Goal: Task Accomplishment & Management: Manage account settings

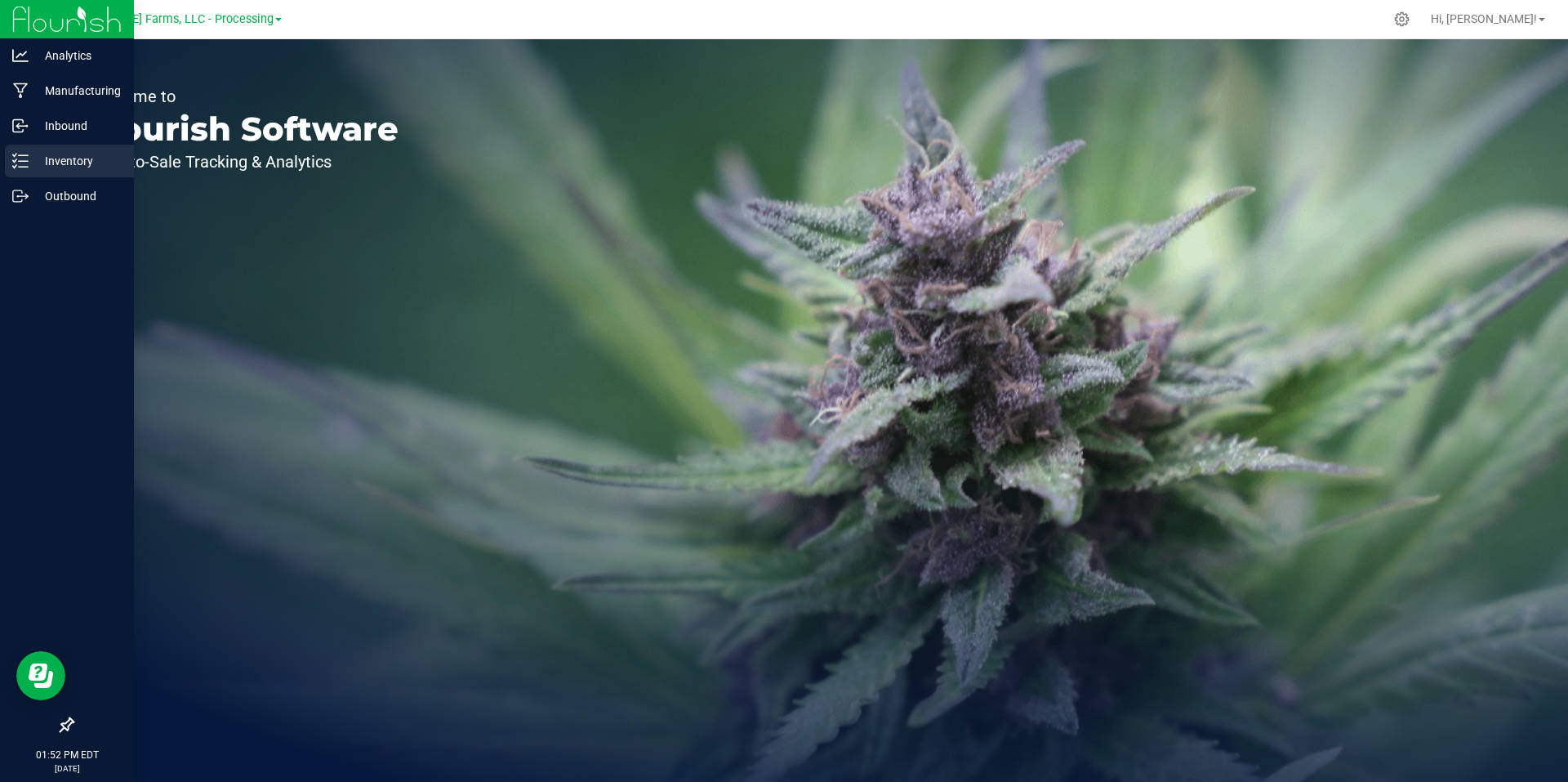
click at [75, 152] on p "Inventory" at bounding box center [78, 161] width 98 height 20
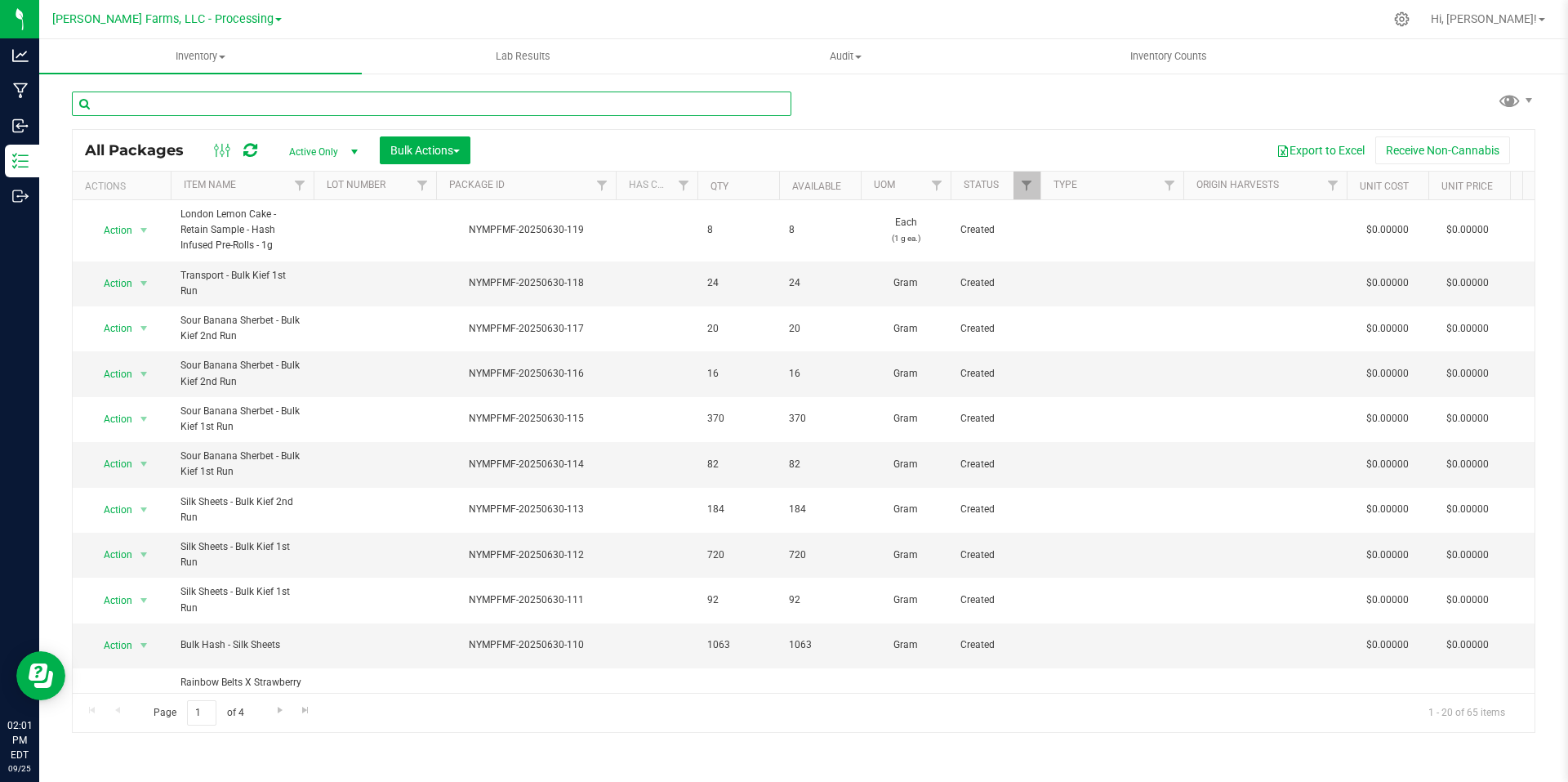
click at [297, 101] on input "text" at bounding box center [432, 104] width 720 height 24
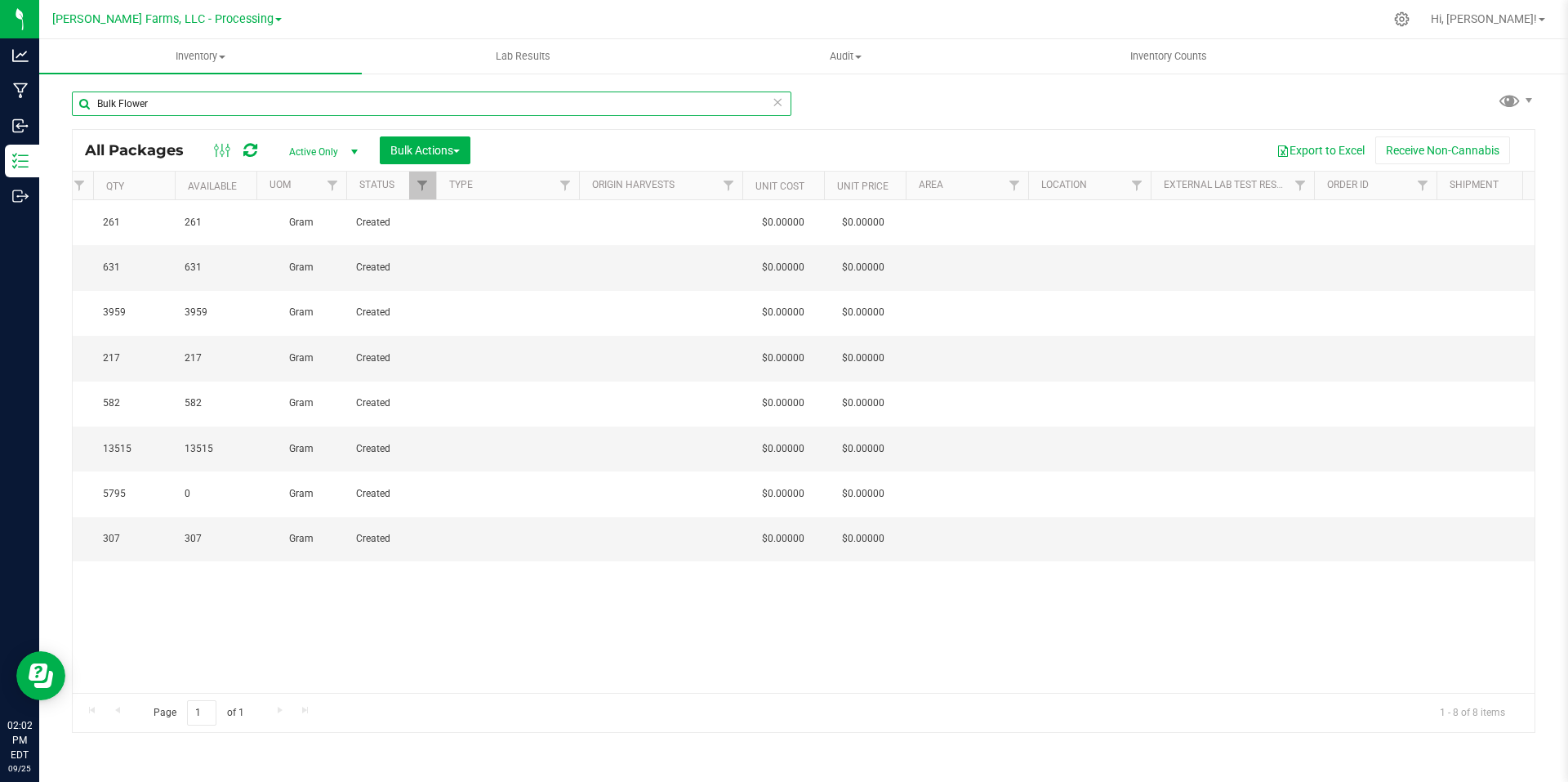
scroll to position [0, 286]
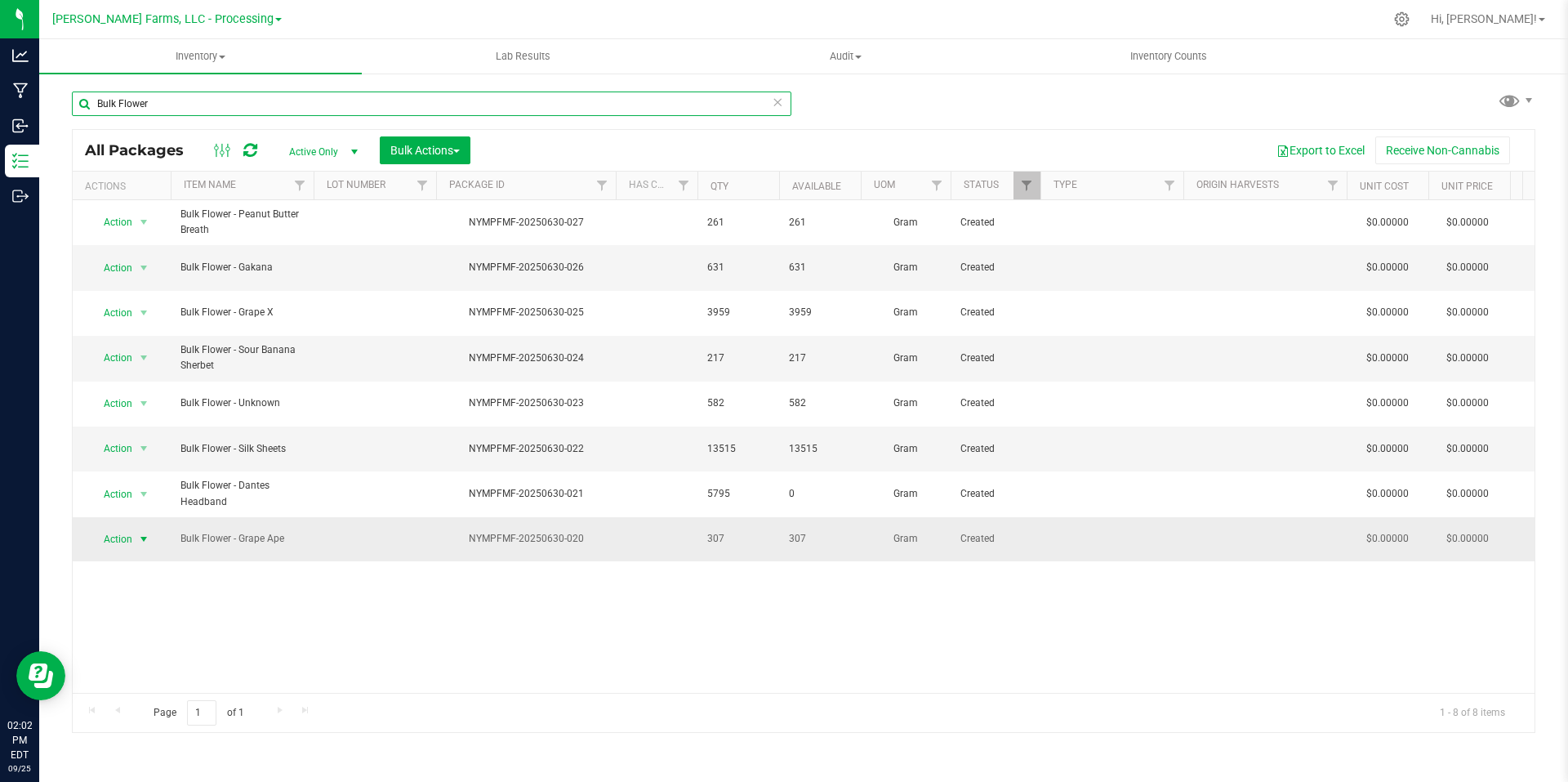
type input "Bulk Flower"
click at [144, 533] on span "select" at bounding box center [144, 539] width 13 height 13
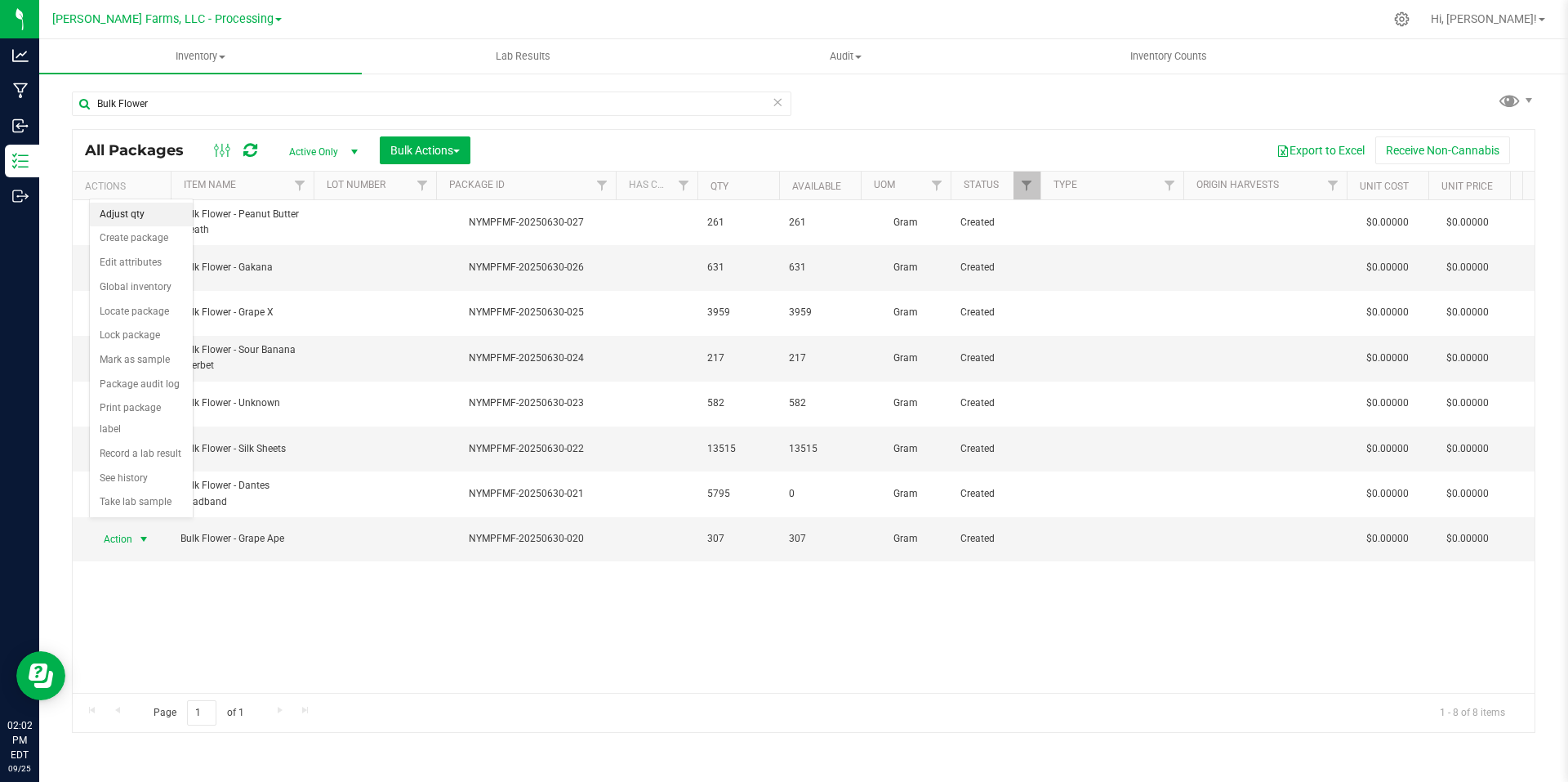
click at [139, 219] on li "Adjust qty" at bounding box center [141, 215] width 103 height 24
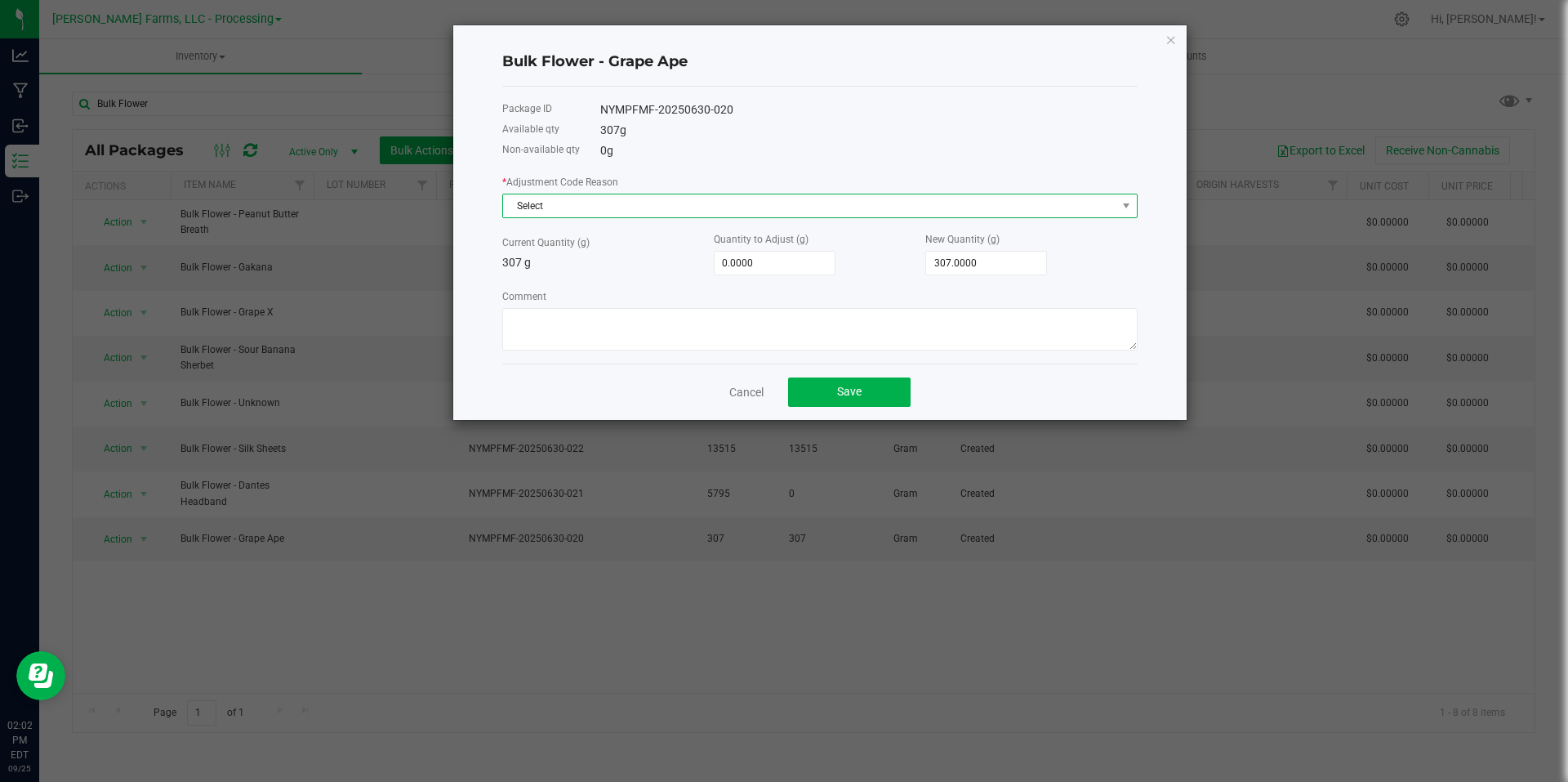
click at [697, 208] on span "Select" at bounding box center [809, 206] width 614 height 22
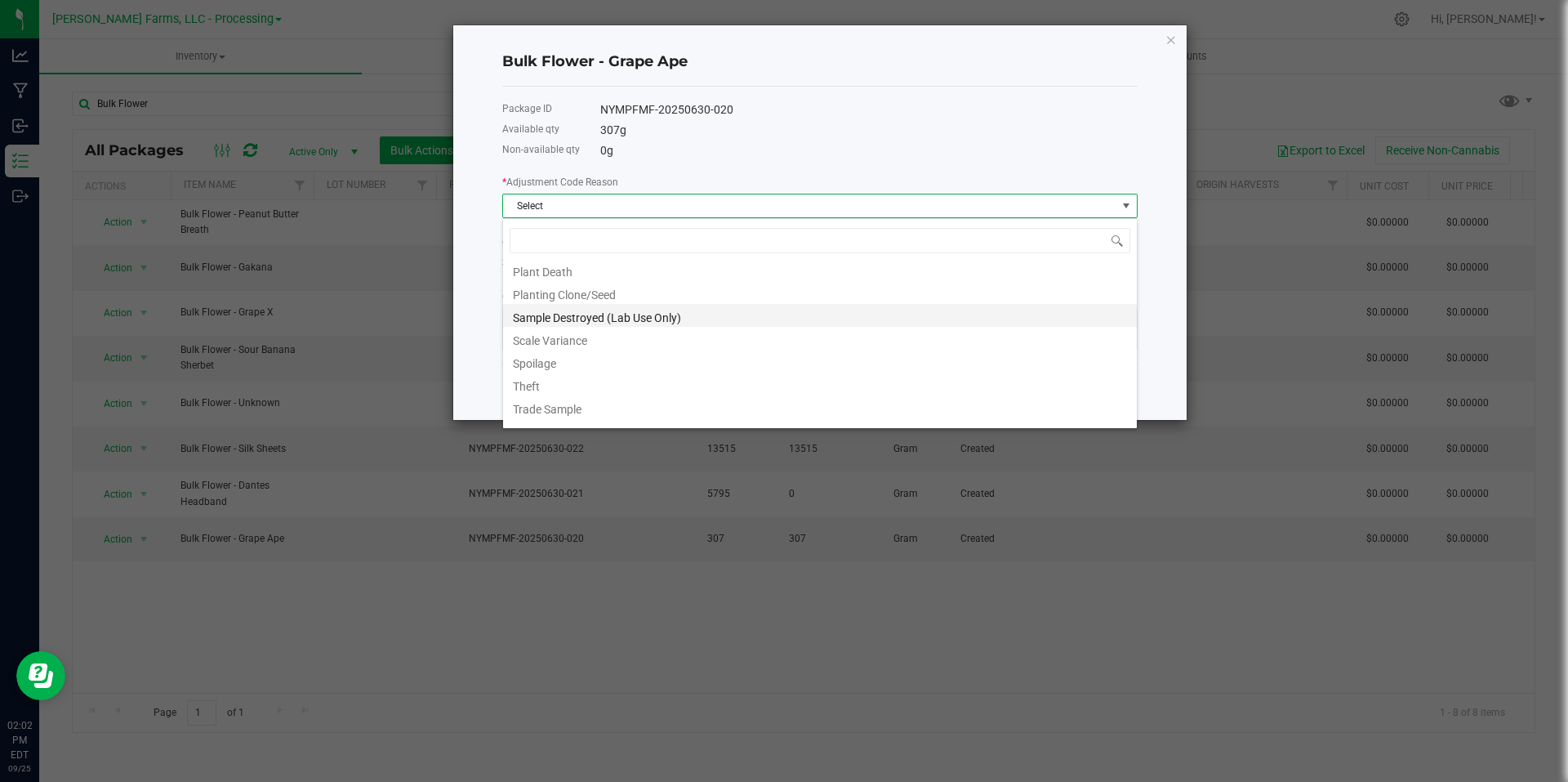
scroll to position [81, 0]
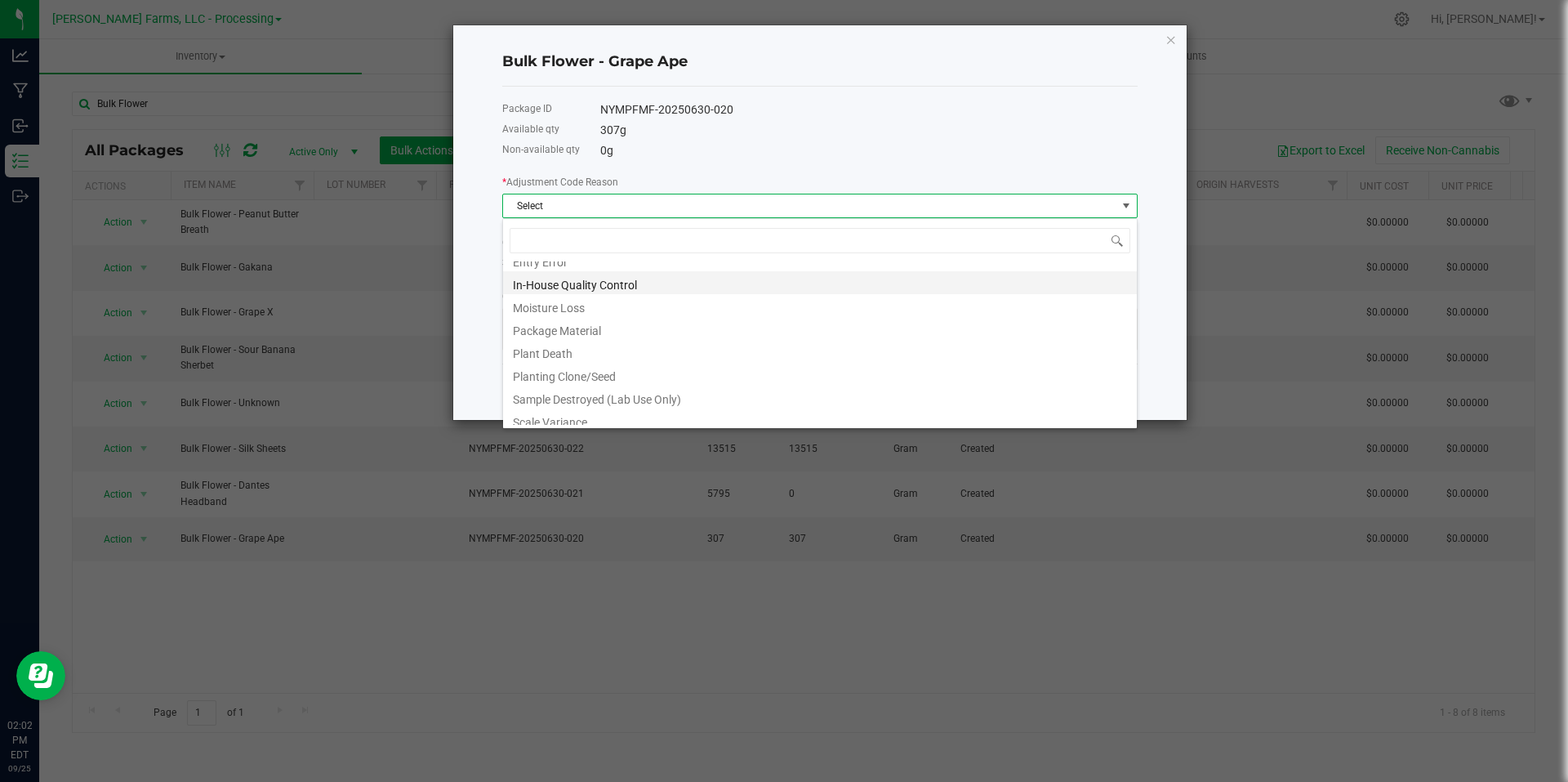
click at [661, 280] on li "In-House Quality Control" at bounding box center [820, 282] width 634 height 22
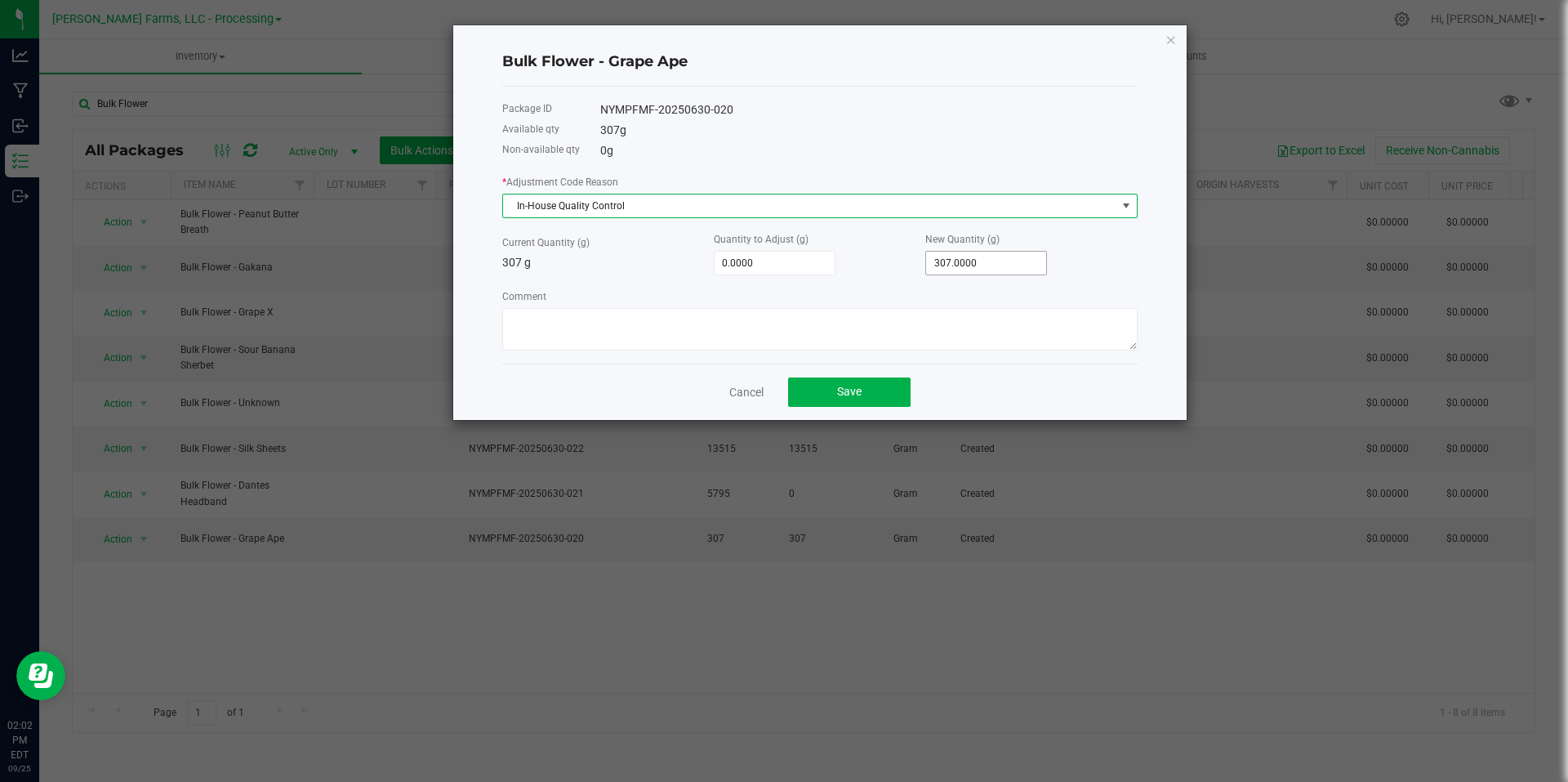
type input "307"
click at [1003, 263] on input "307" at bounding box center [986, 263] width 121 height 22
type input "-304.0000"
type input "3"
type input "-277.0000"
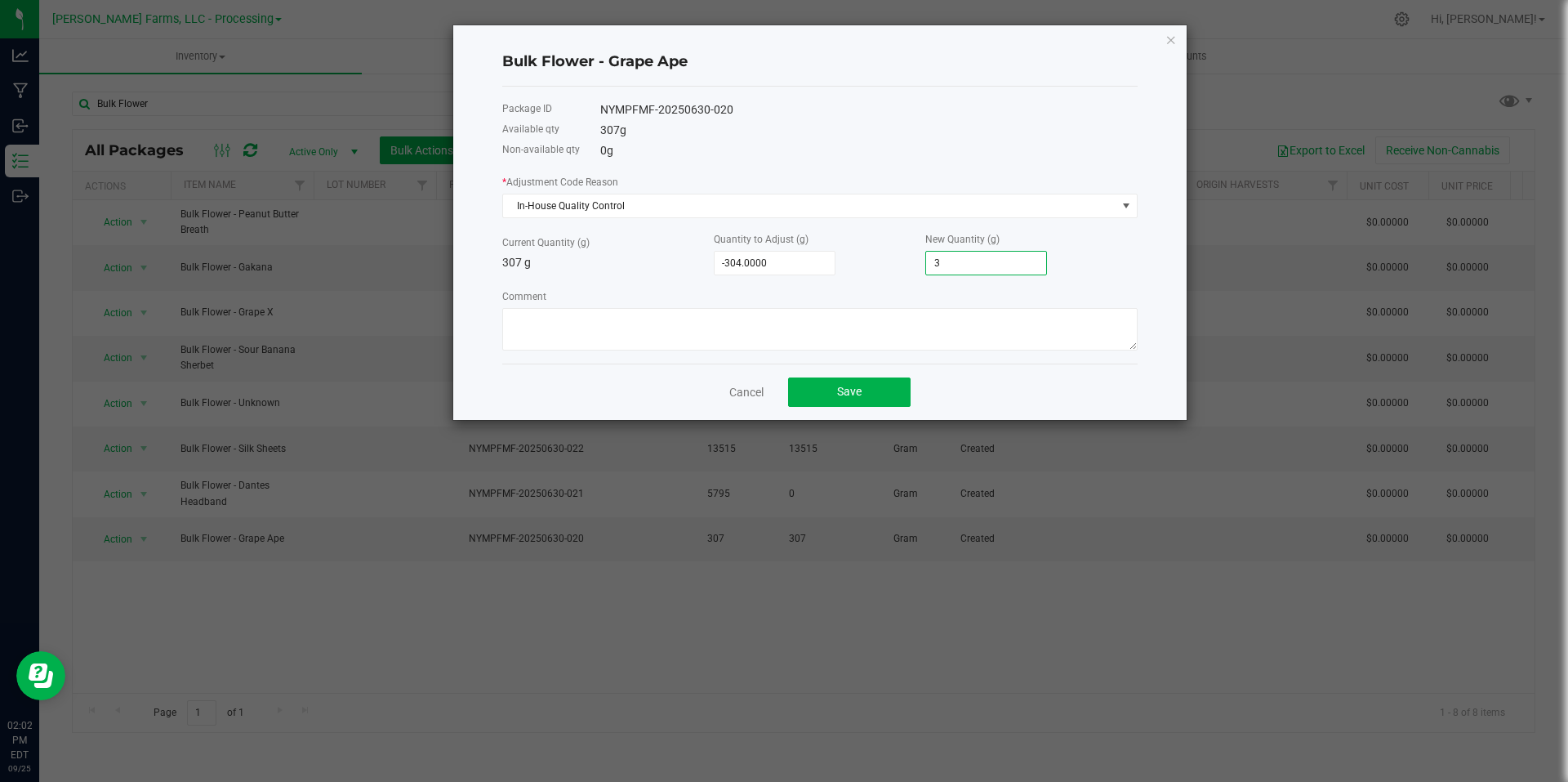
type input "30"
type input "-3.0000"
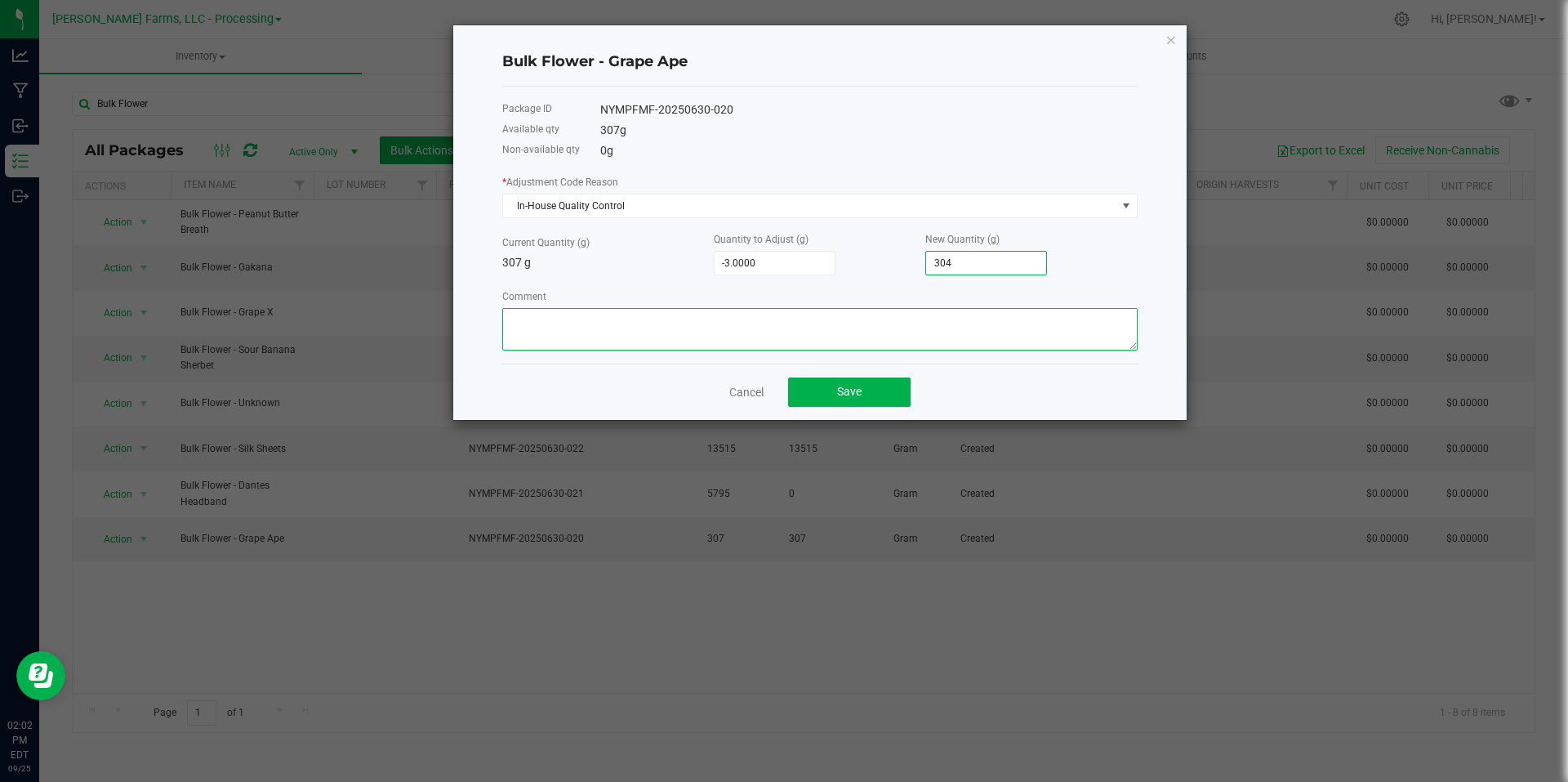
type input "304.0000"
click at [895, 323] on textarea "Comment" at bounding box center [820, 329] width 635 height 42
type textarea "W"
type textarea "Burping and weighing"
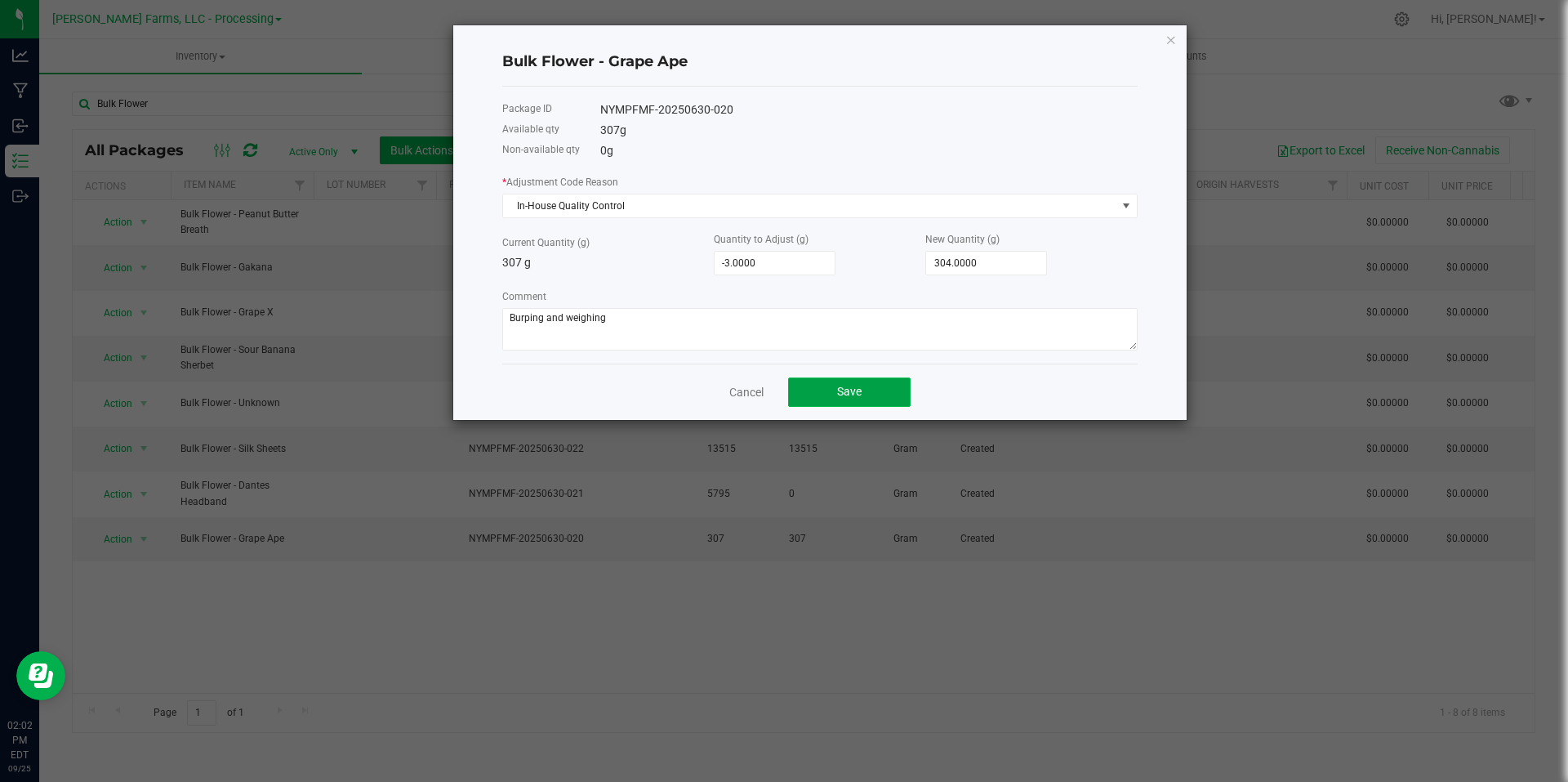
click at [857, 382] on button "Save" at bounding box center [849, 391] width 122 height 29
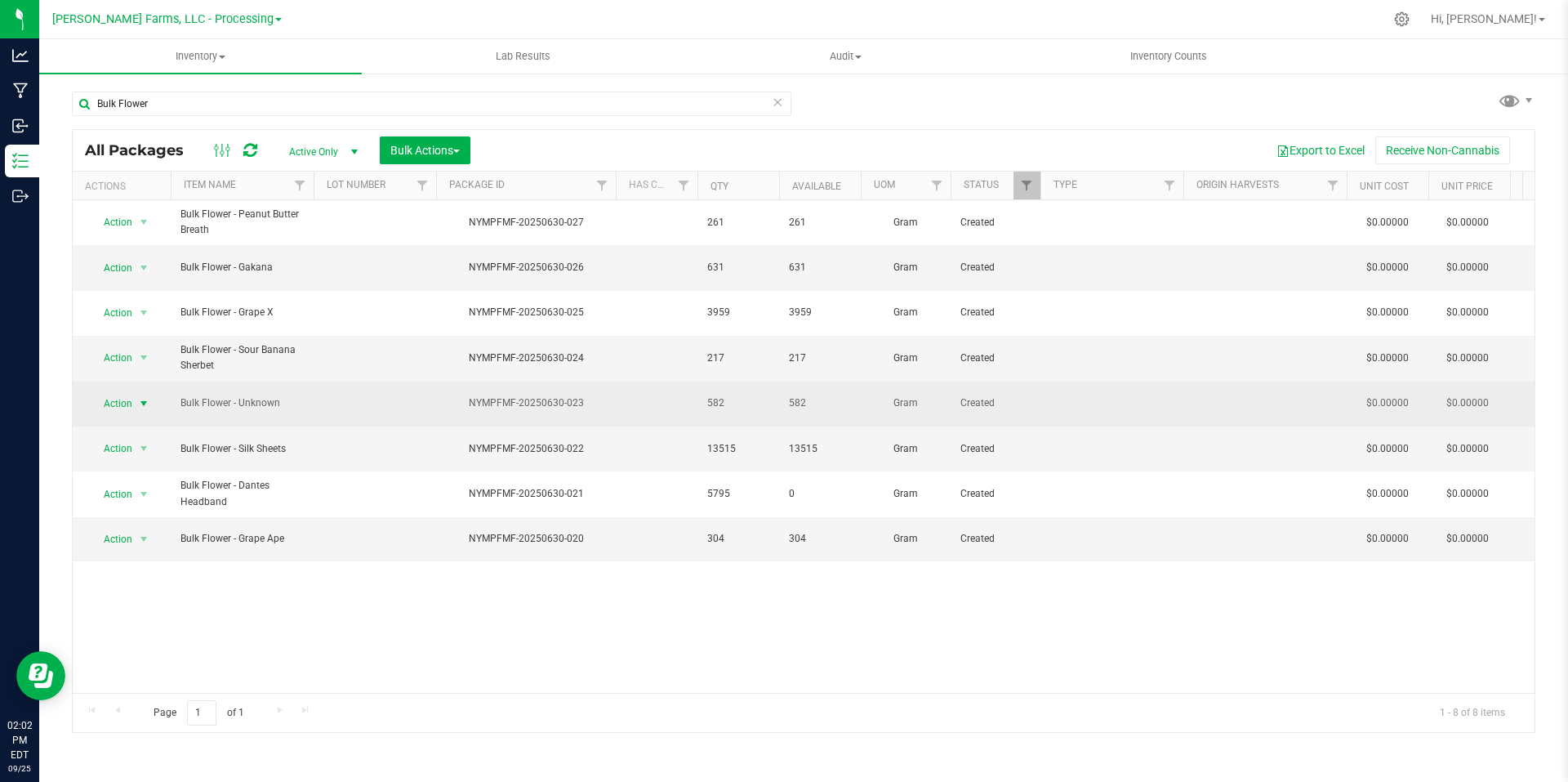
click at [144, 397] on span "select" at bounding box center [144, 404] width 13 height 13
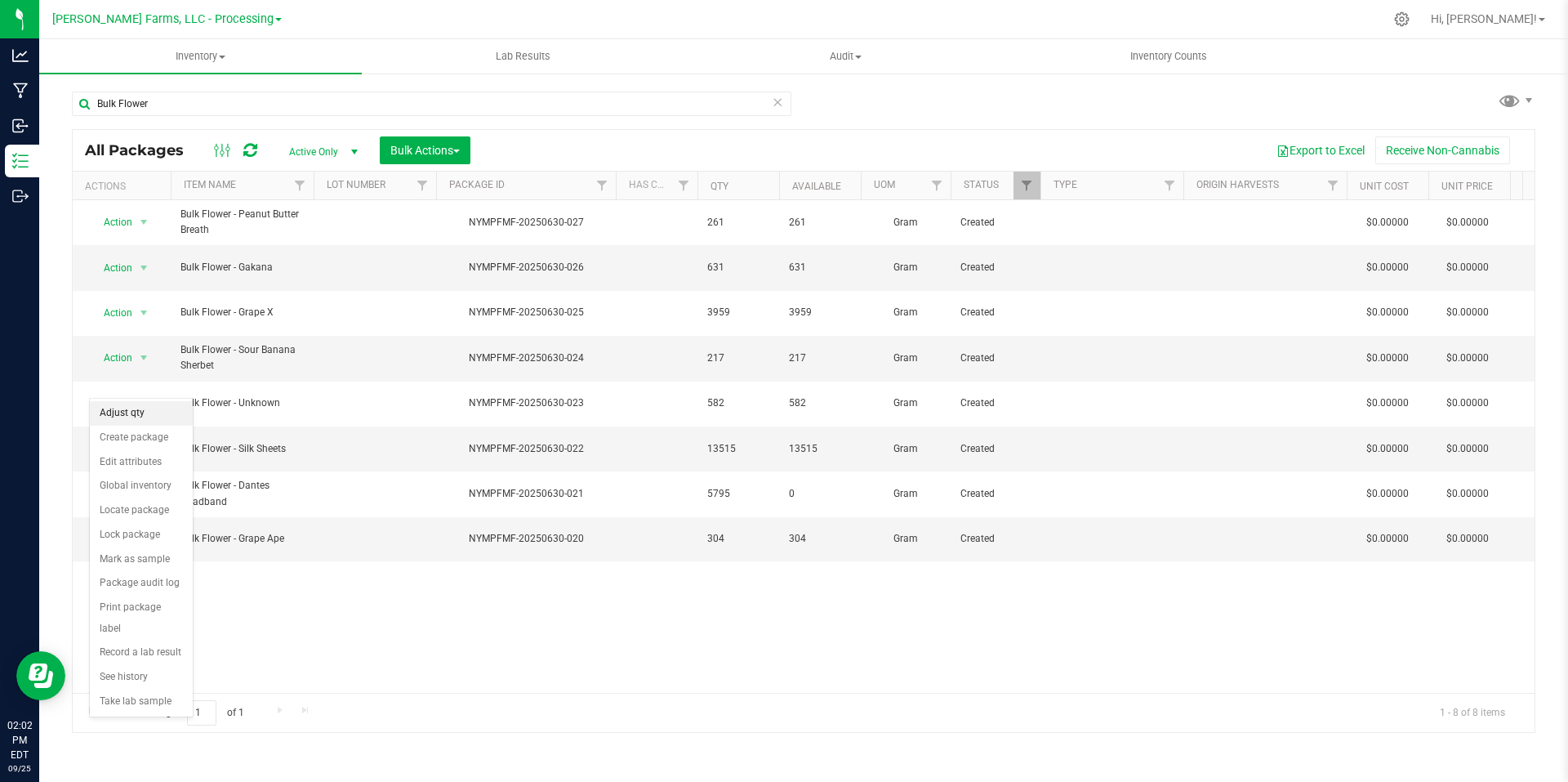
click at [142, 416] on li "Adjust qty" at bounding box center [141, 413] width 103 height 24
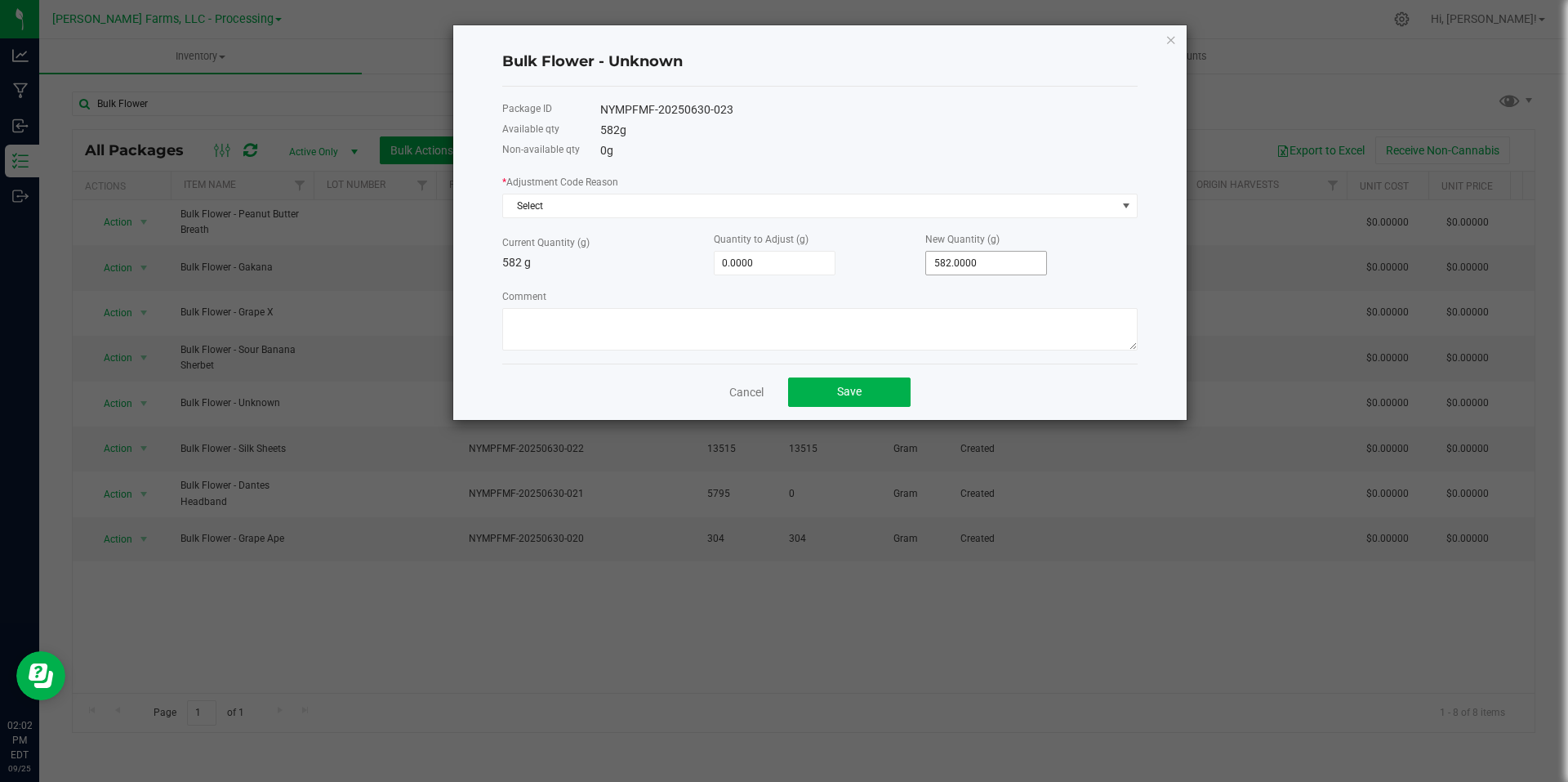
type input "582"
click at [983, 262] on input "582" at bounding box center [986, 263] width 121 height 22
type input "-577.0000"
type input "5"
type input "-525.0000"
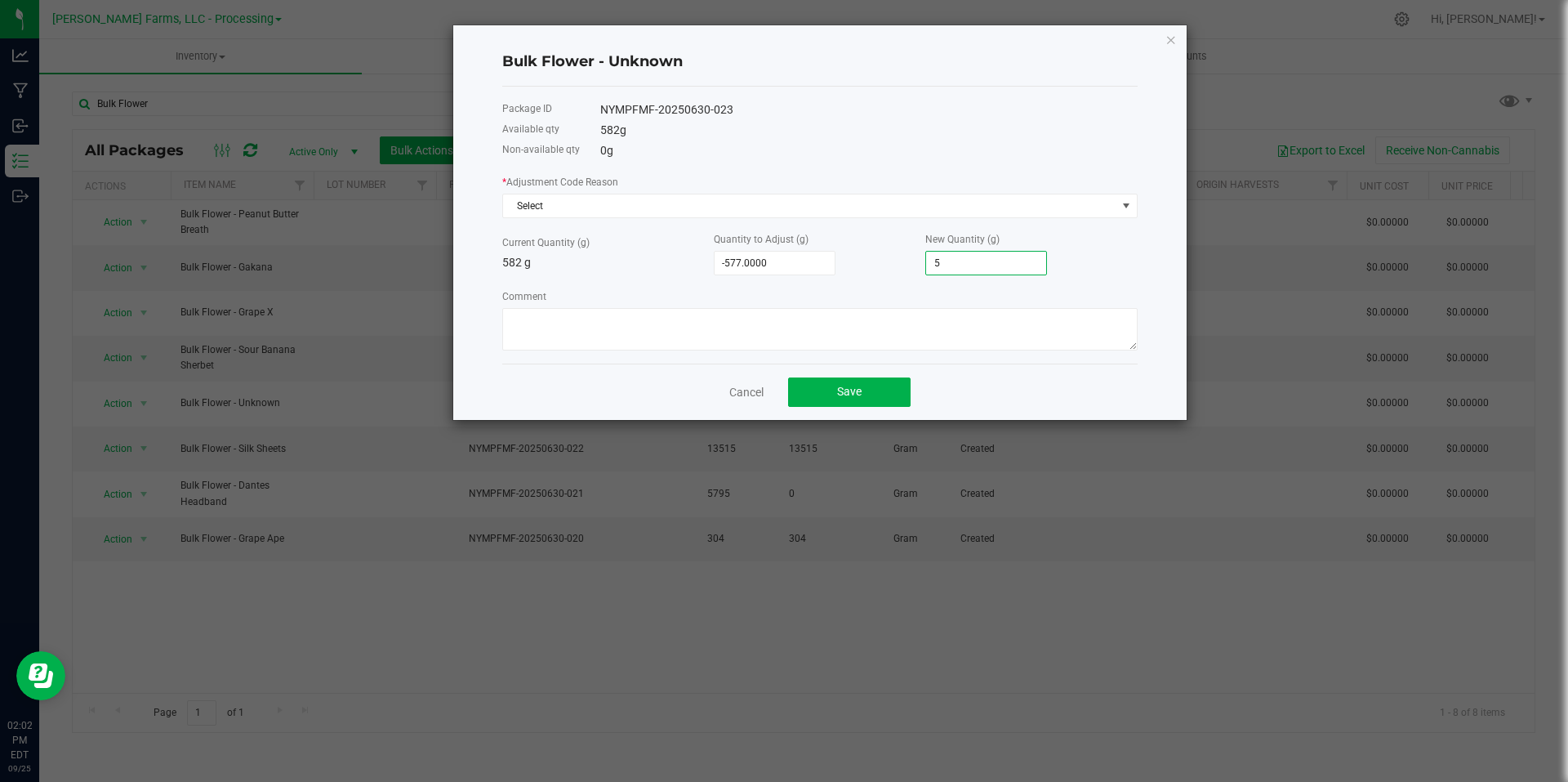
type input "57"
type input "-3.0000"
type input "579.0000"
click at [883, 200] on span "Select" at bounding box center [809, 206] width 614 height 22
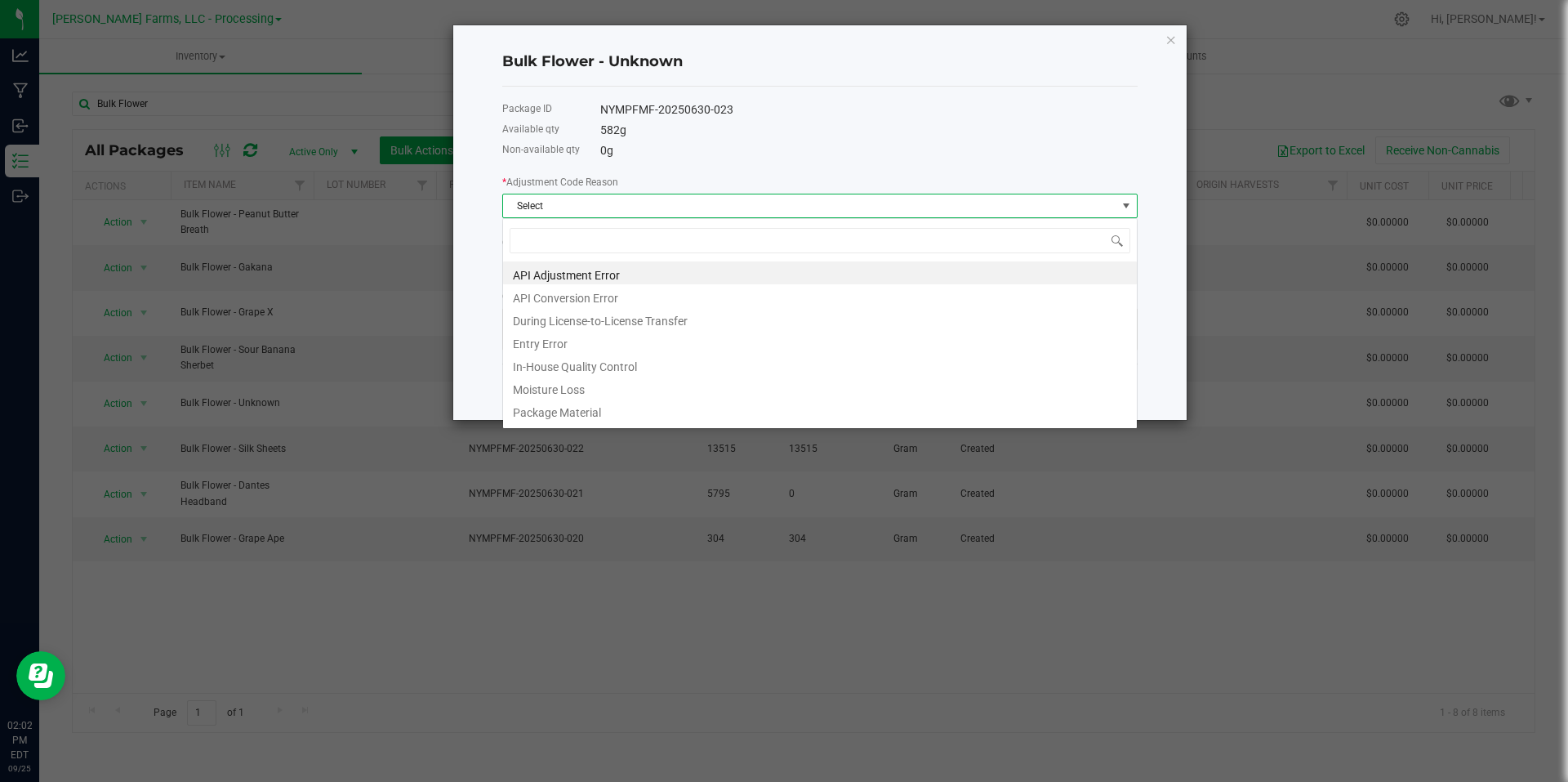
scroll to position [81649, 81052]
click at [646, 370] on li "In-House Quality Control" at bounding box center [820, 364] width 634 height 22
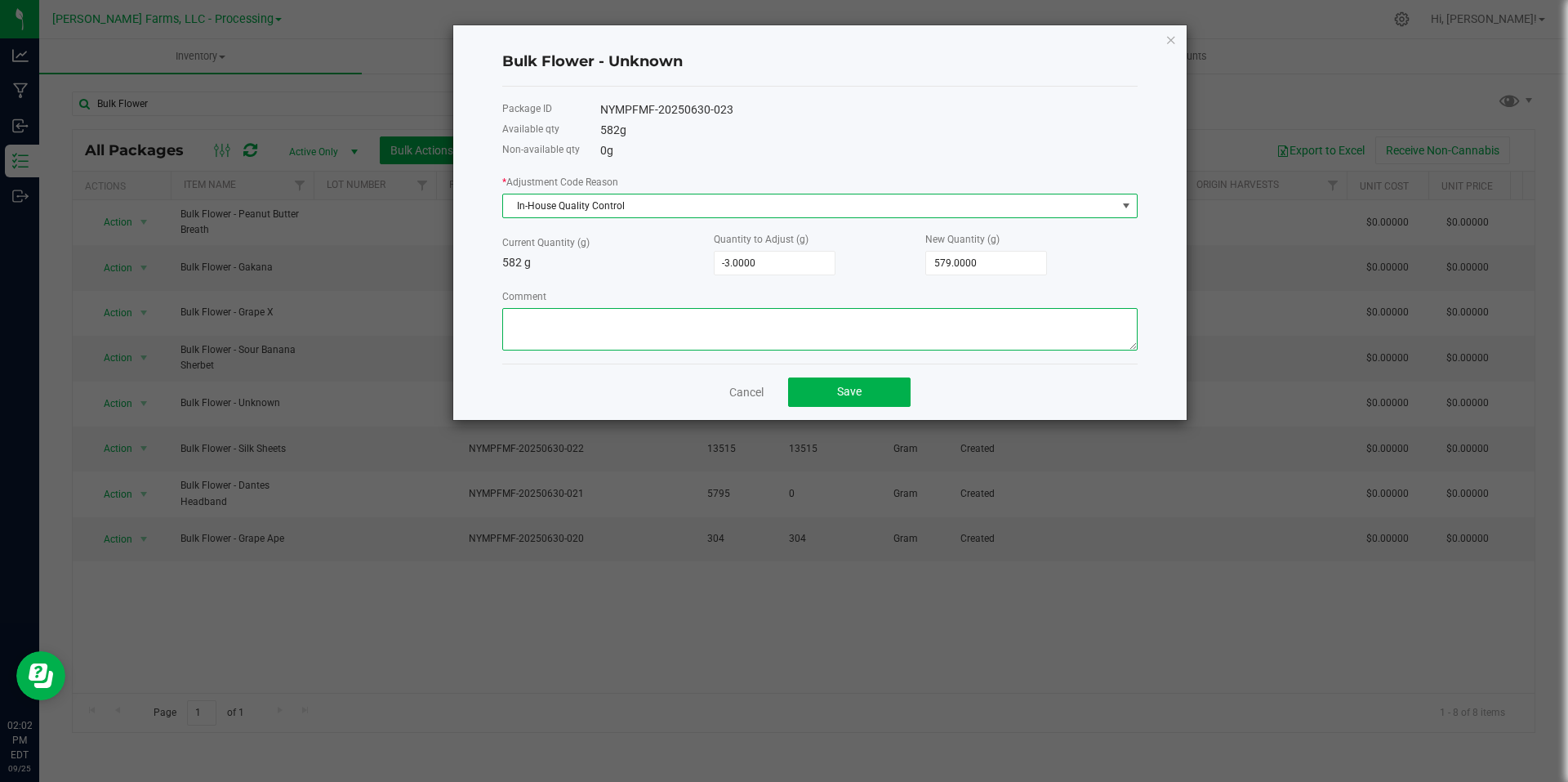
click at [797, 326] on textarea "Comment" at bounding box center [820, 329] width 635 height 42
type textarea "Burping and weighing"
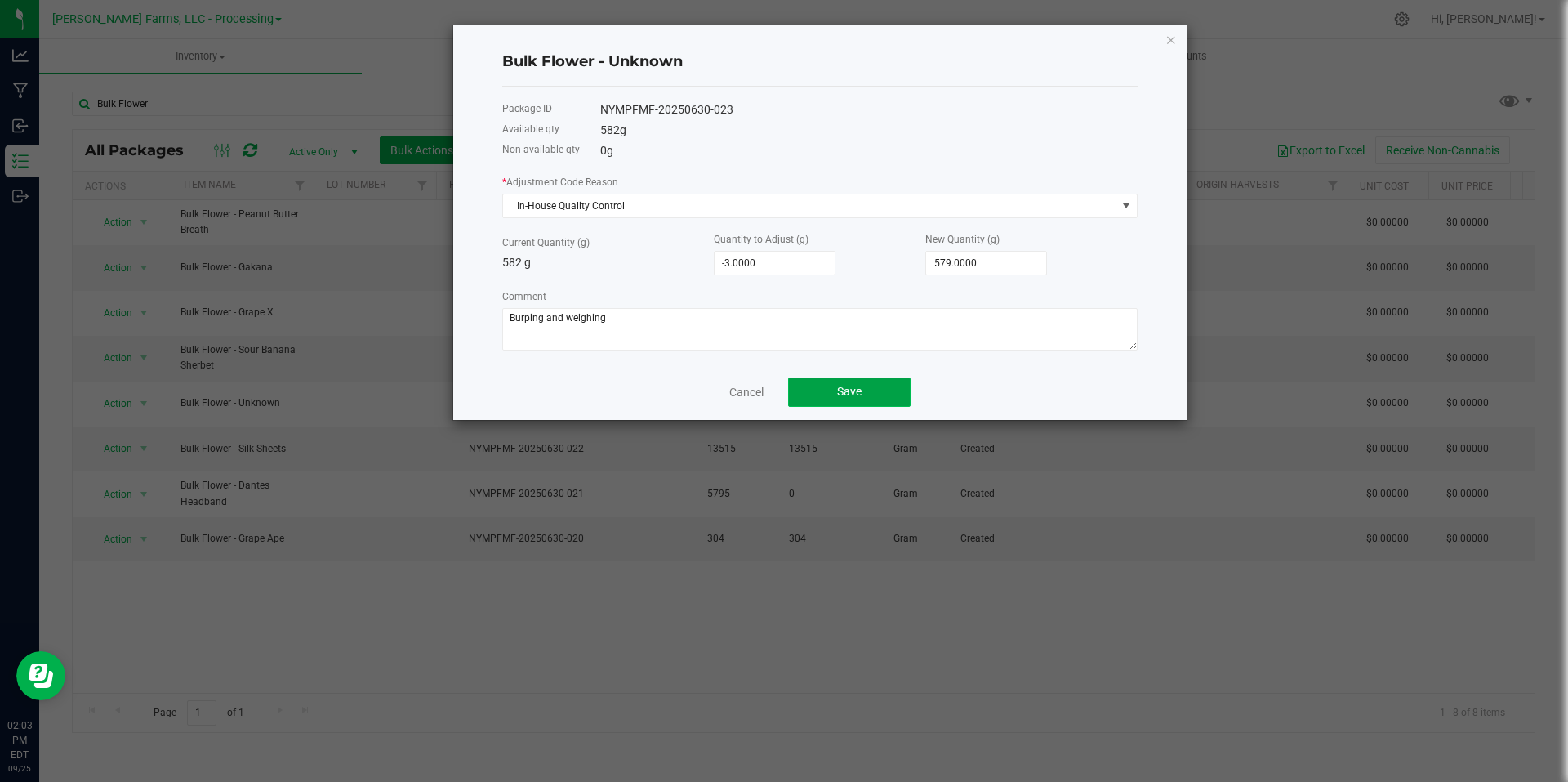
click at [858, 391] on span "Save" at bounding box center [849, 391] width 24 height 13
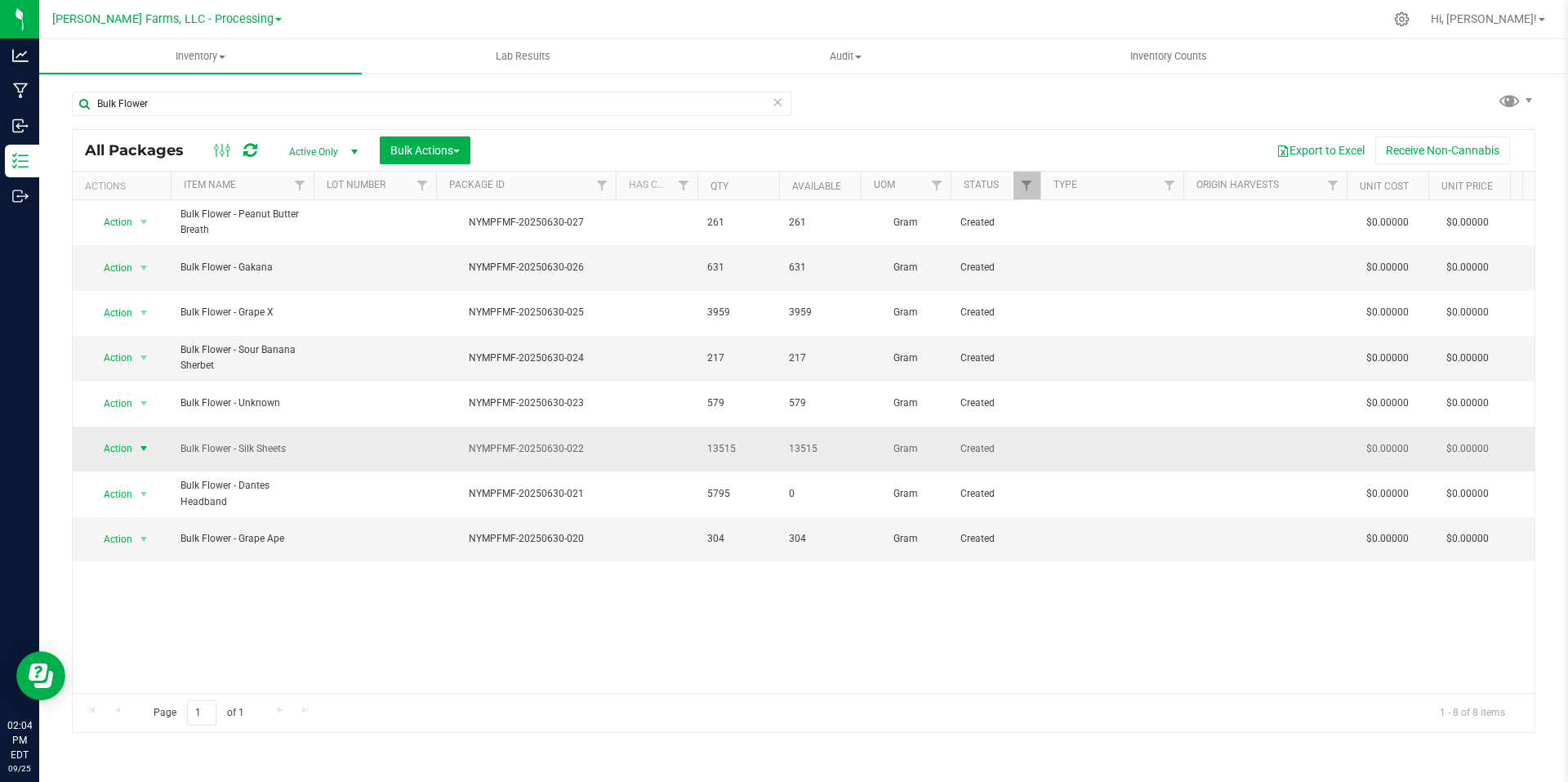
click at [142, 442] on span "select" at bounding box center [144, 448] width 13 height 13
click at [144, 445] on li "Adjust qty" at bounding box center [141, 451] width 103 height 24
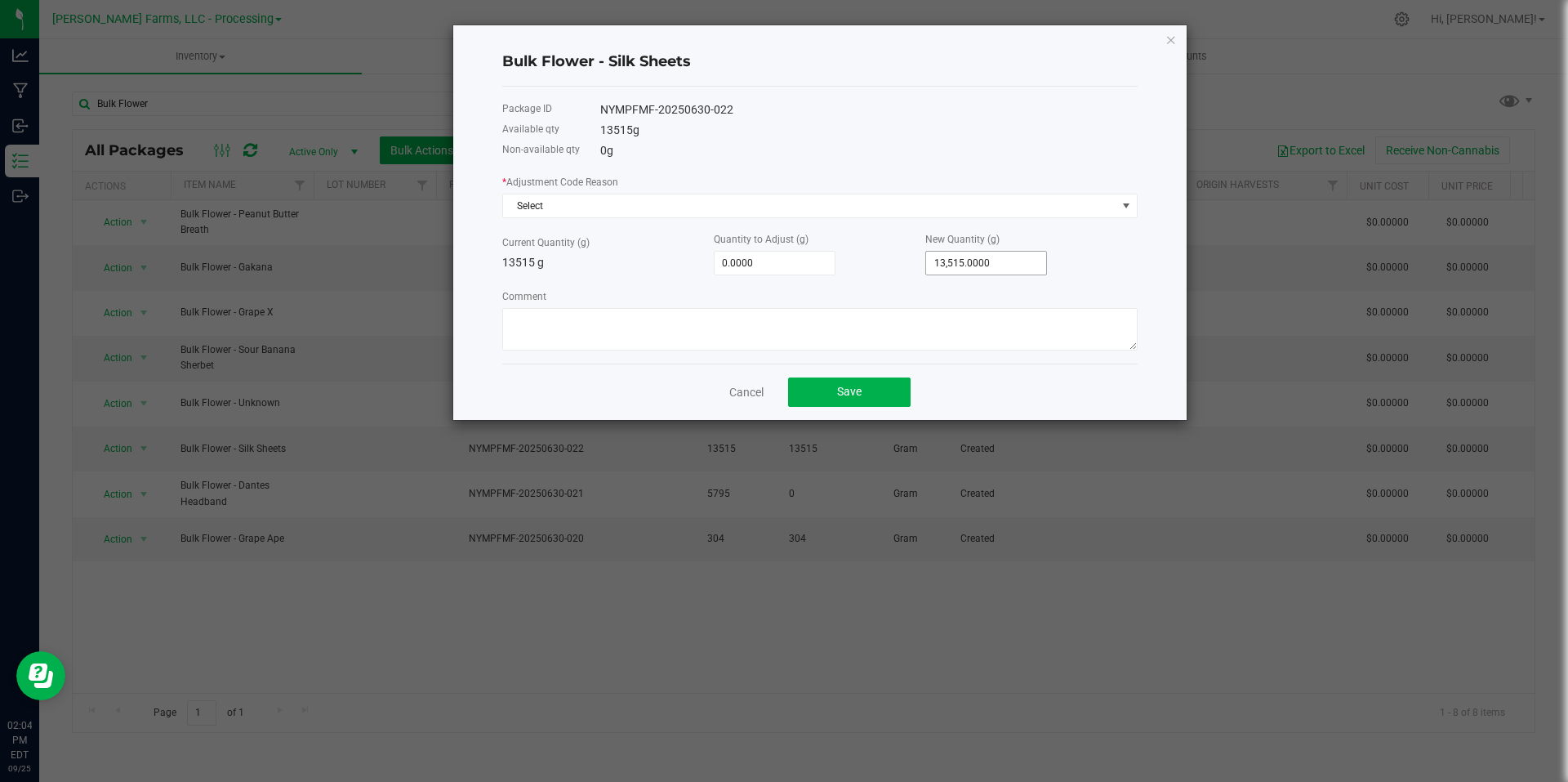
type input "13515"
click at [1003, 263] on input "13515" at bounding box center [986, 263] width 121 height 22
type input "-13,514.0000"
type input "1"
type input "-13,502.0000"
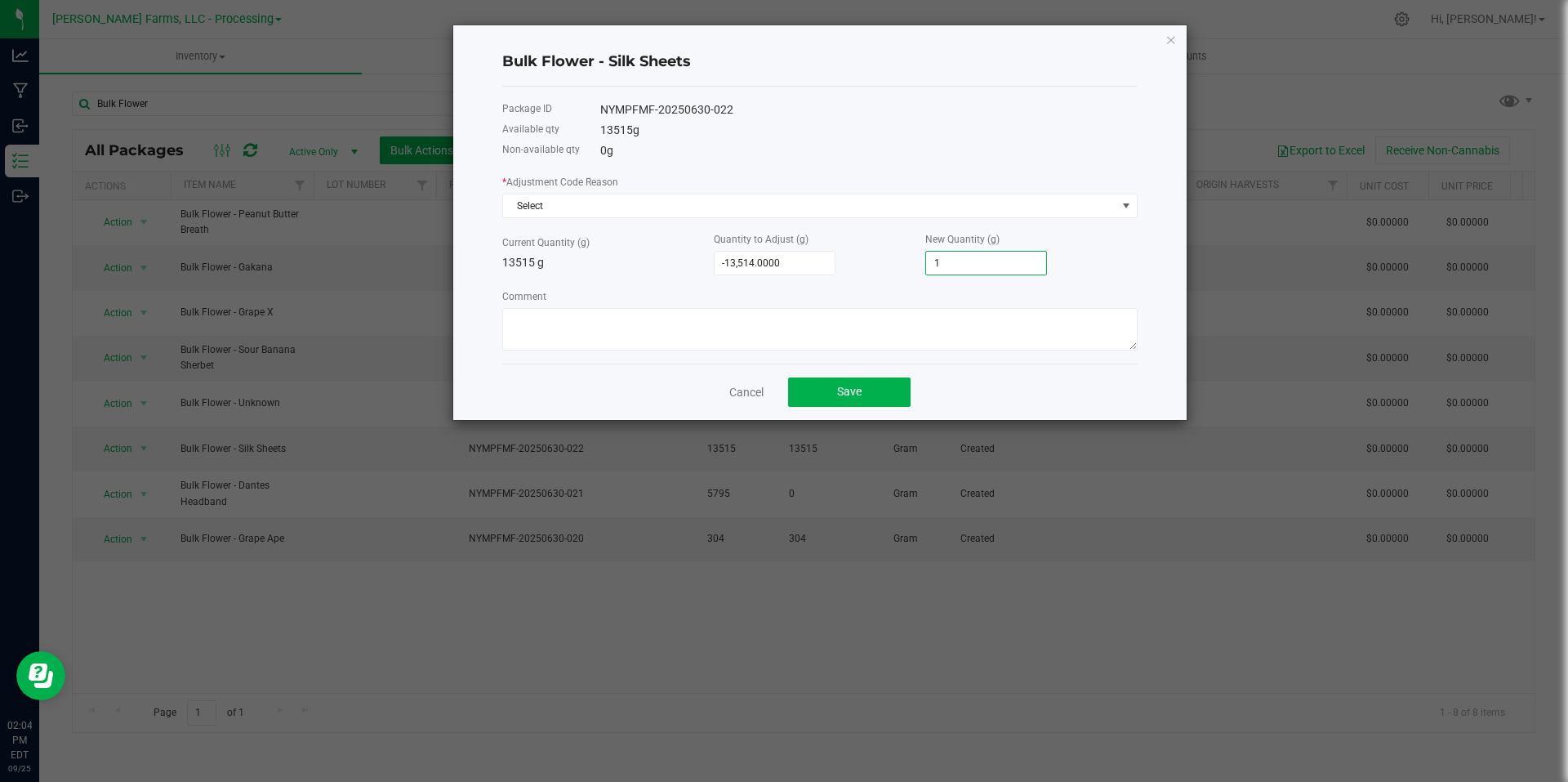
type input "13"
type input "-13,376.0000"
type input "139"
type input "-12,116.0000"
type input "1399"
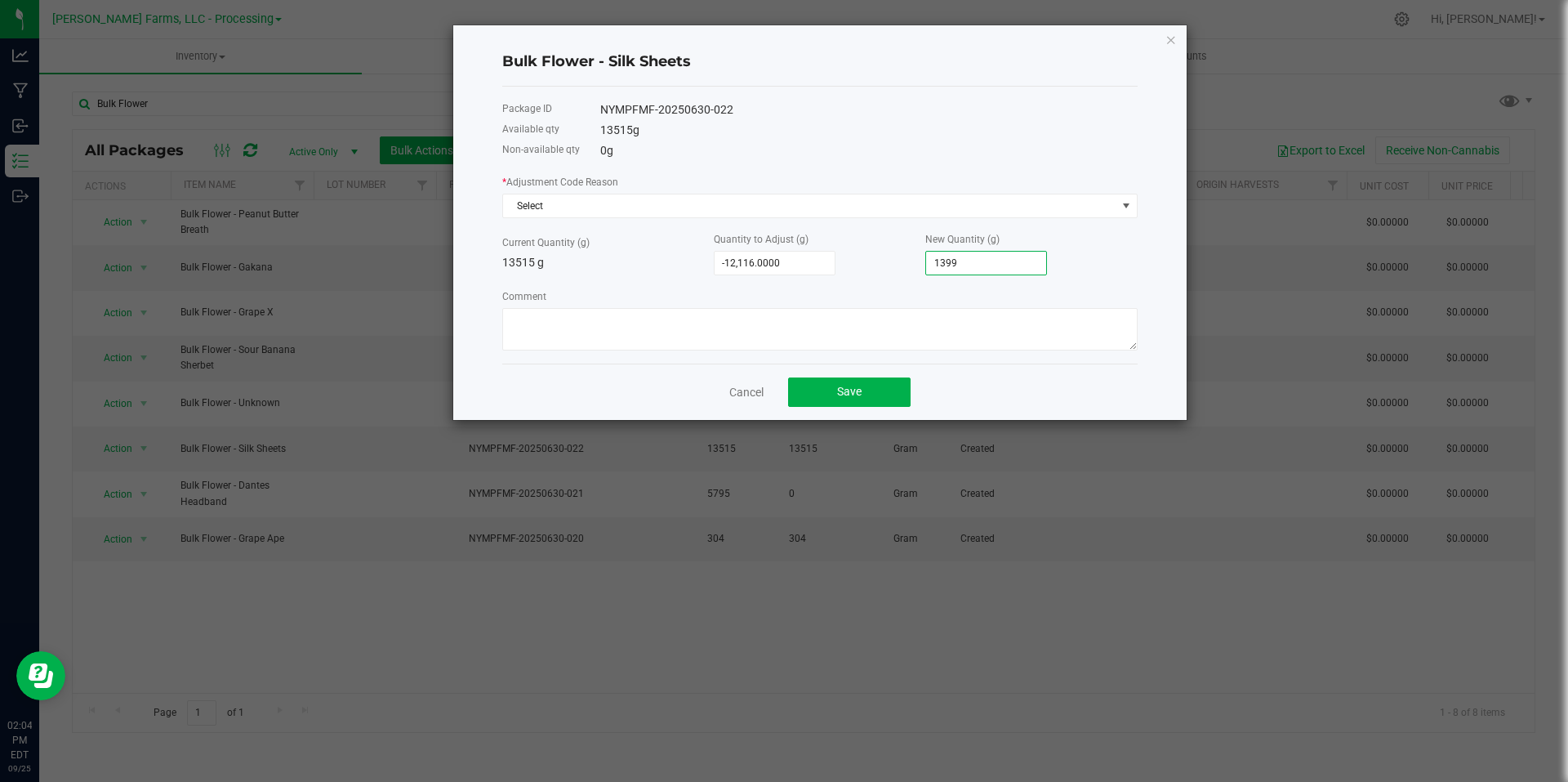
type input "484.0000"
type input "13,999.0000"
click at [891, 194] on span "Select" at bounding box center [809, 206] width 614 height 22
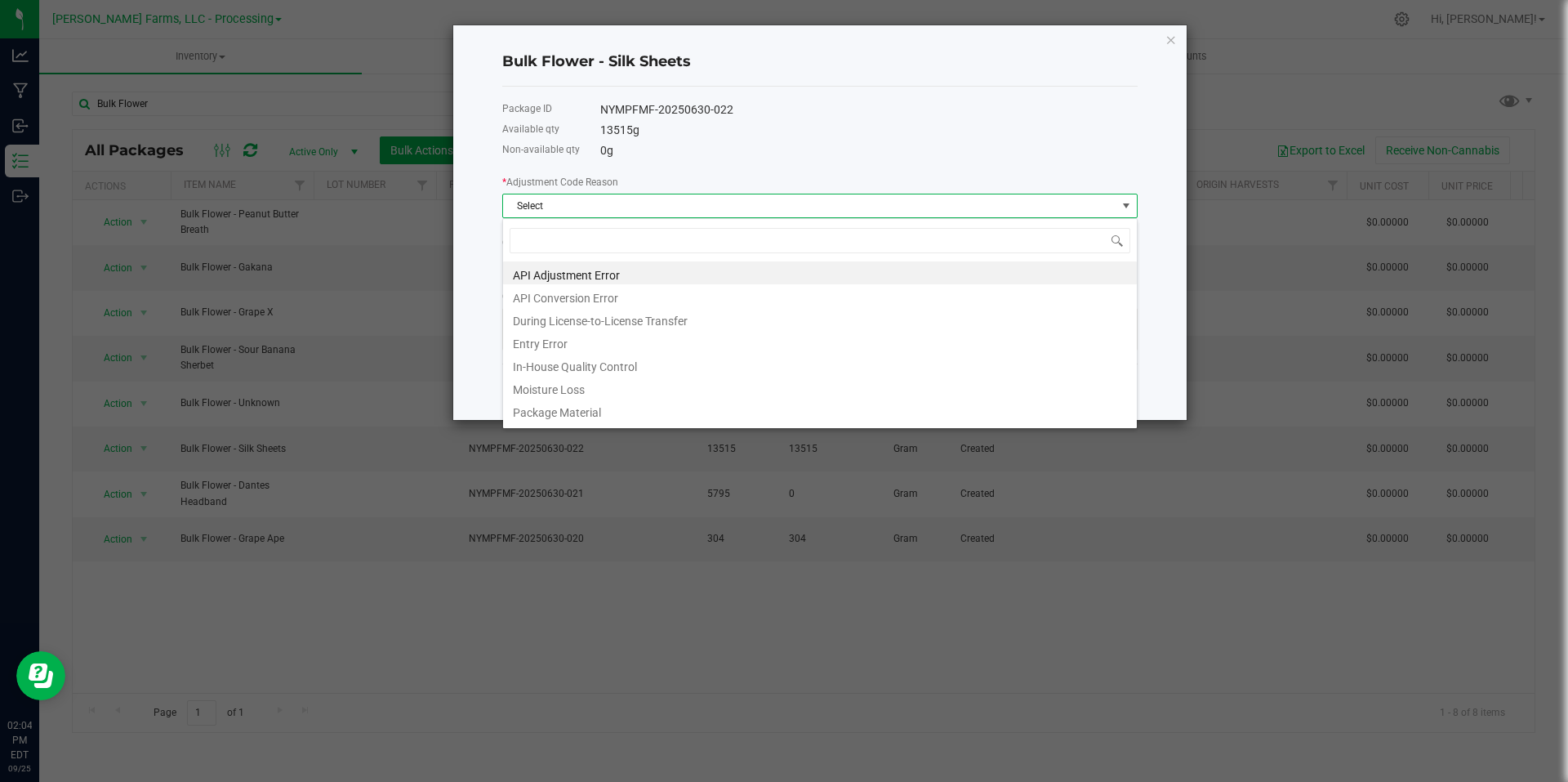
scroll to position [24, 635]
click at [615, 368] on li "In-House Quality Control" at bounding box center [820, 364] width 634 height 22
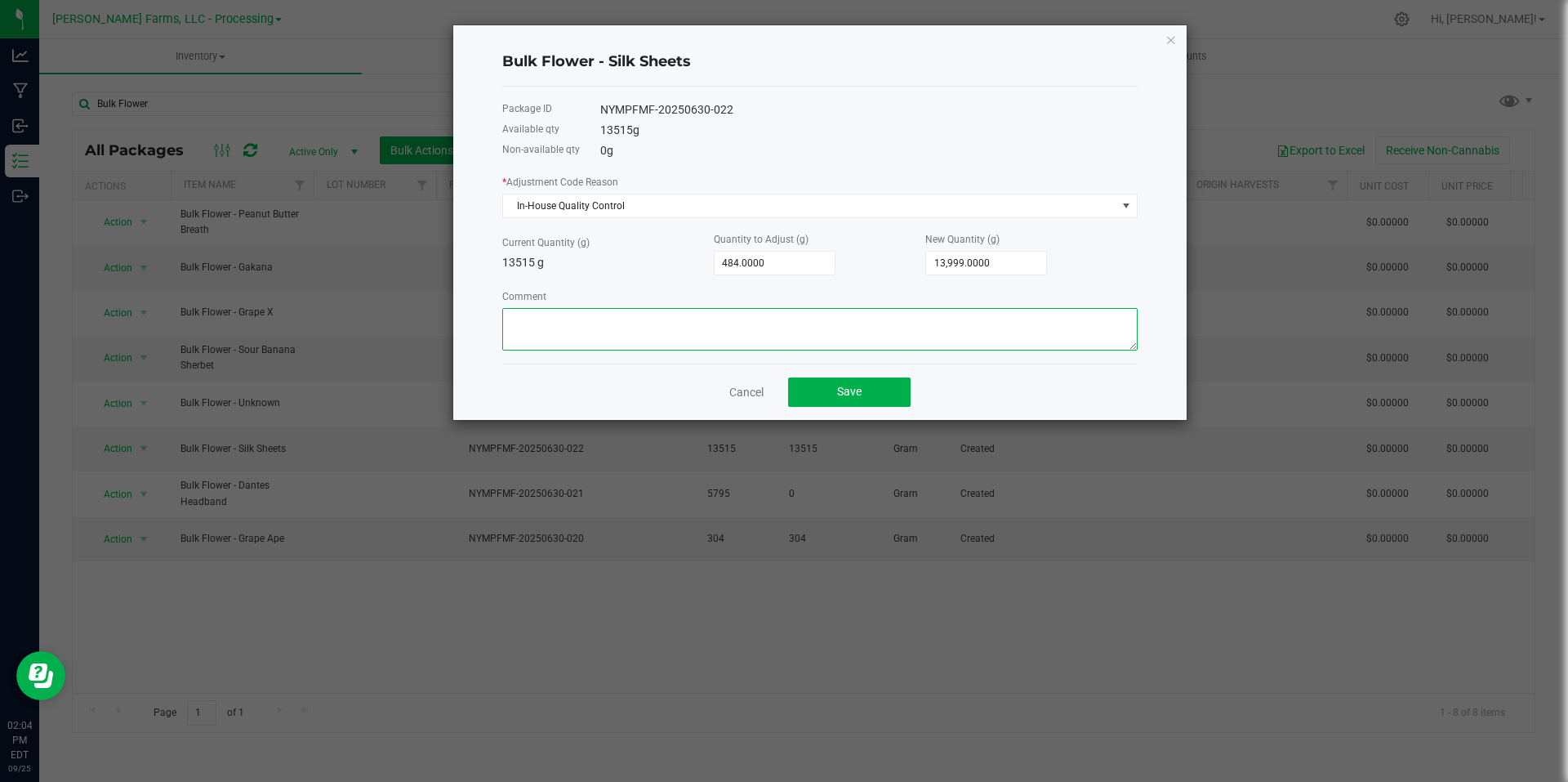
click at [691, 339] on textarea "Comment" at bounding box center [820, 329] width 635 height 42
type textarea "C"
type textarea "Combined with the ground flower that was reweighed"
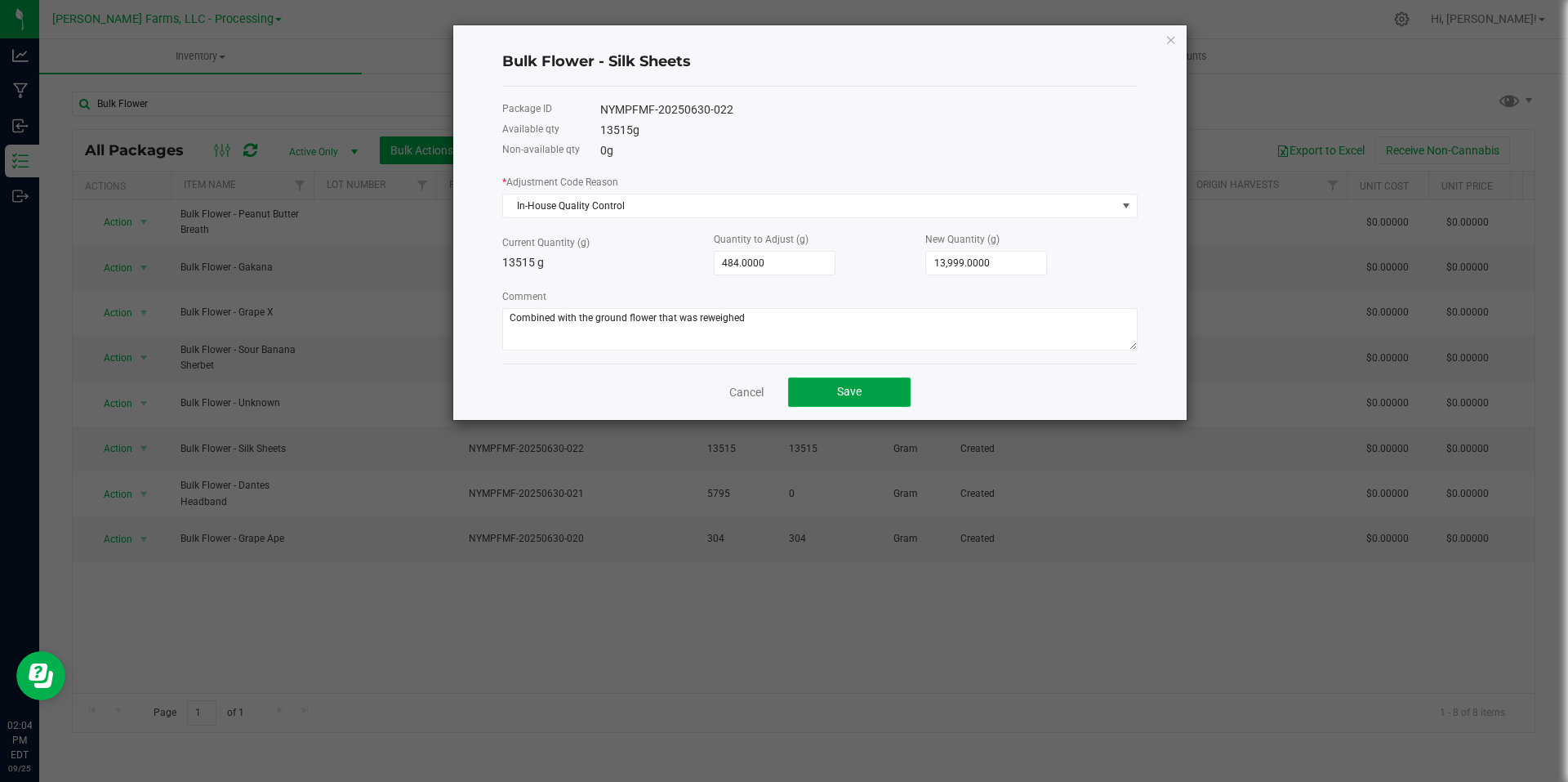
click at [853, 384] on button "Save" at bounding box center [849, 391] width 122 height 29
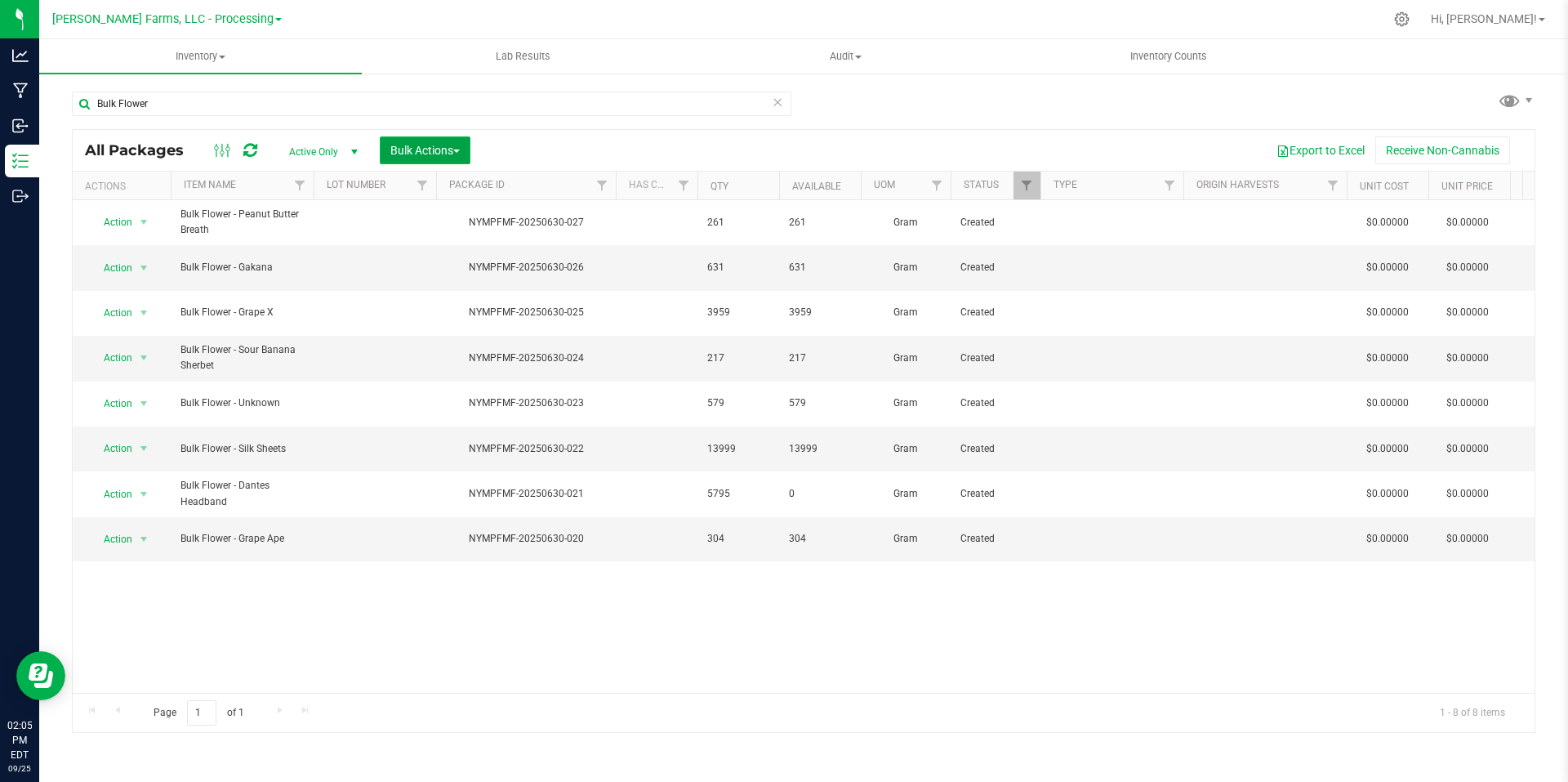
click at [458, 152] on span "button" at bounding box center [456, 150] width 7 height 3
click at [449, 332] on span "Print package labels" at bounding box center [438, 337] width 98 height 13
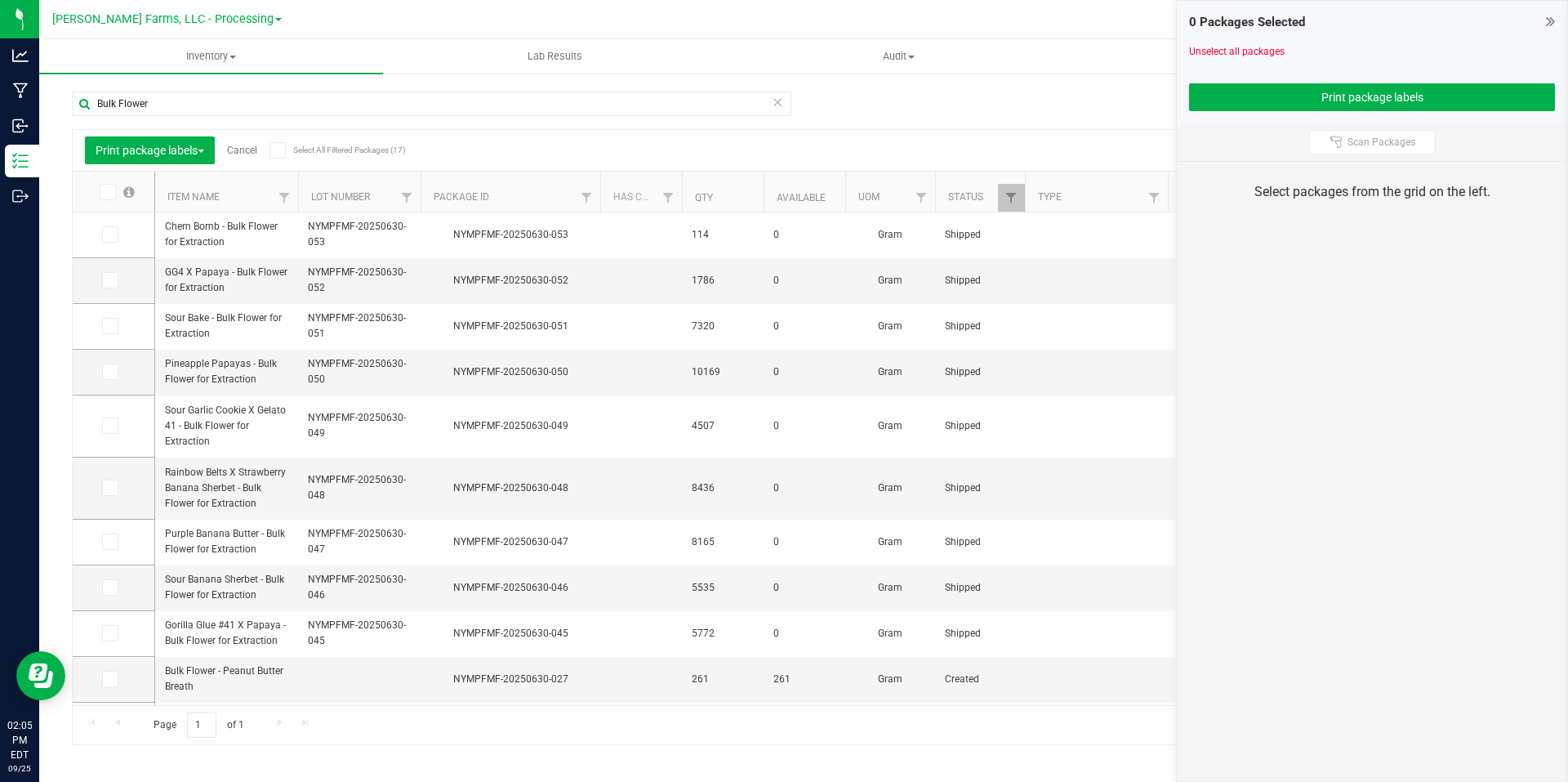
click at [1029, 103] on div "Bulk Flower Print package labels Cancel Select All Filtered Packages (17) Add t…" at bounding box center [804, 410] width 1464 height 669
click at [244, 146] on link "Cancel" at bounding box center [242, 150] width 30 height 11
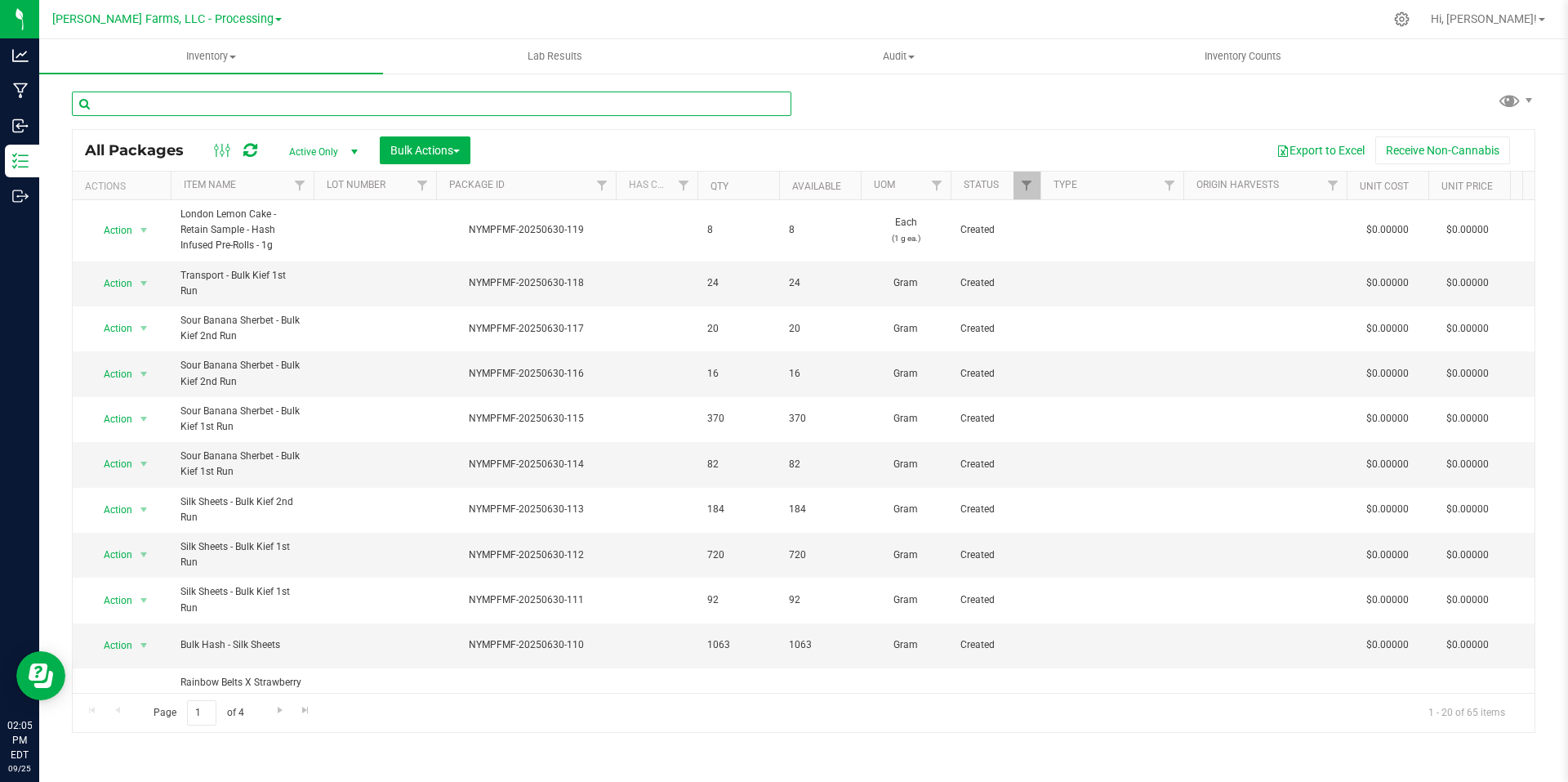
click at [327, 101] on input "text" at bounding box center [432, 104] width 720 height 24
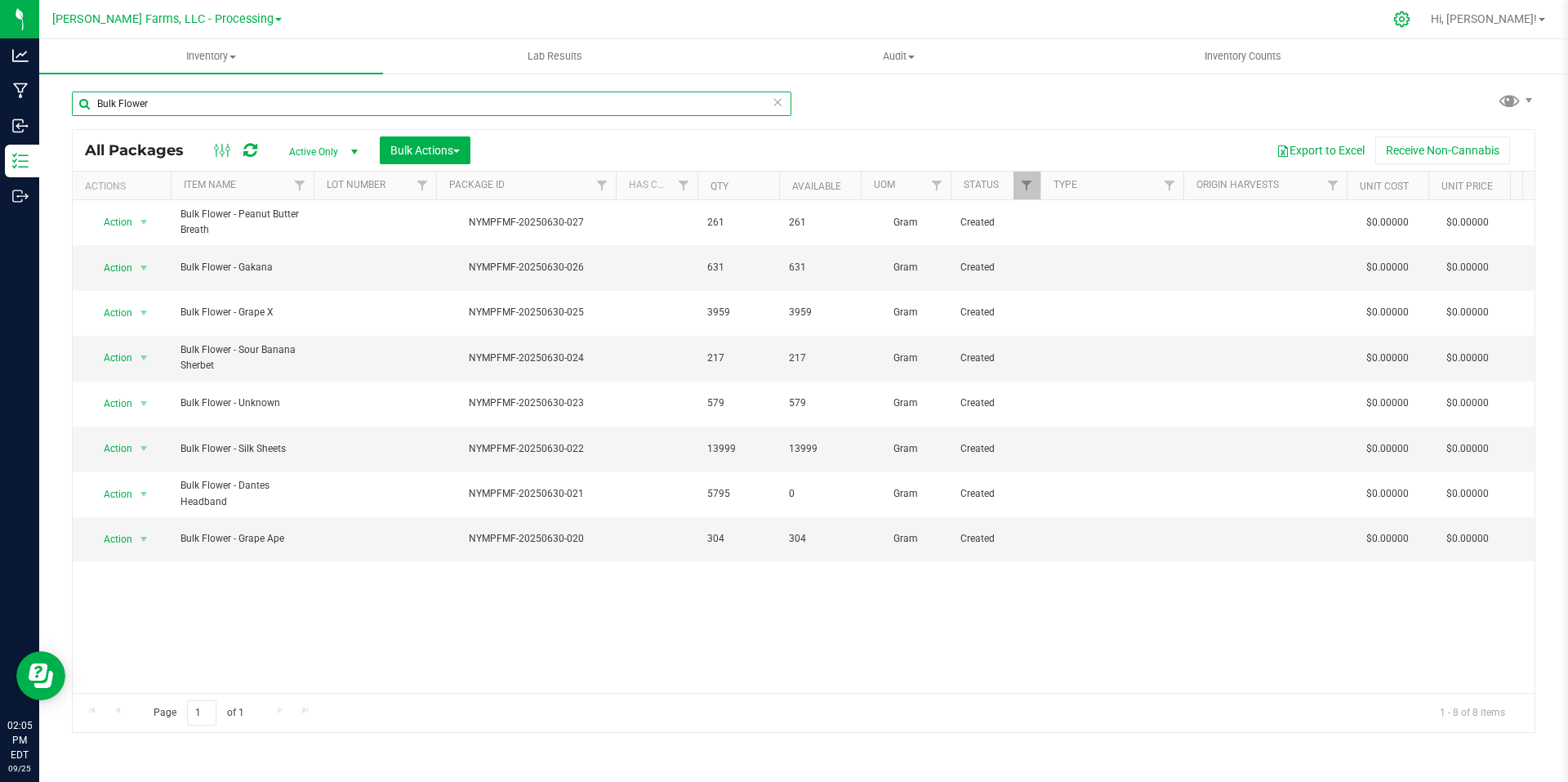
type input "Bulk Flower"
click at [1411, 21] on icon at bounding box center [1402, 19] width 17 height 17
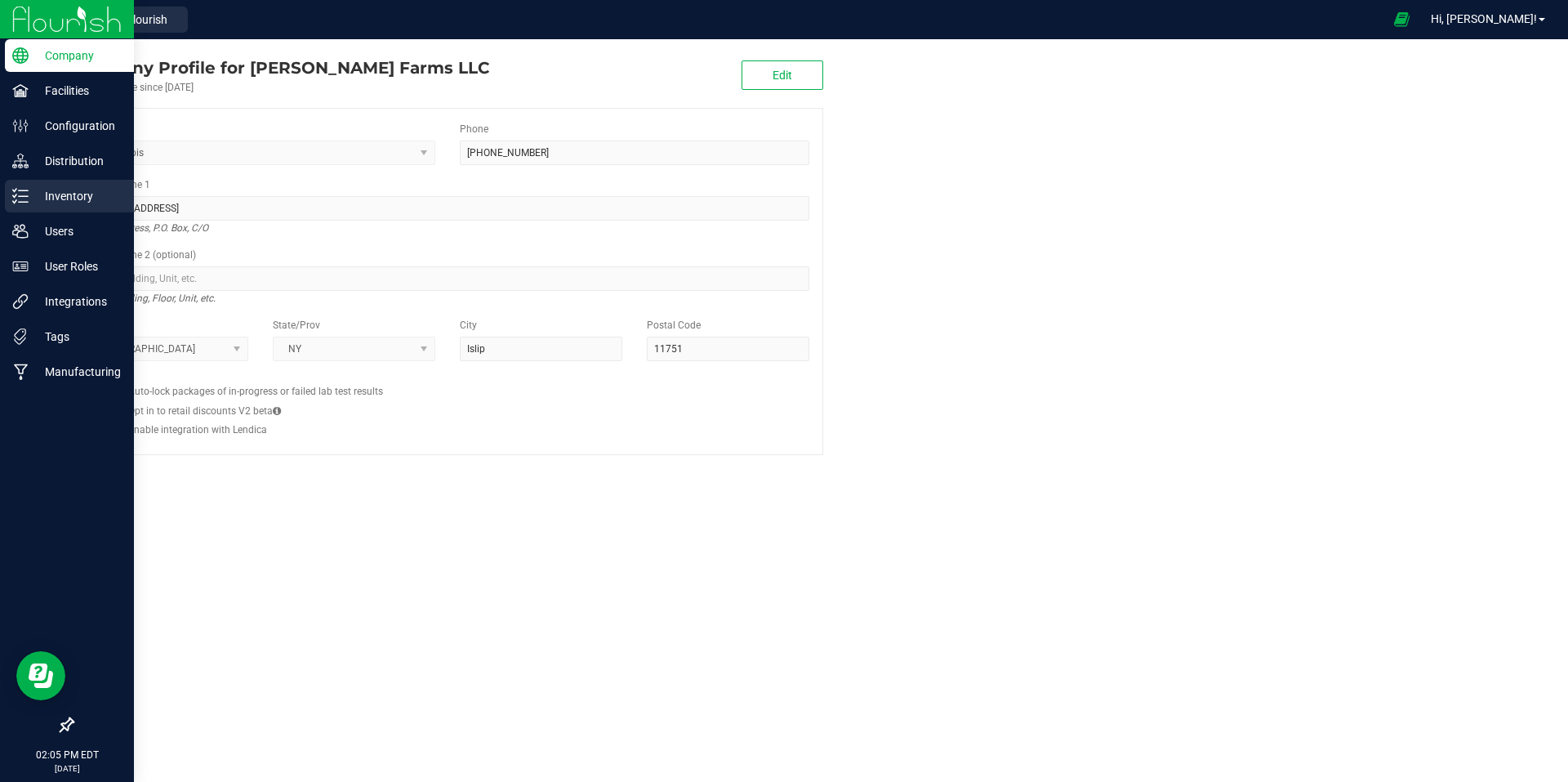
click at [83, 188] on p "Inventory" at bounding box center [78, 195] width 98 height 20
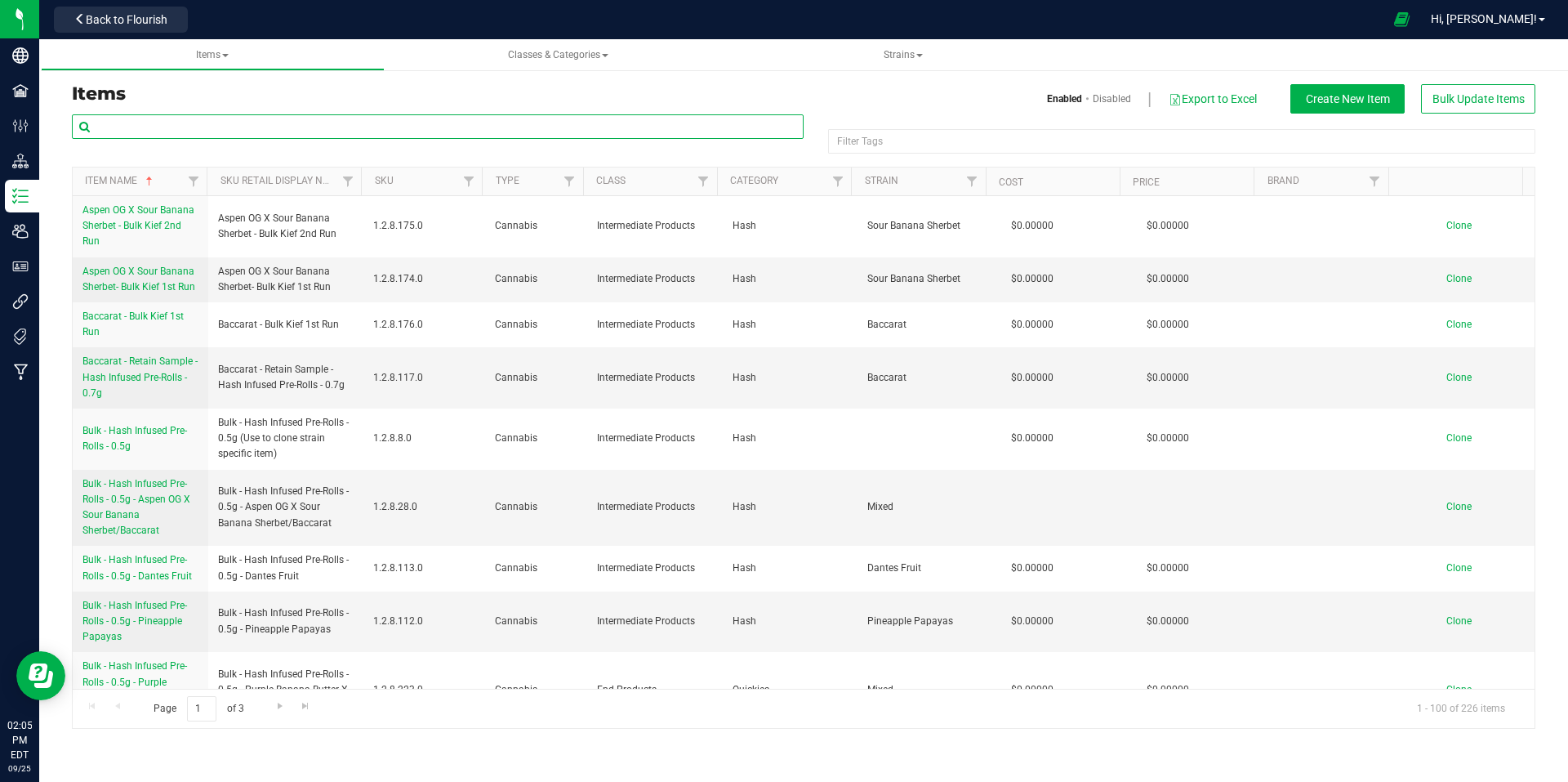
click at [430, 131] on input "text" at bounding box center [437, 126] width 732 height 24
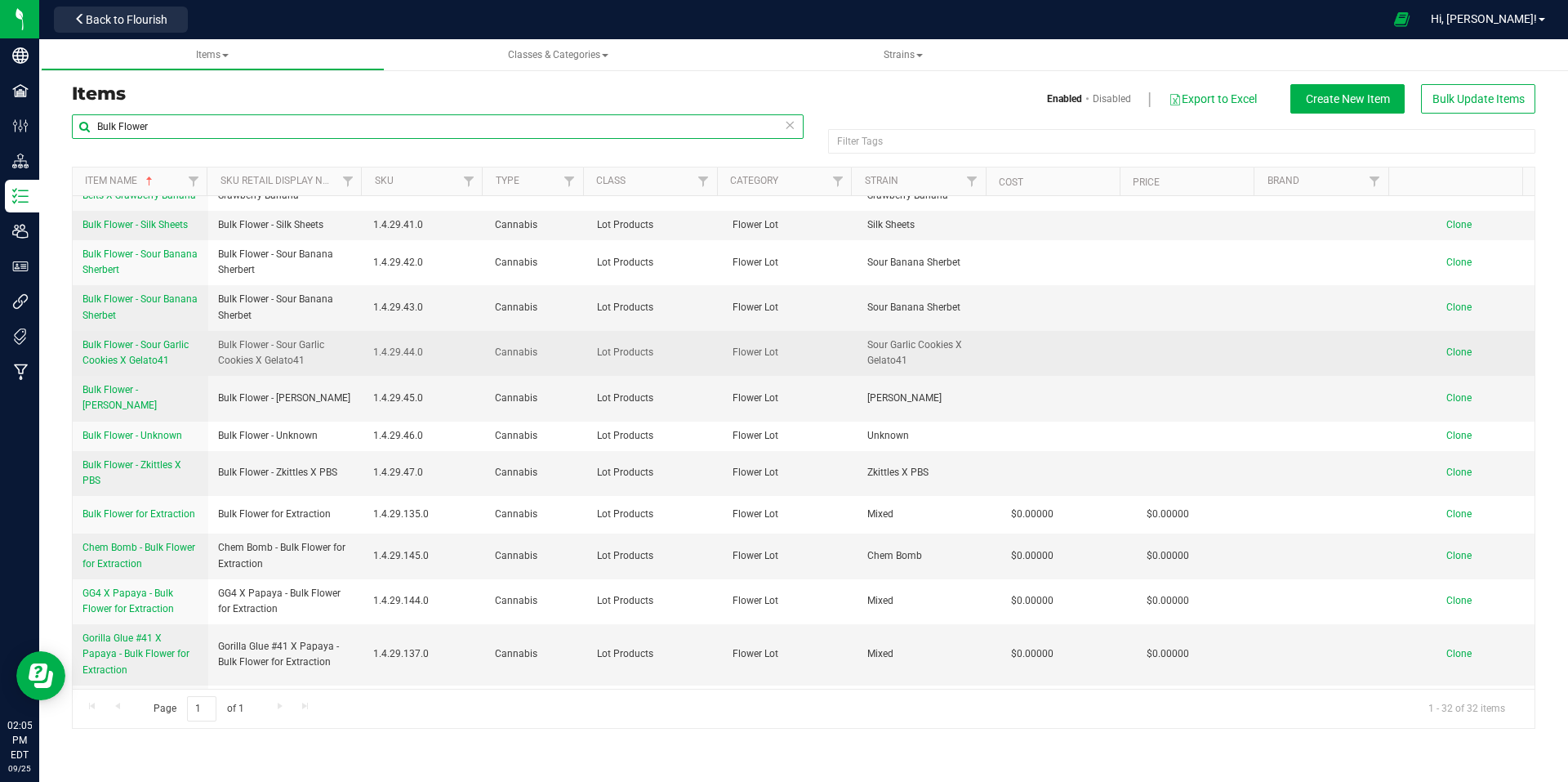
scroll to position [653, 0]
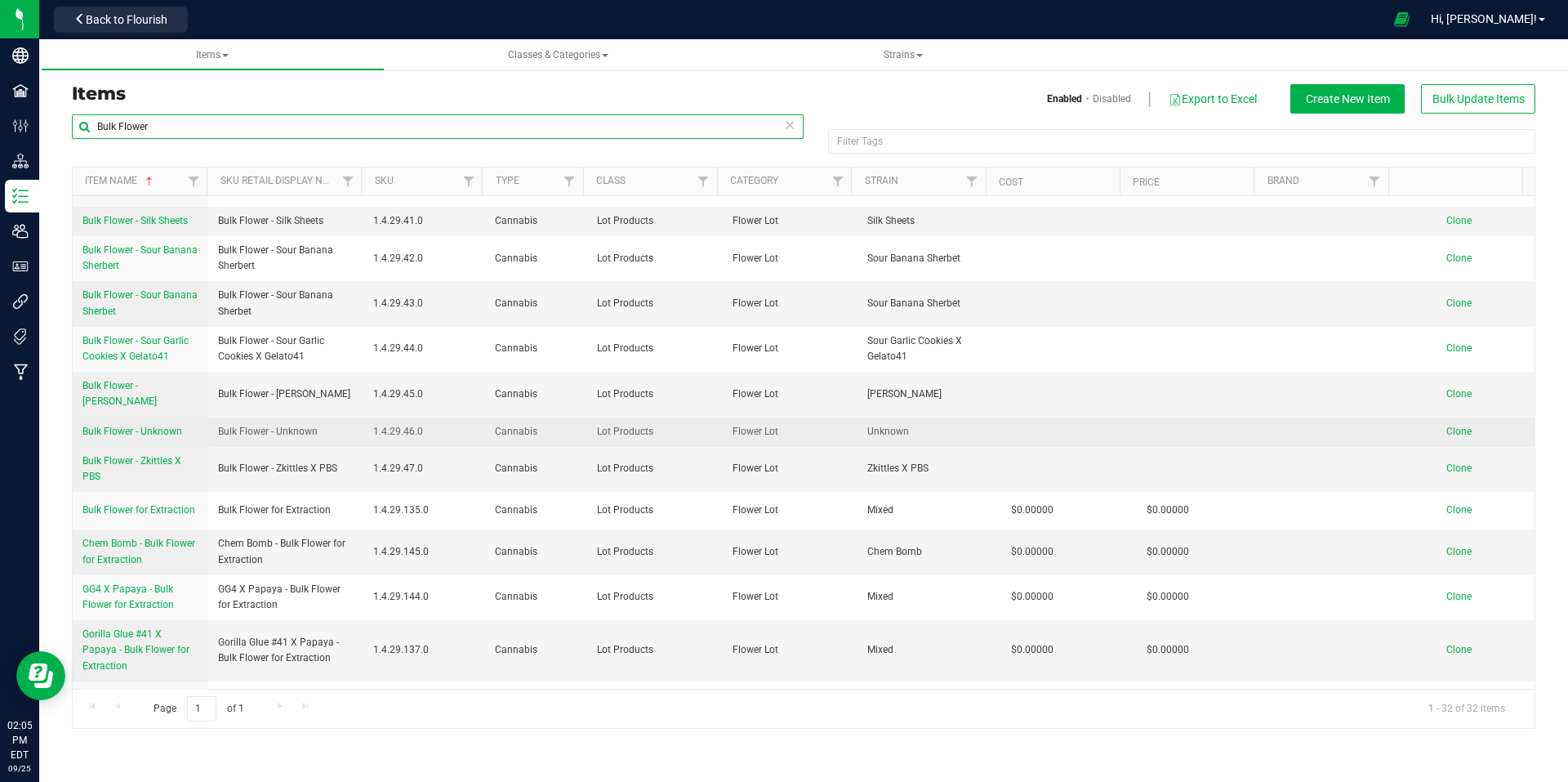
type input "Bulk Flower"
click at [158, 425] on span "Bulk Flower - Unknown" at bounding box center [132, 431] width 100 height 11
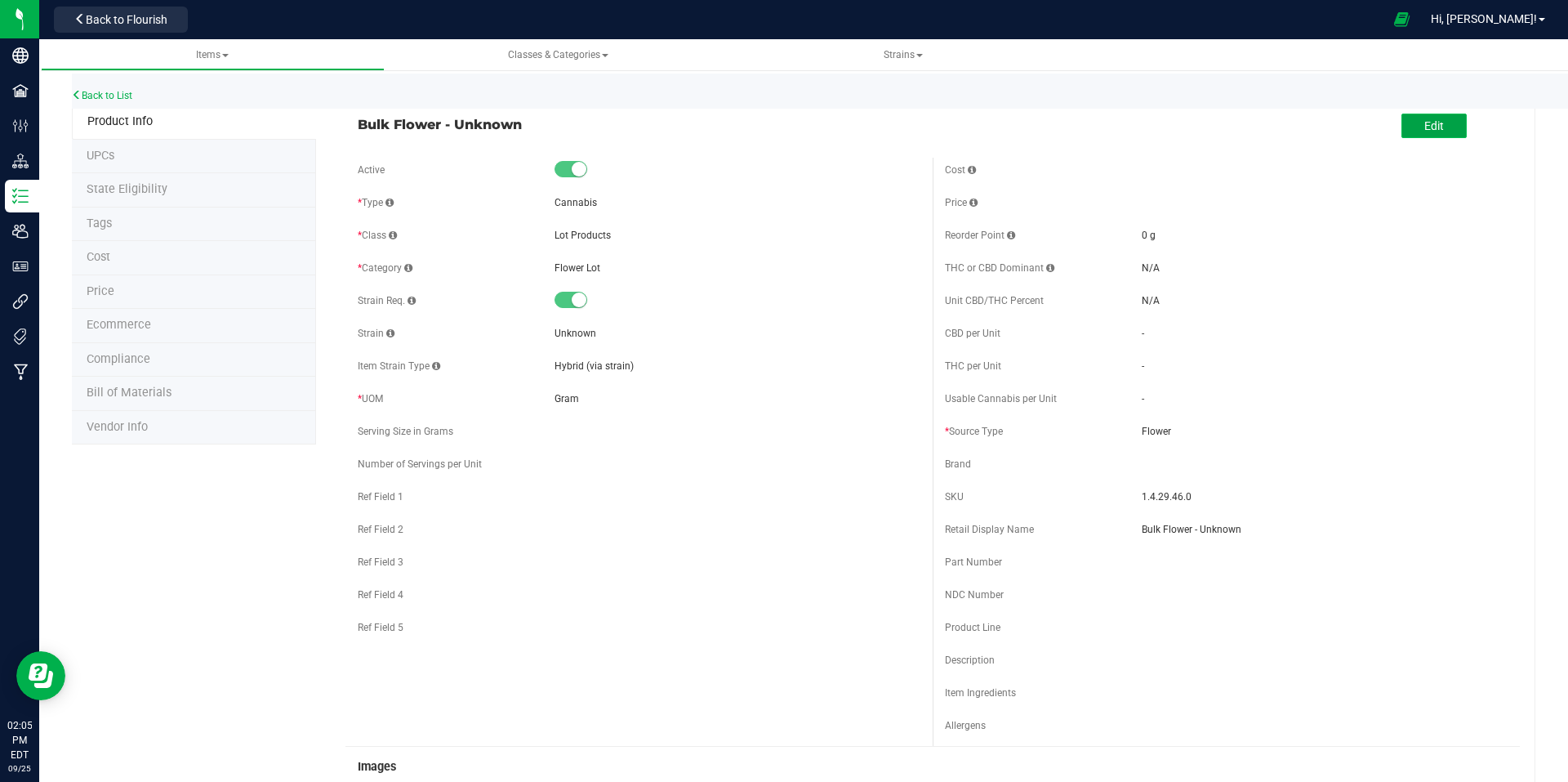
click at [1431, 131] on span "Edit" at bounding box center [1434, 126] width 20 height 13
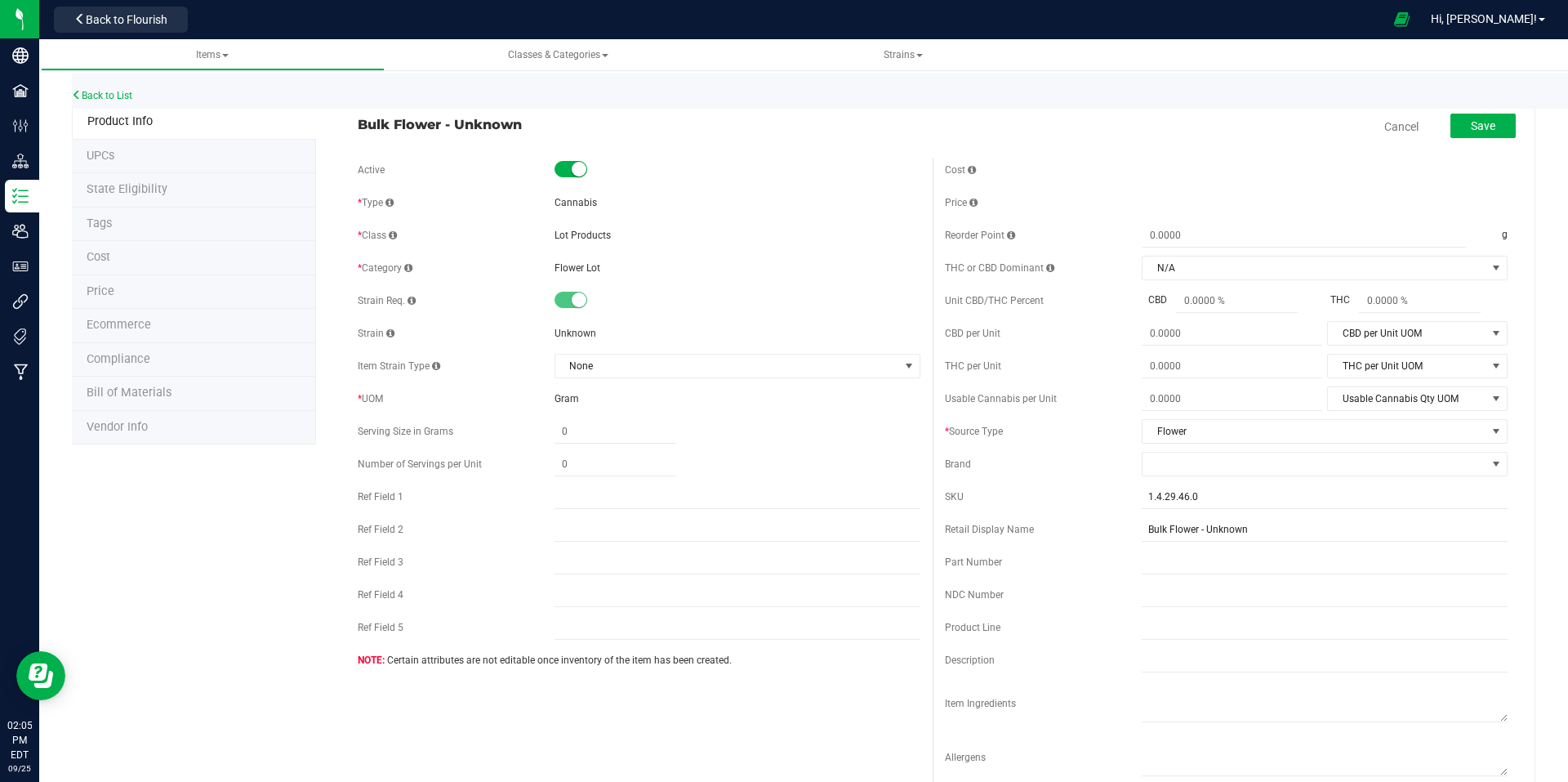
click at [531, 126] on span "Bulk Flower - Unknown" at bounding box center [639, 123] width 563 height 20
click at [111, 87] on div "Back to List" at bounding box center [856, 92] width 1568 height 36
click at [113, 91] on link "Back to List" at bounding box center [102, 95] width 61 height 11
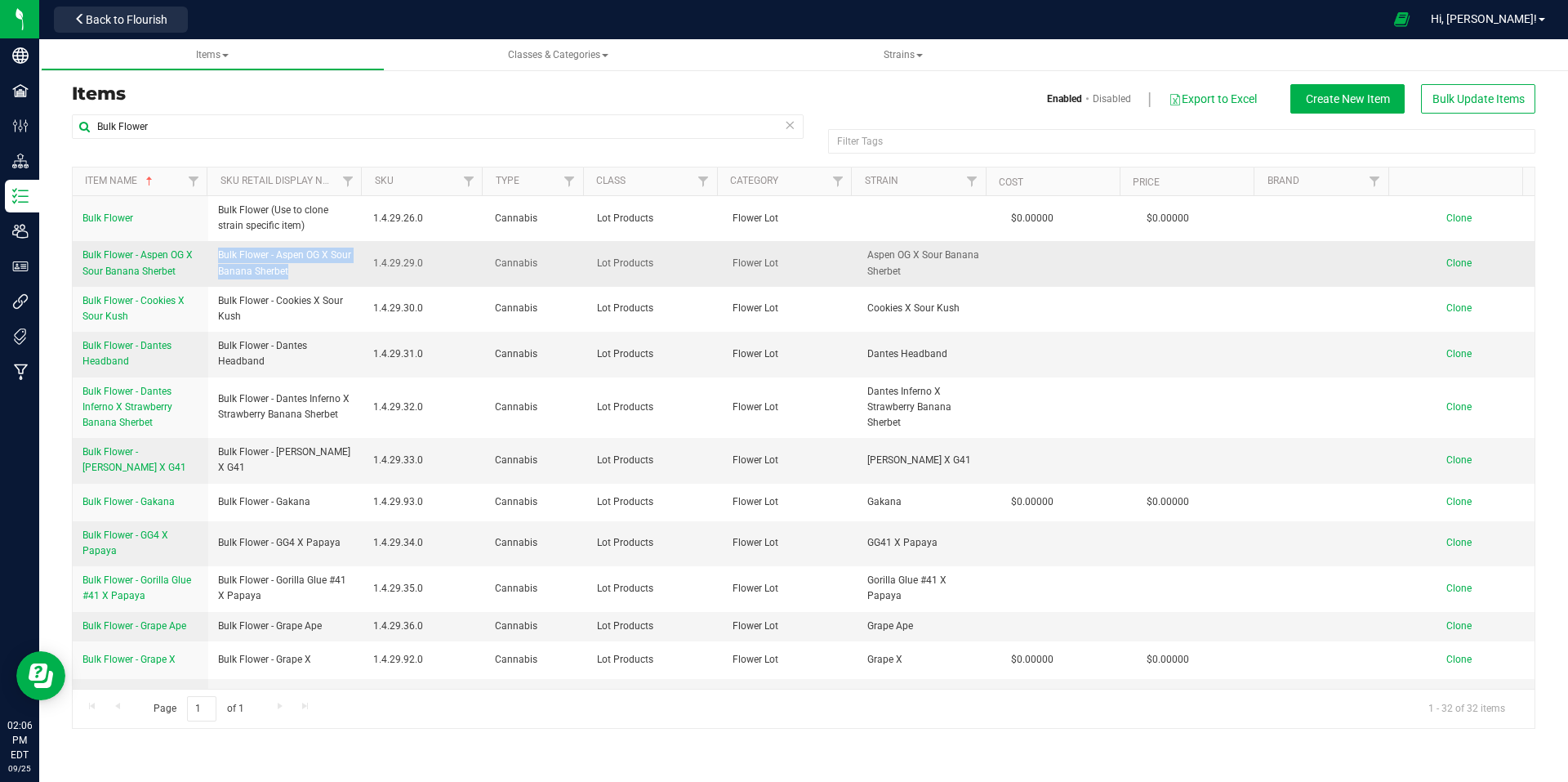
drag, startPoint x: 287, startPoint y: 269, endPoint x: 211, endPoint y: 256, distance: 77.1
click at [211, 256] on td "Bulk Flower - Aspen OG X Sour Banana Sherbet" at bounding box center [286, 263] width 156 height 45
copy span "Bulk Flower - Aspen OG X Sour Banana Sherbet"
click at [1447, 265] on span "Clone" at bounding box center [1459, 263] width 25 height 11
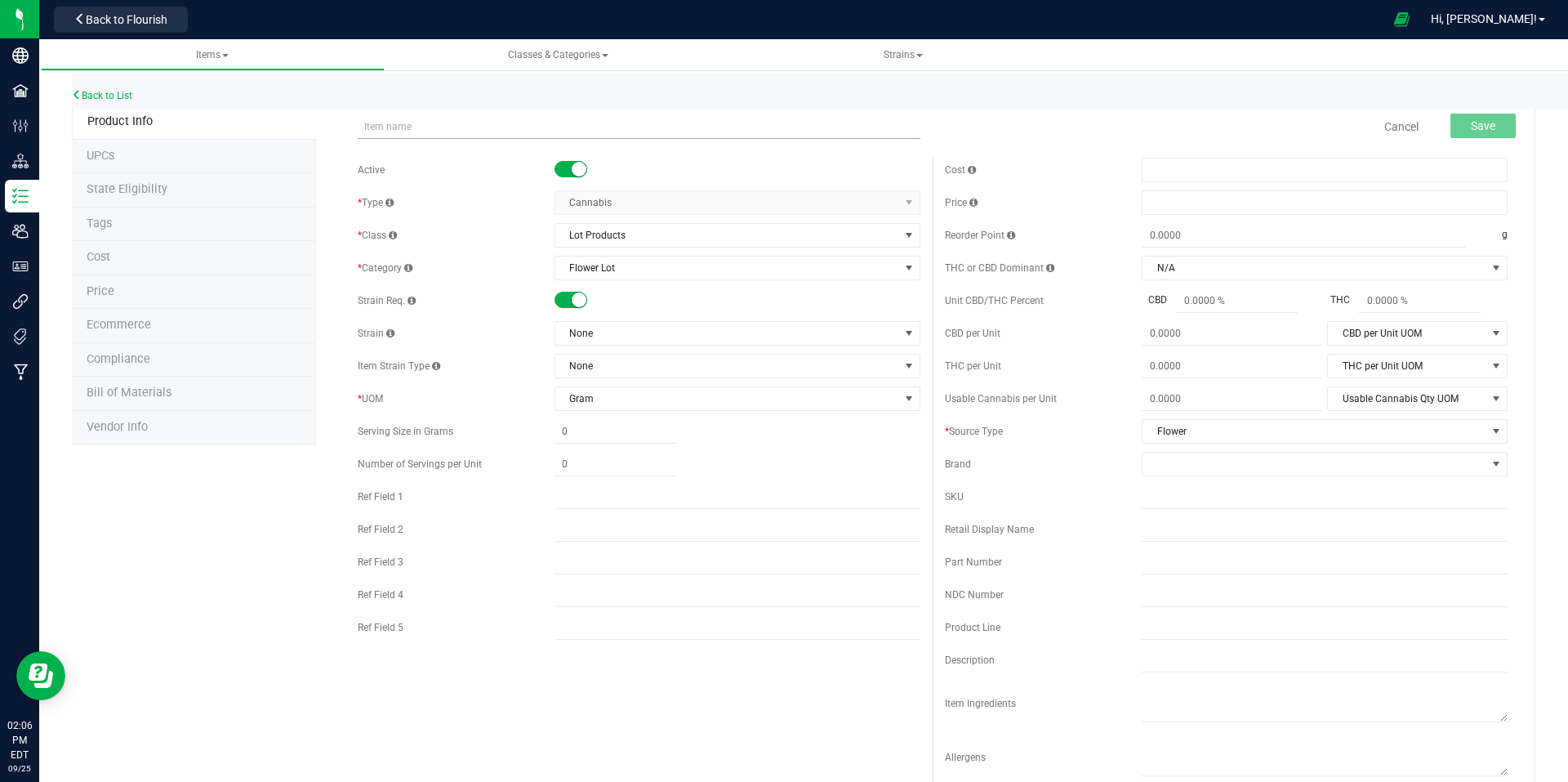
click at [472, 129] on input "text" at bounding box center [639, 126] width 563 height 24
type input "Bulk Flower - Sour Bake"
click at [735, 334] on span "None" at bounding box center [727, 333] width 344 height 22
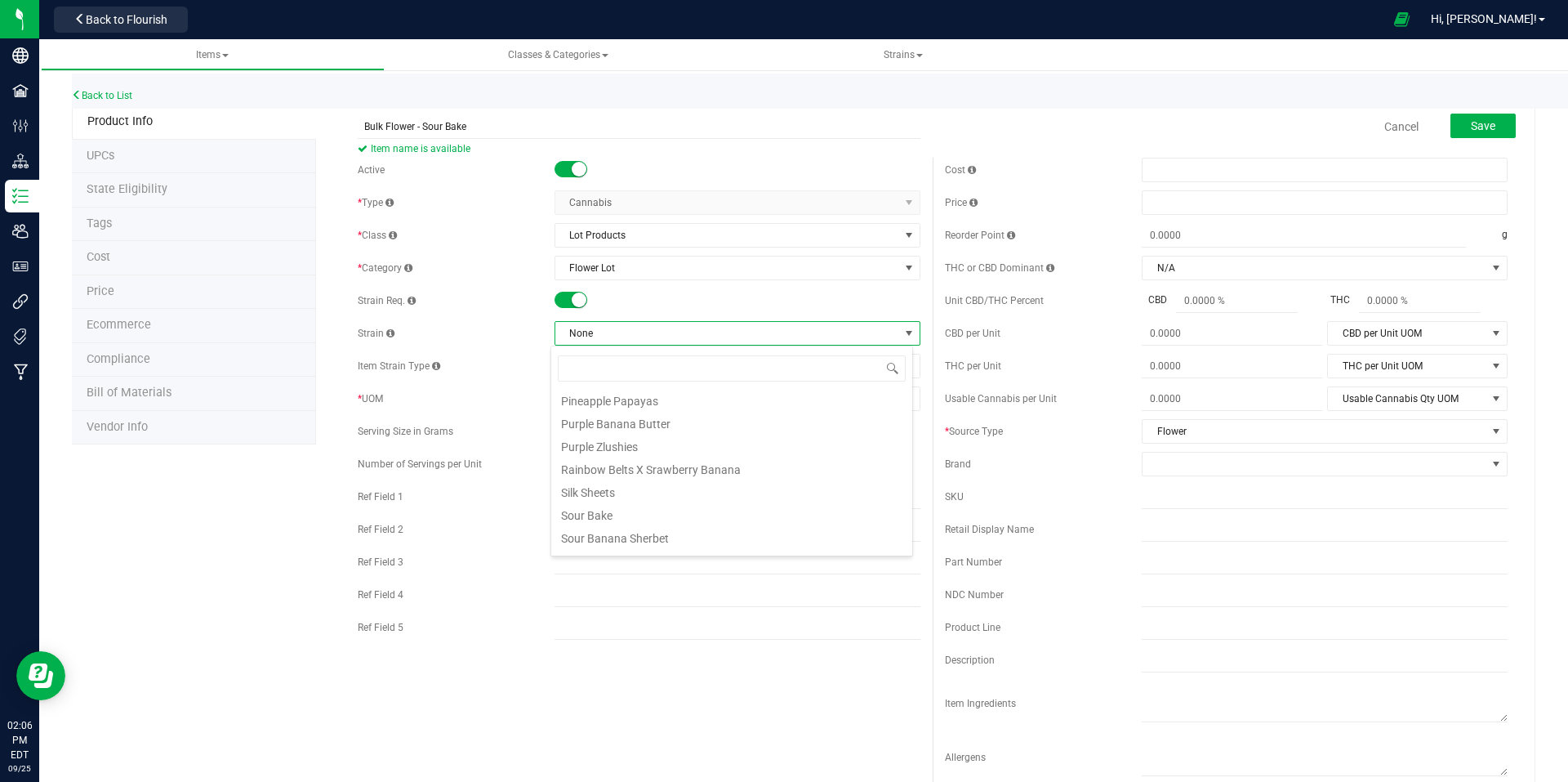
scroll to position [735, 0]
click at [673, 416] on li "Sour Bake" at bounding box center [732, 420] width 361 height 22
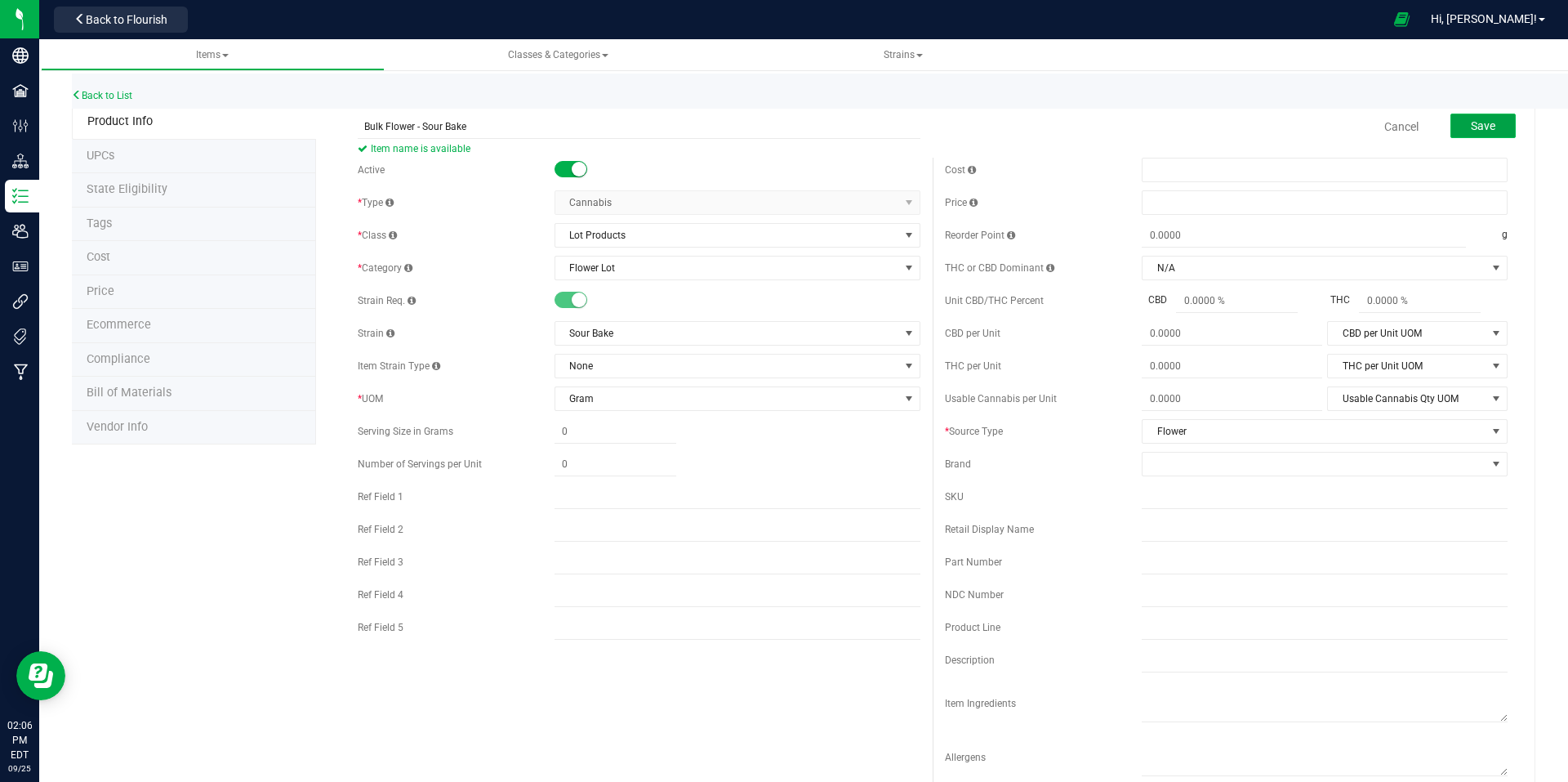
click at [1471, 132] on span "Save" at bounding box center [1483, 126] width 24 height 13
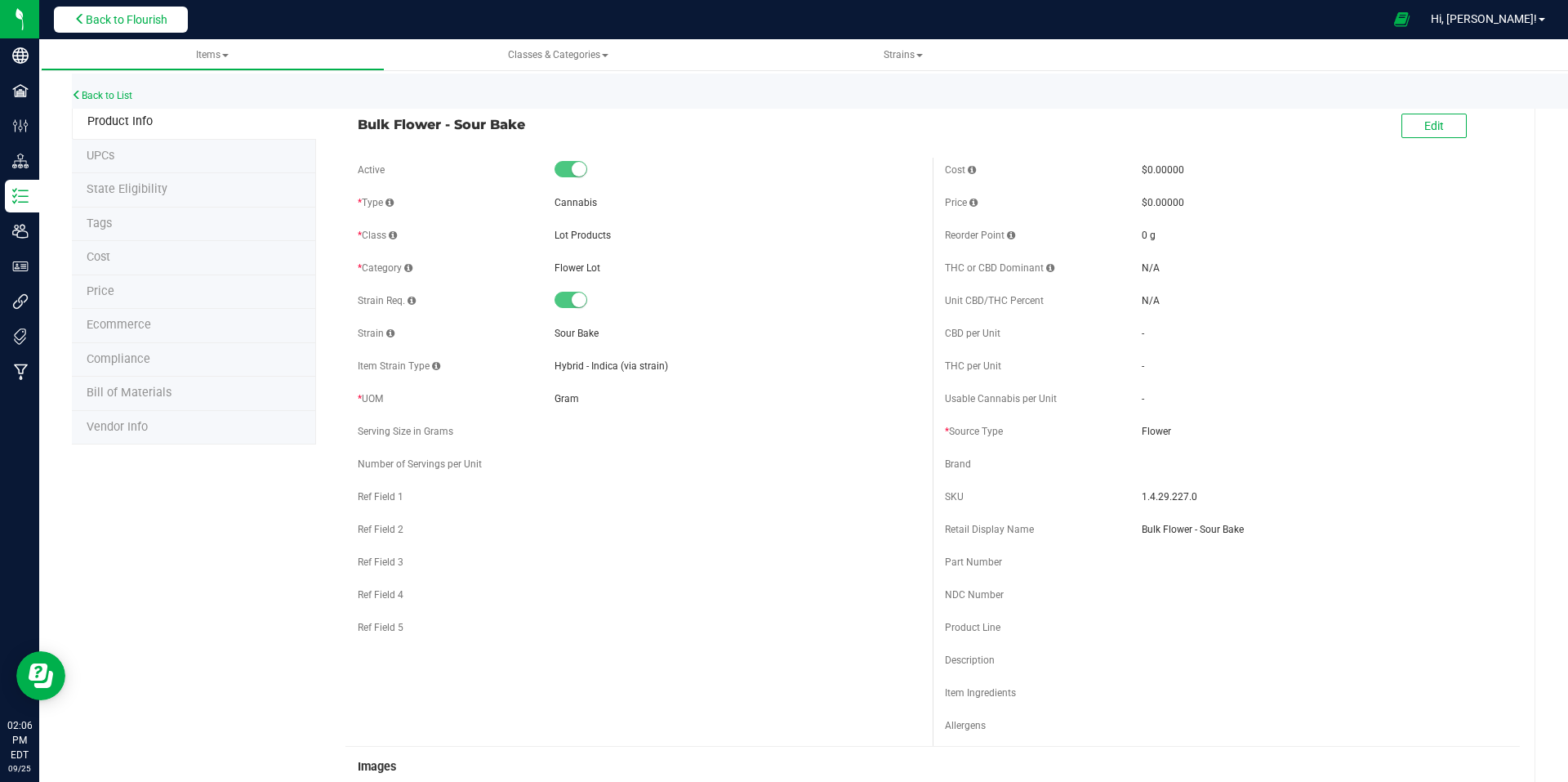
click at [154, 15] on span "Back to Flourish" at bounding box center [126, 20] width 81 height 13
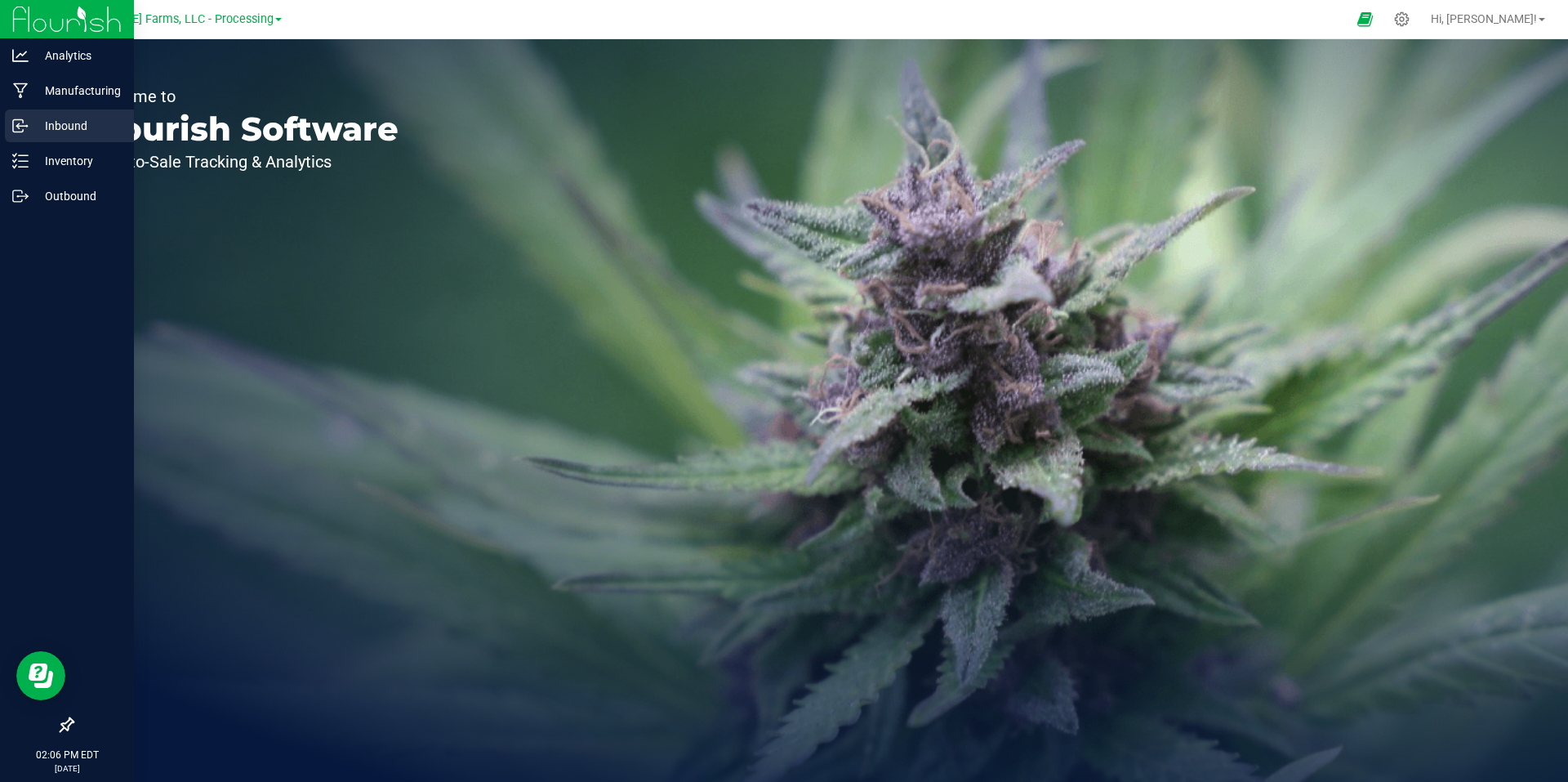
click at [78, 129] on p "Inbound" at bounding box center [78, 125] width 98 height 20
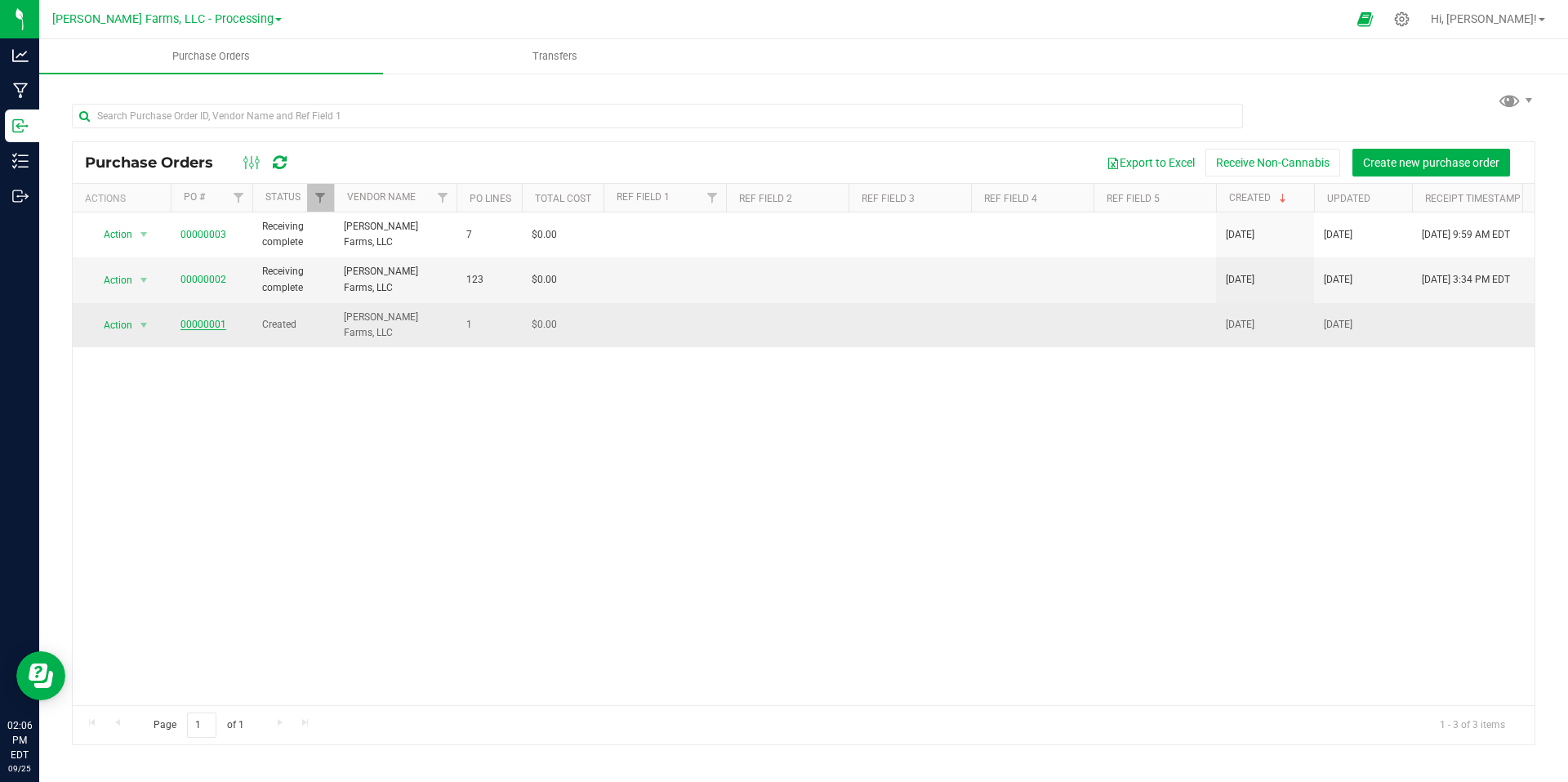
click at [218, 324] on link "00000001" at bounding box center [203, 324] width 46 height 11
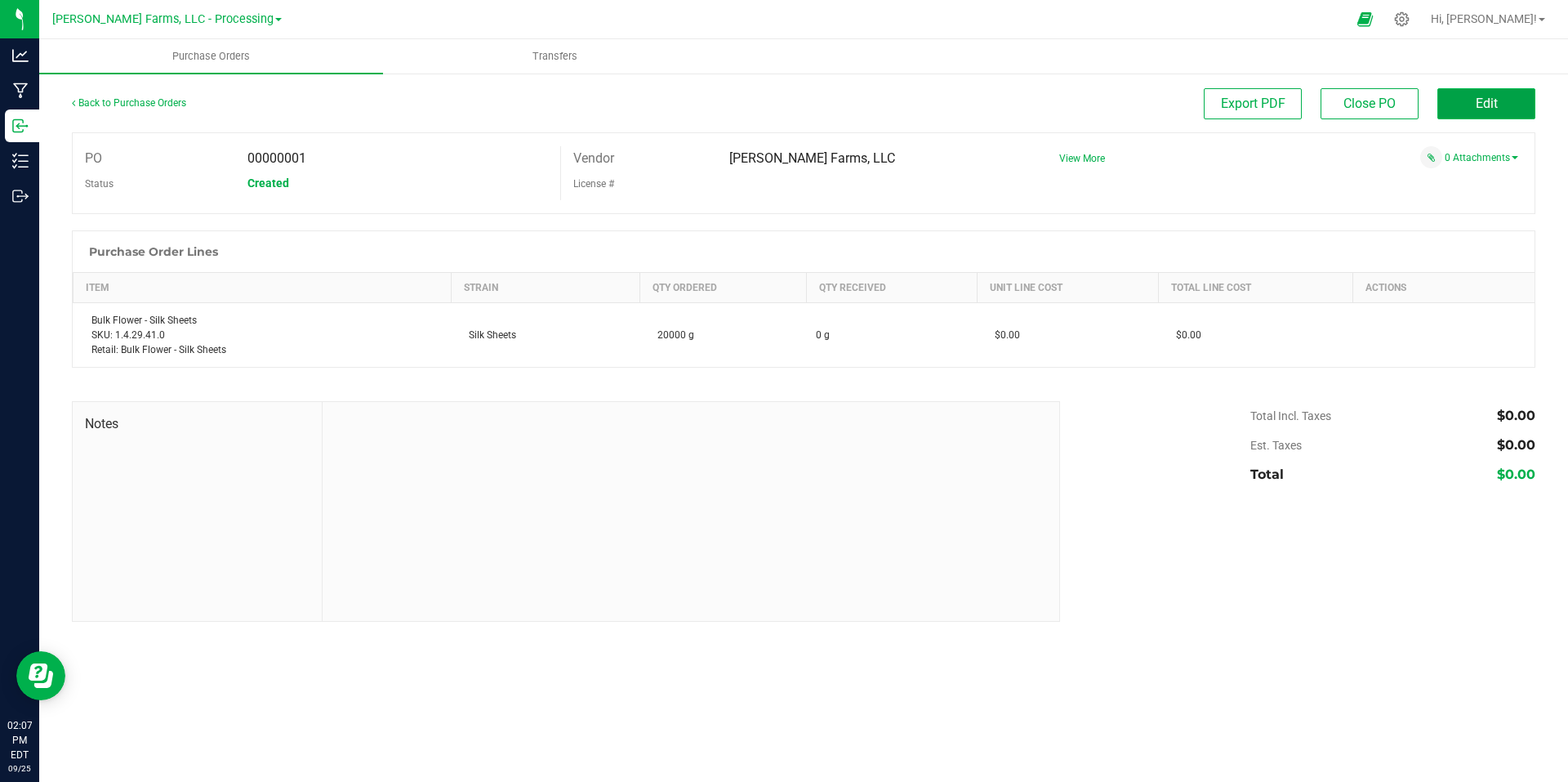
click at [1486, 107] on span "Edit" at bounding box center [1488, 103] width 22 height 16
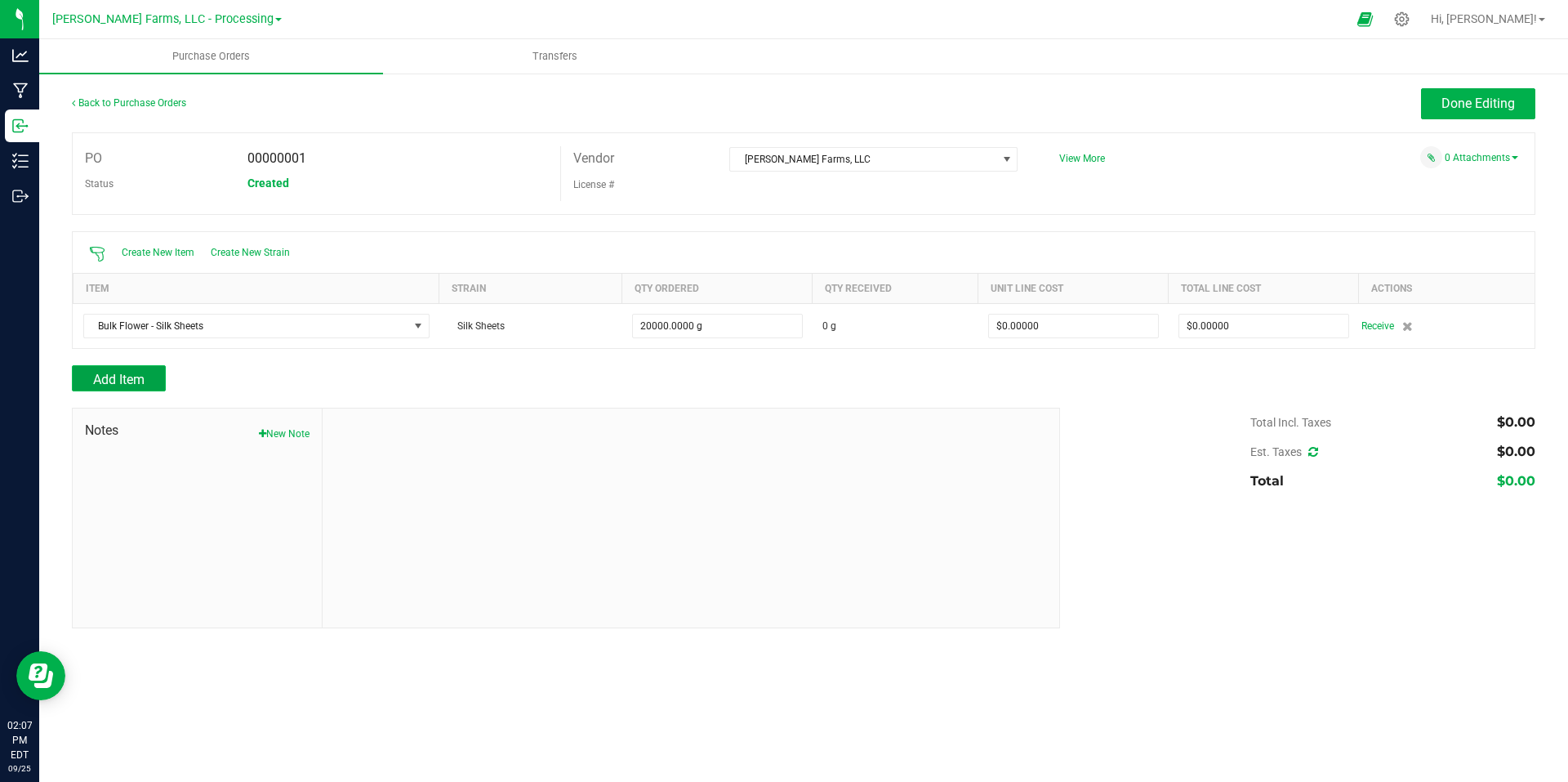
click at [136, 383] on span "Add Item" at bounding box center [119, 379] width 51 height 16
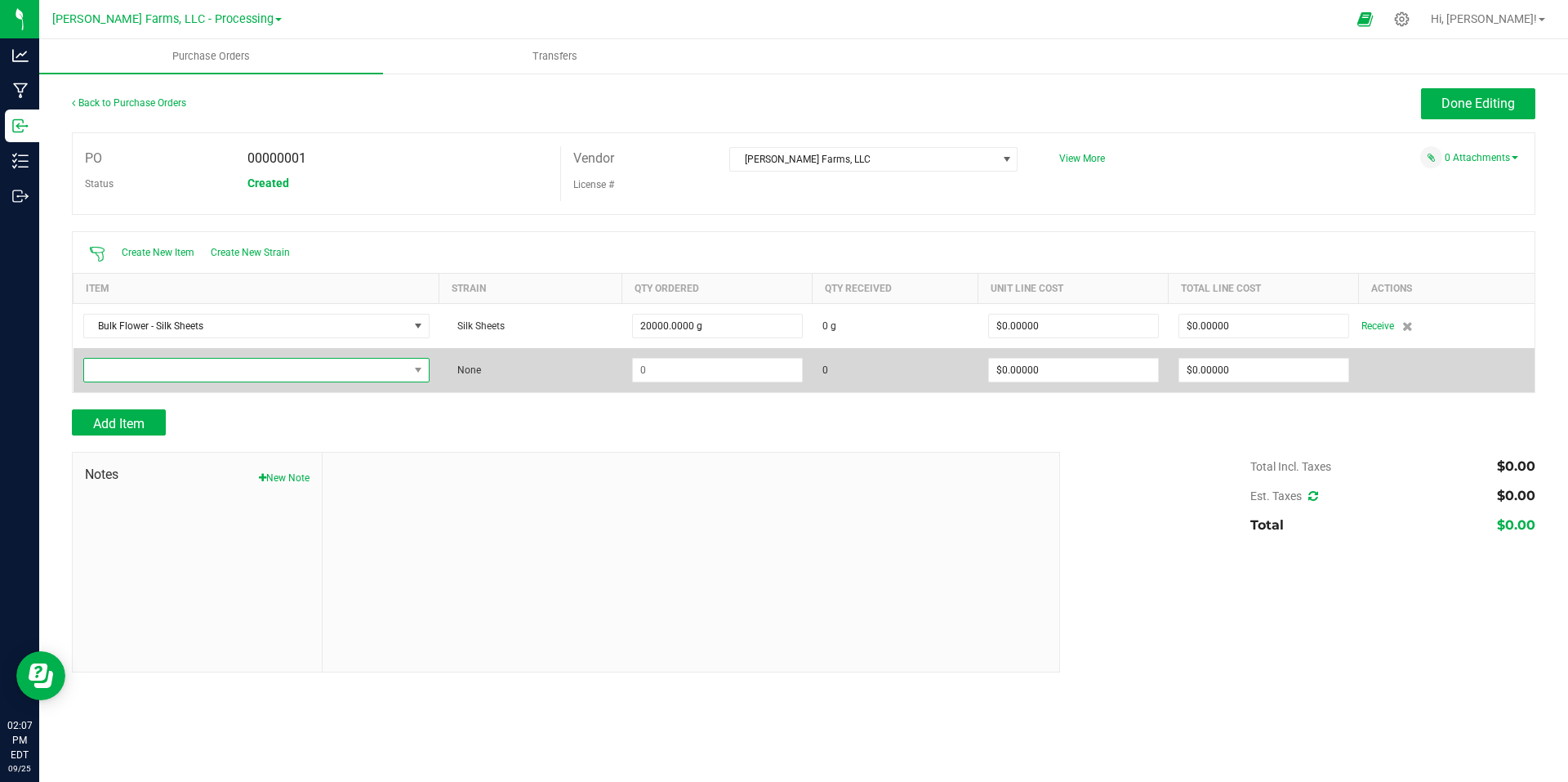
click at [392, 377] on span "NO DATA FOUND" at bounding box center [246, 370] width 324 height 22
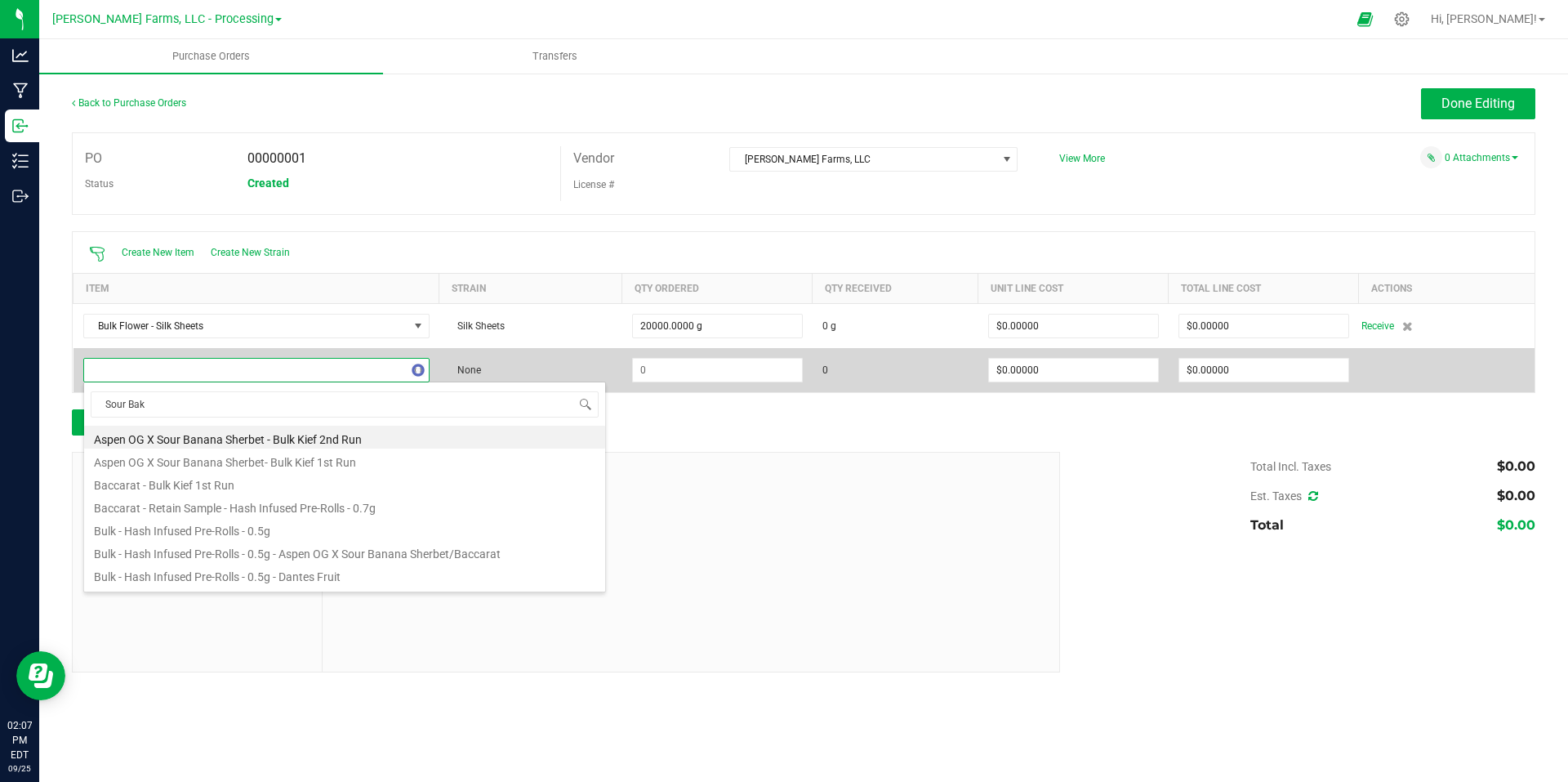
type input "Sour Bake"
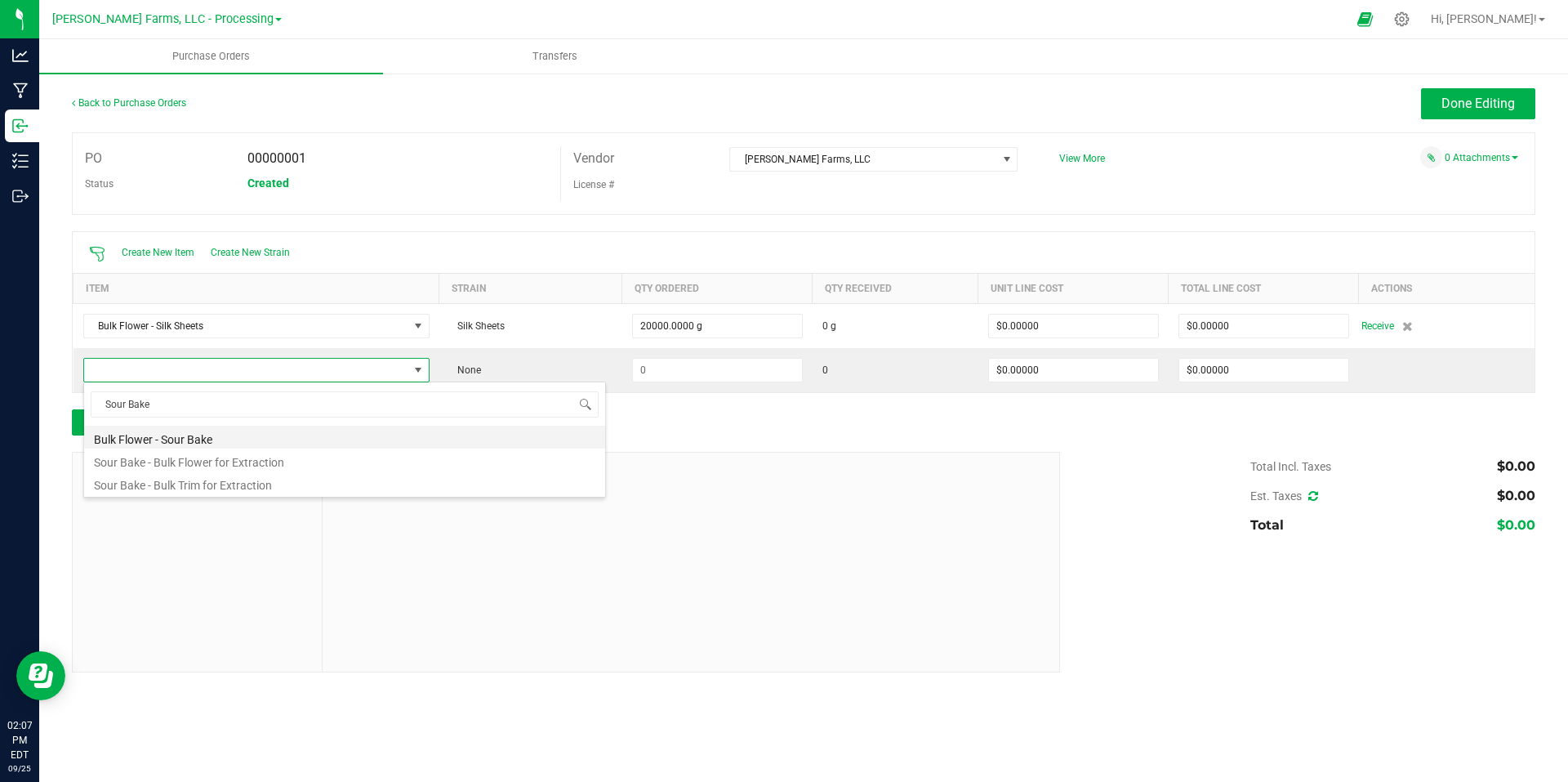
click at [308, 432] on li "Bulk Flower - Sour Bake" at bounding box center [345, 436] width 521 height 22
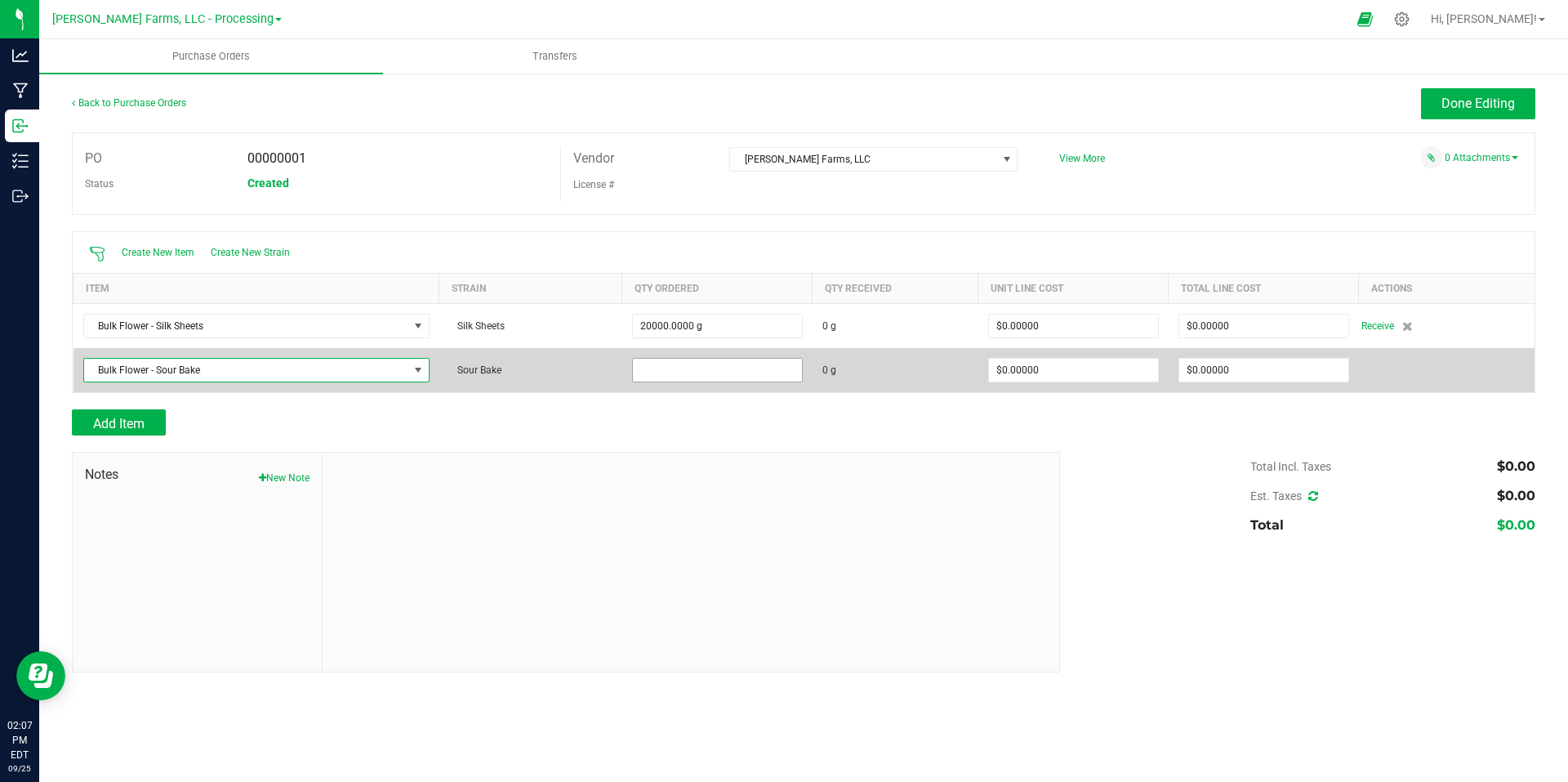
click at [711, 368] on input at bounding box center [717, 370] width 169 height 22
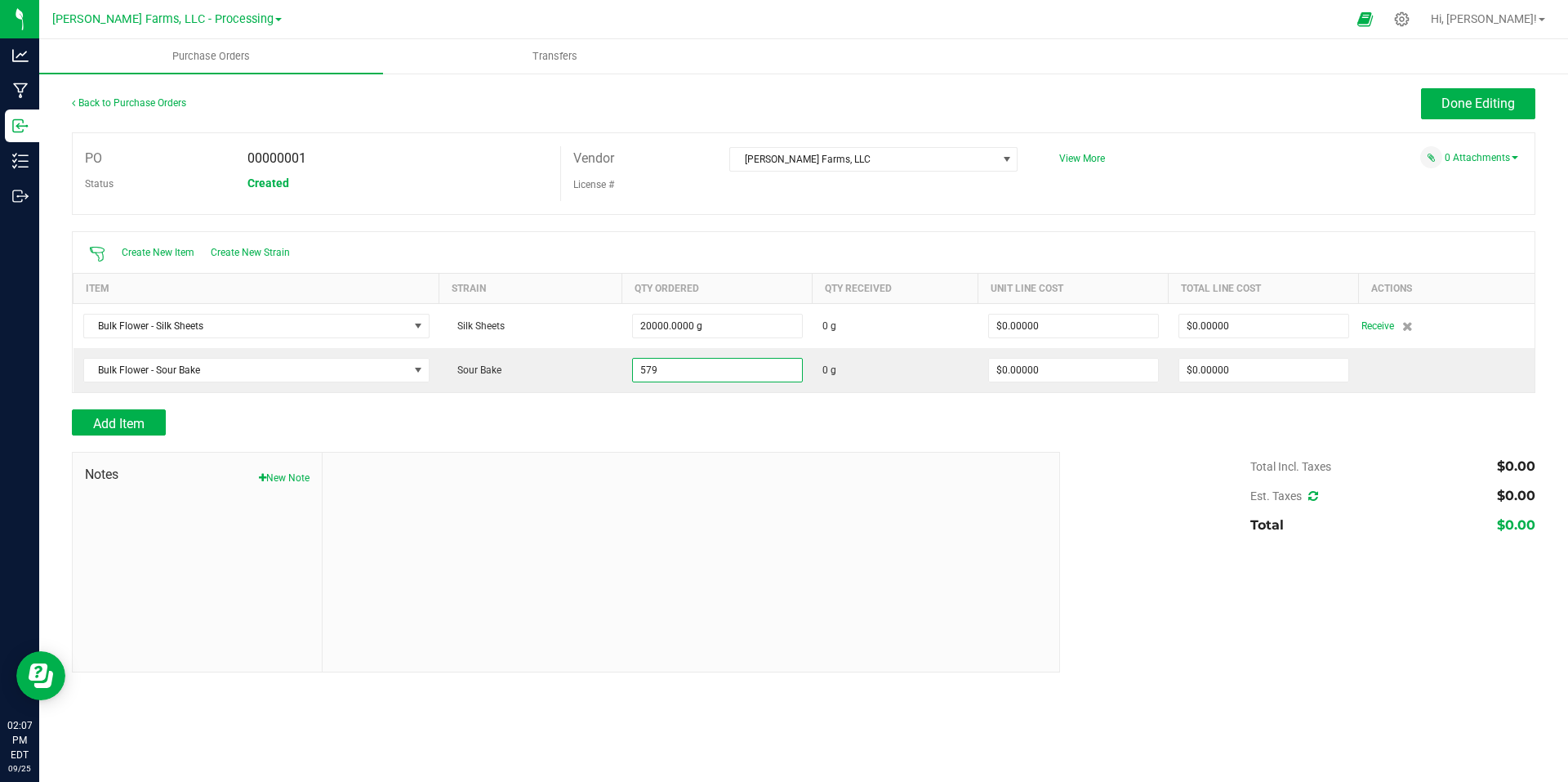
type input "579.0000 g"
click at [984, 447] on div at bounding box center [804, 443] width 1464 height 16
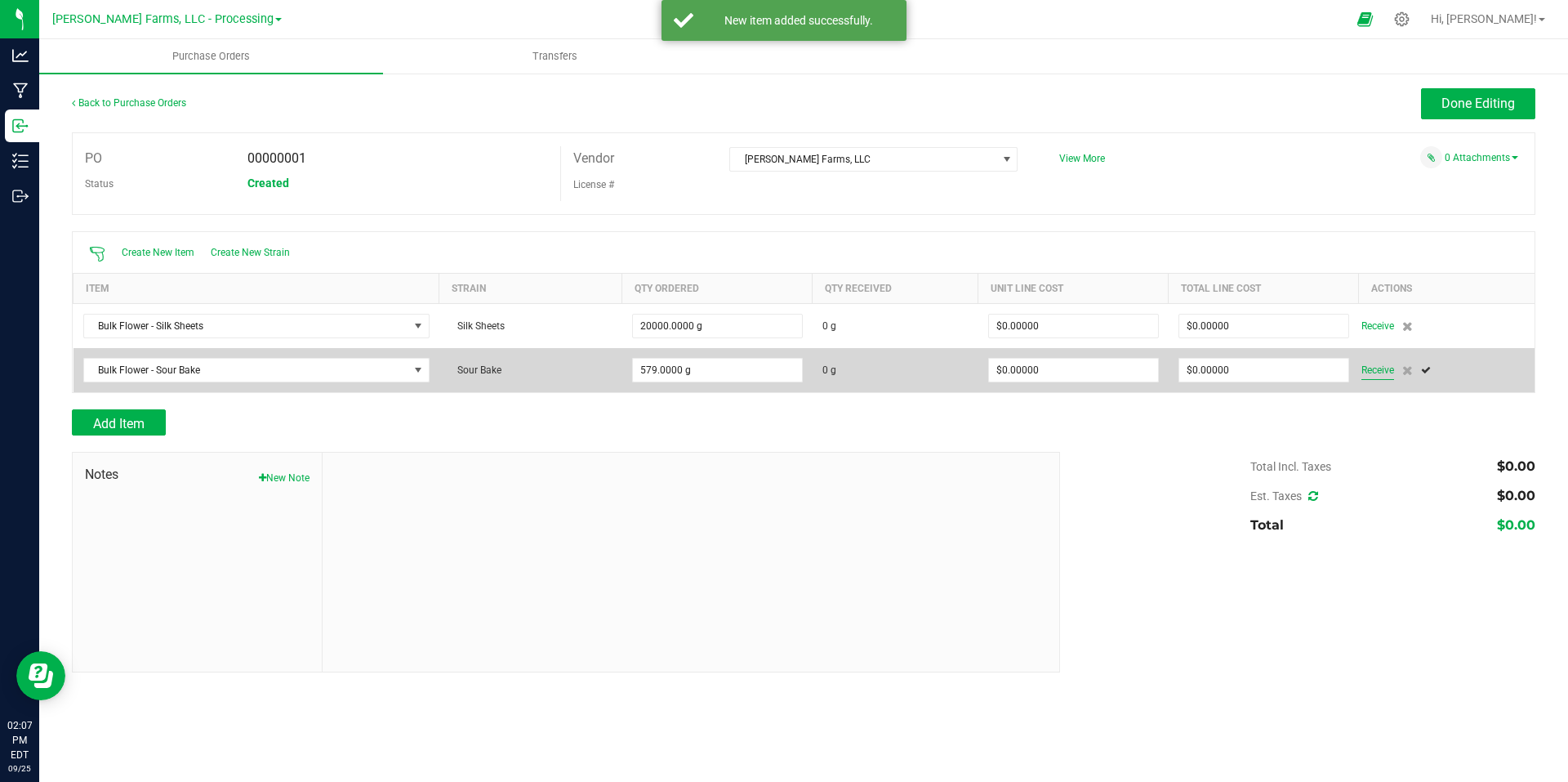
click at [1381, 371] on span "Receive" at bounding box center [1377, 370] width 33 height 20
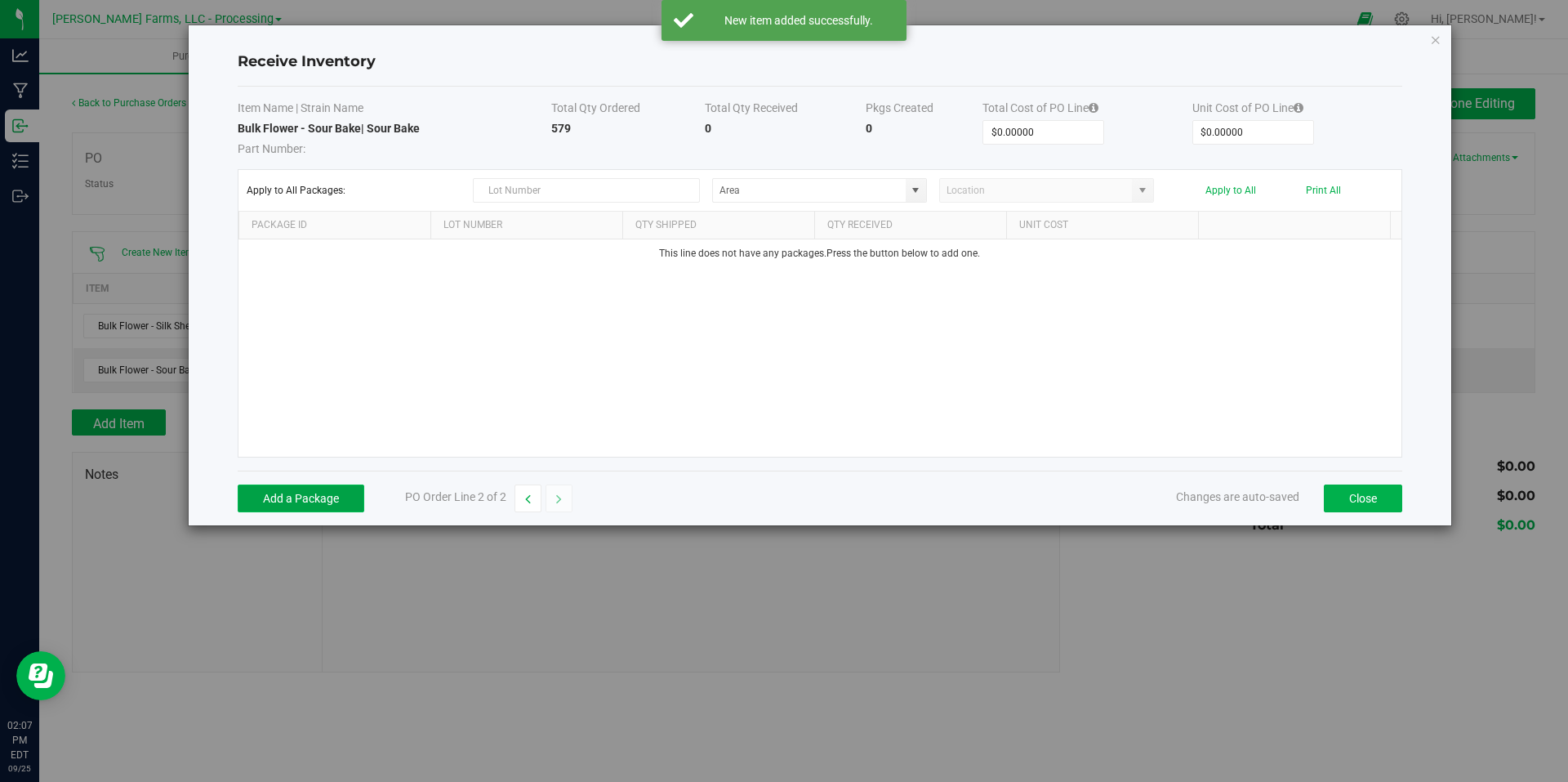
click at [299, 501] on button "Add a Package" at bounding box center [300, 498] width 126 height 28
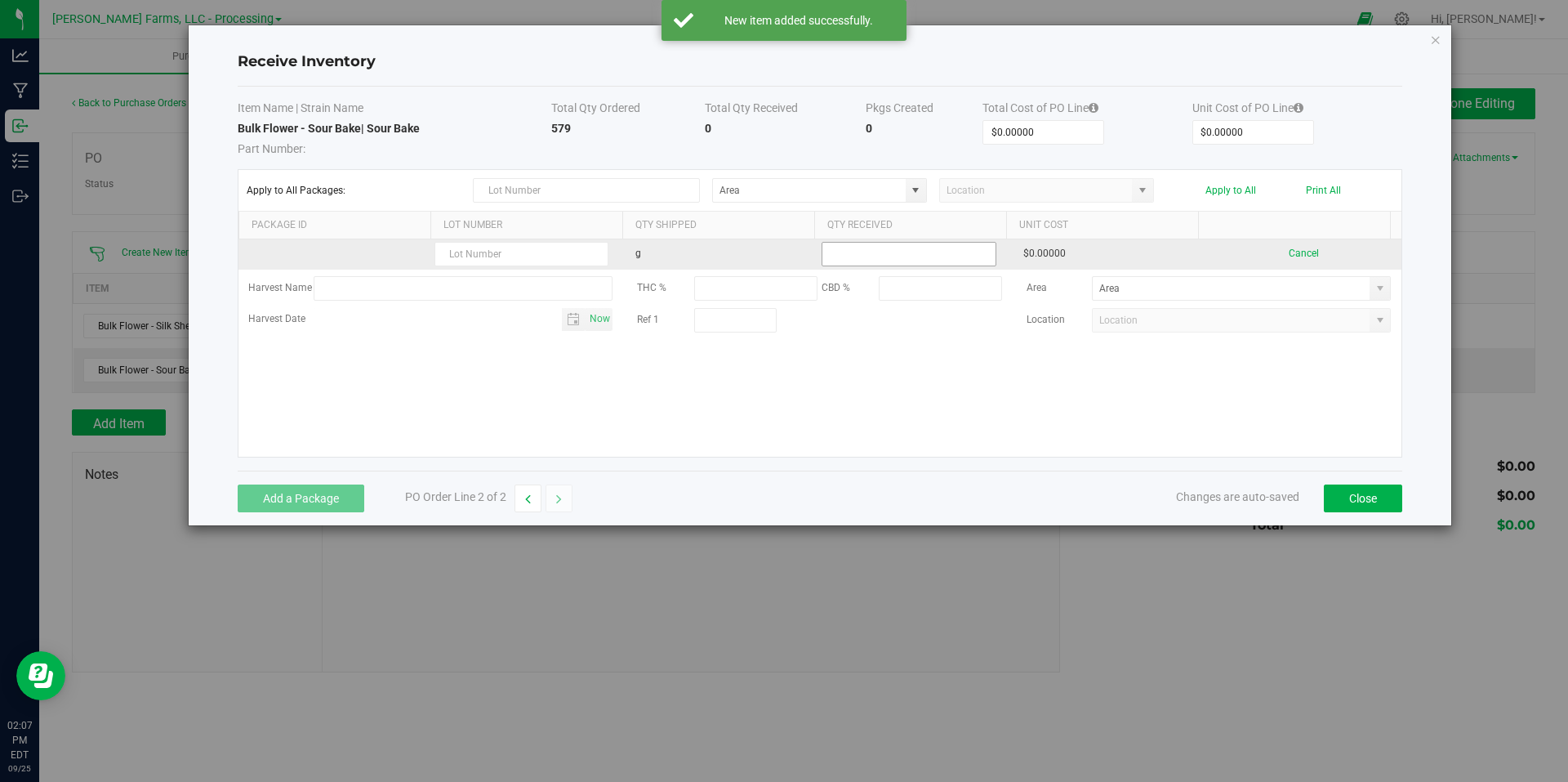
click at [943, 255] on input at bounding box center [908, 254] width 172 height 22
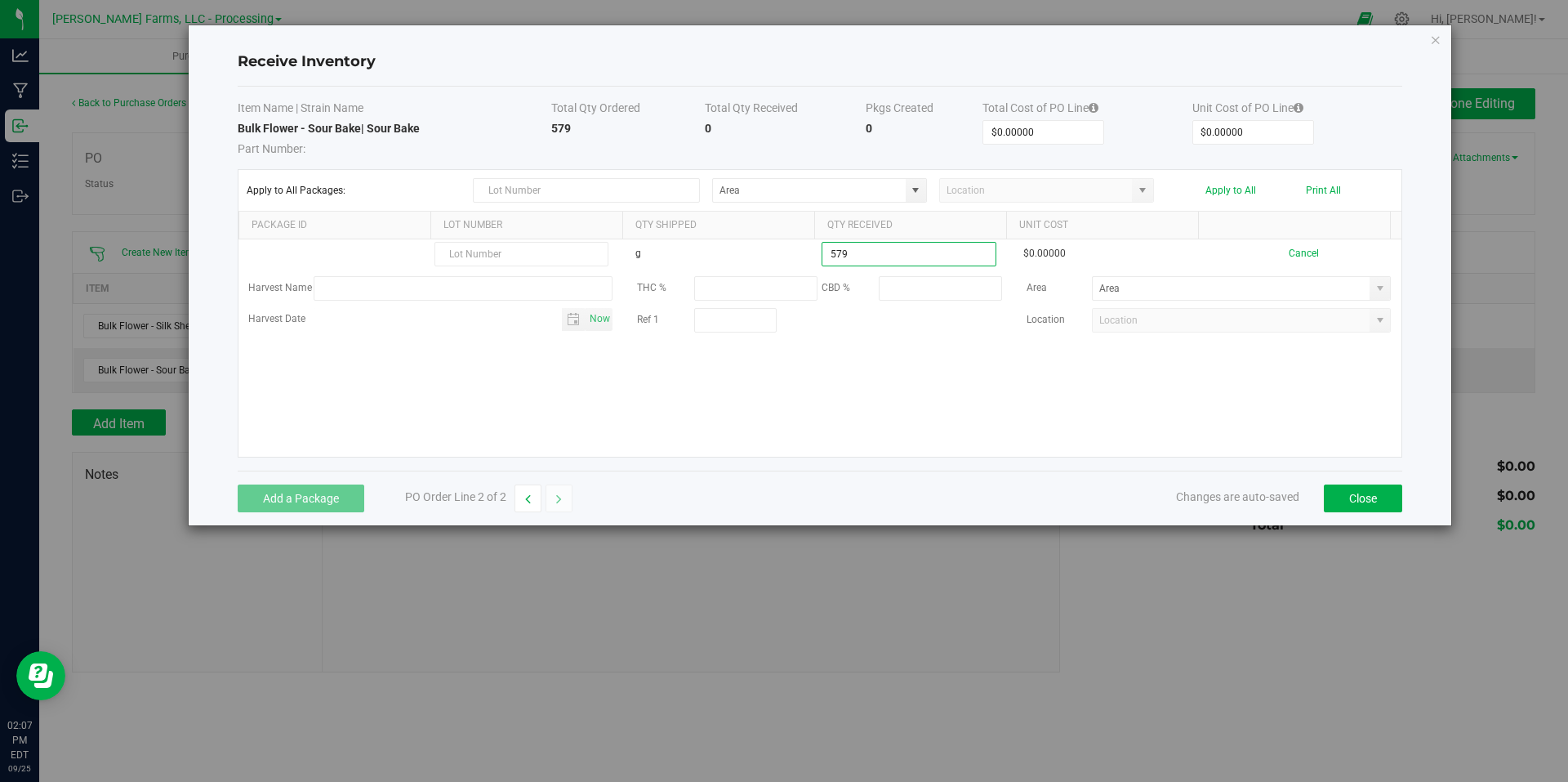
type input "579.0000 g"
click at [984, 368] on kendo-grid-list "g 579.0000 g $0.00000 Cancel Harvest Name THC % CBD % Area Harvest Date Now Ref…" at bounding box center [820, 348] width 1163 height 218
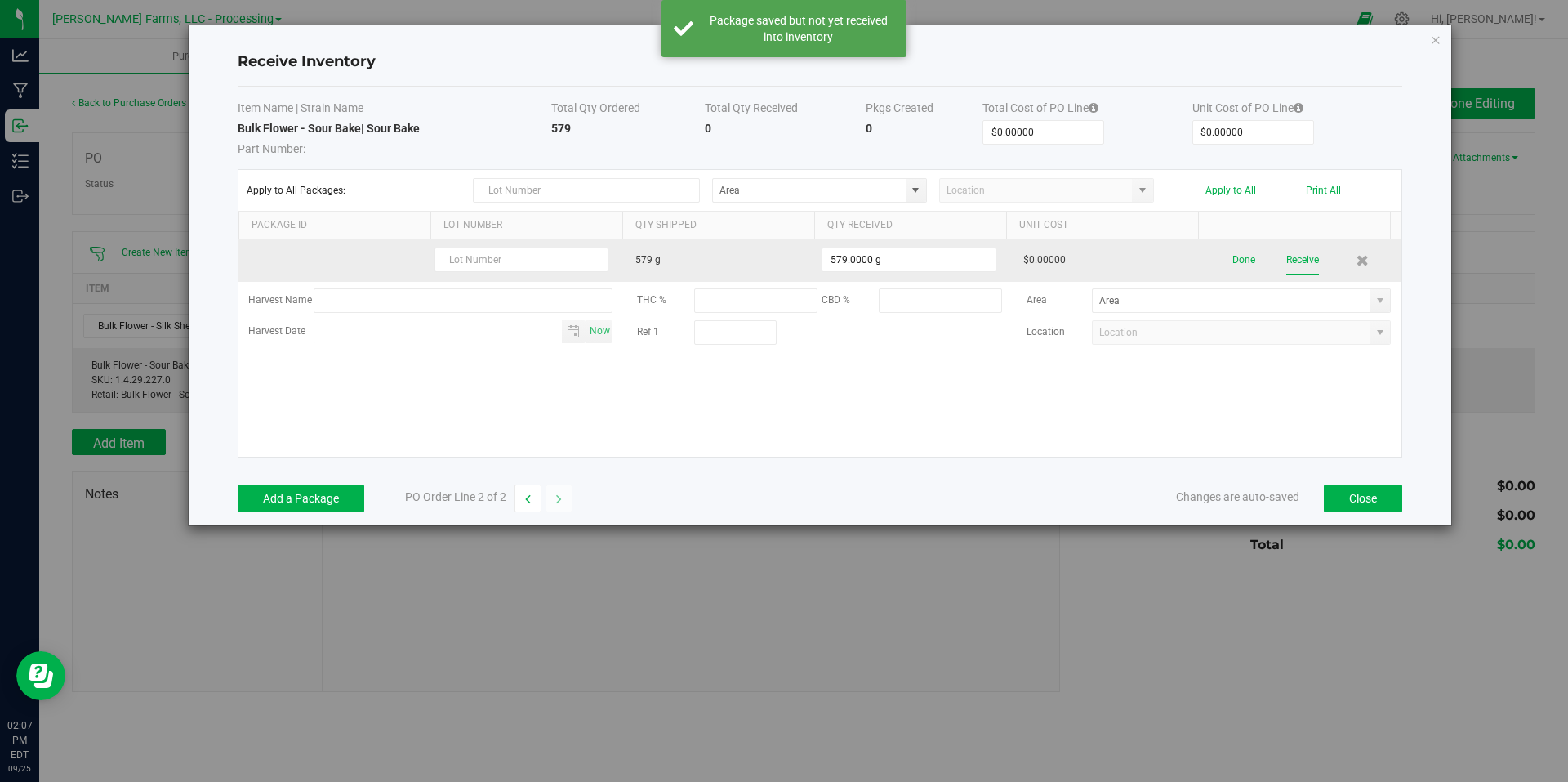
click at [1290, 259] on button "Receive" at bounding box center [1303, 260] width 33 height 29
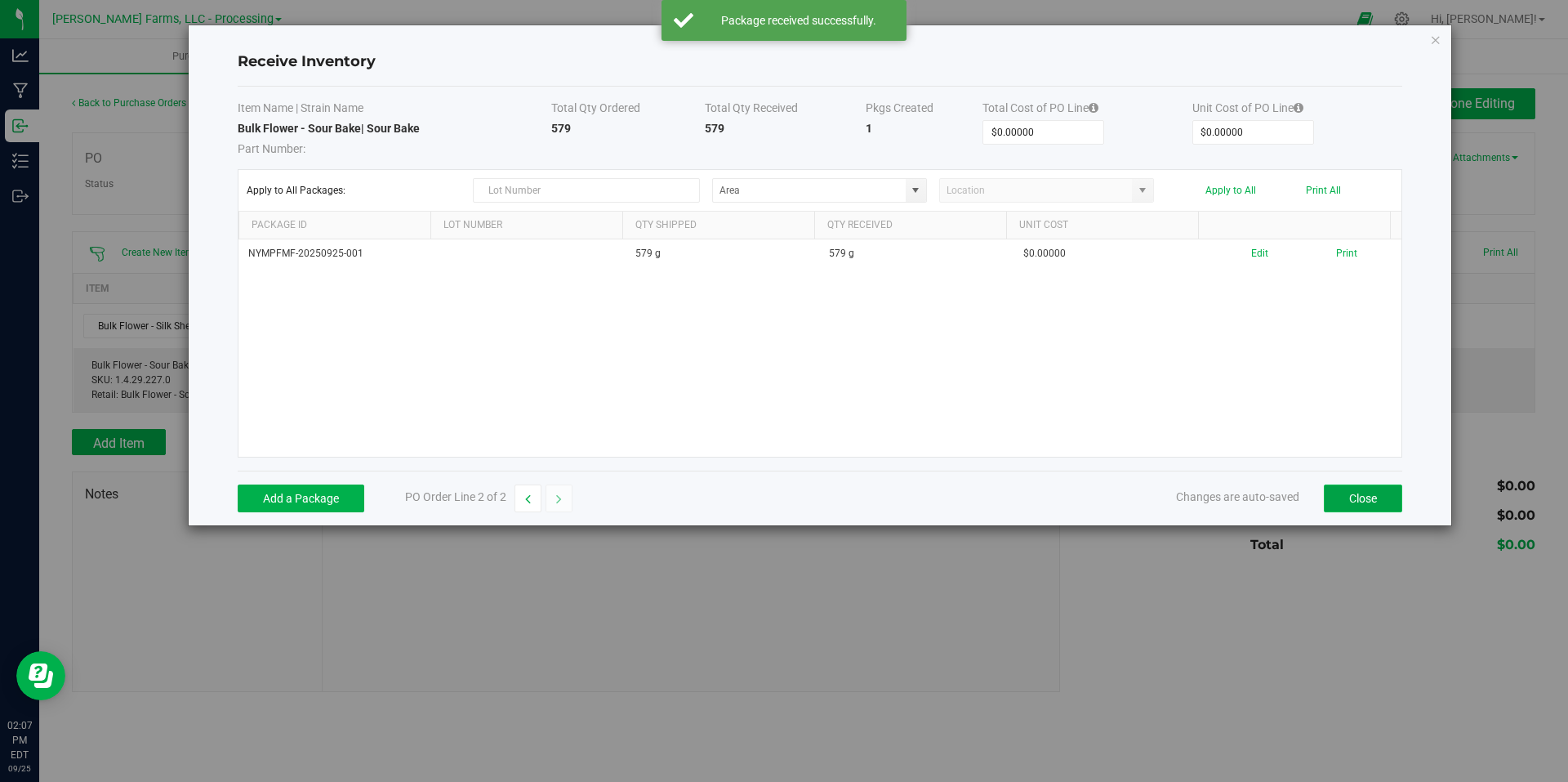
click at [1365, 500] on button "Close" at bounding box center [1363, 498] width 78 height 28
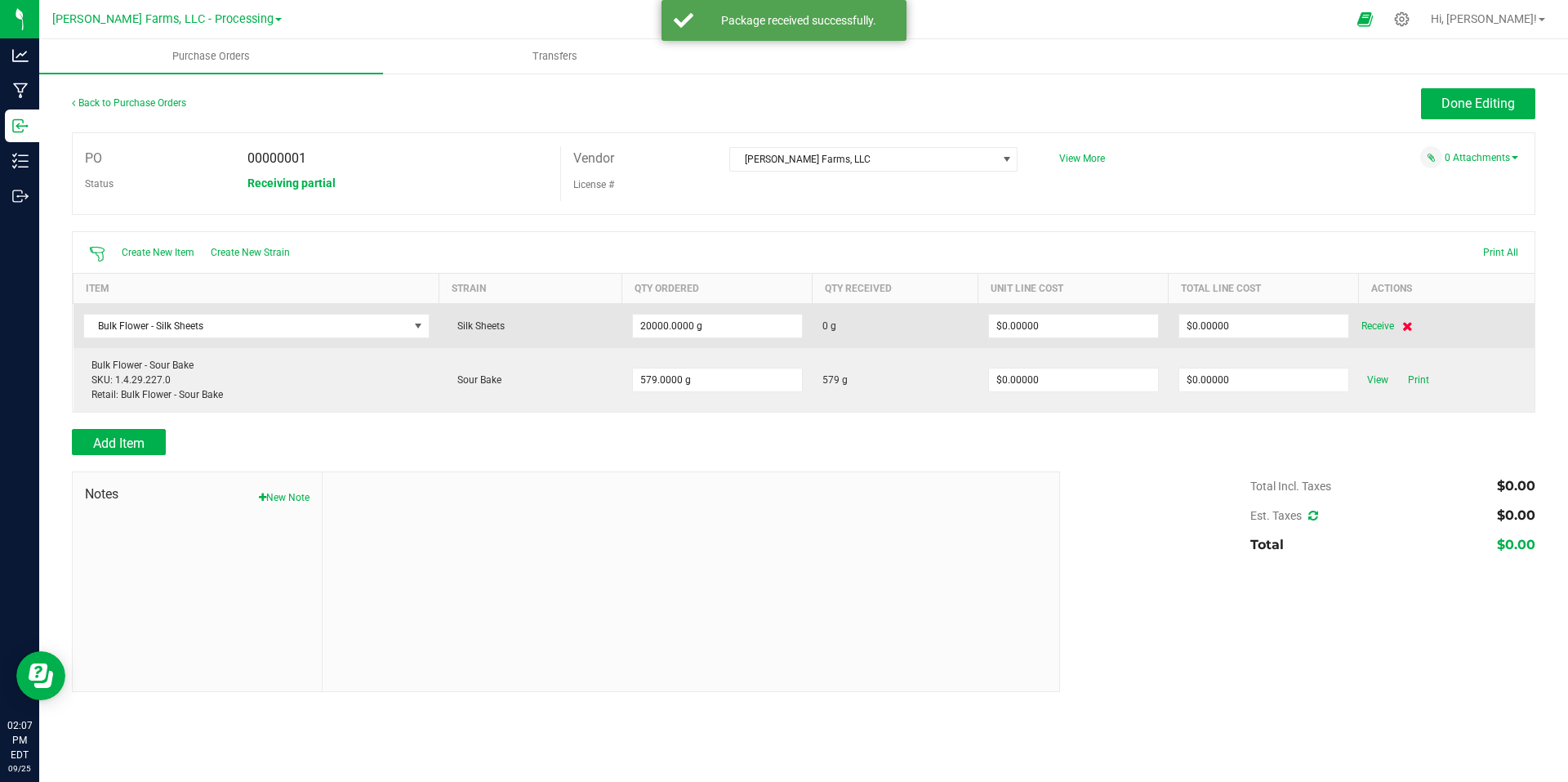
click at [1409, 321] on icon at bounding box center [1407, 326] width 10 height 9
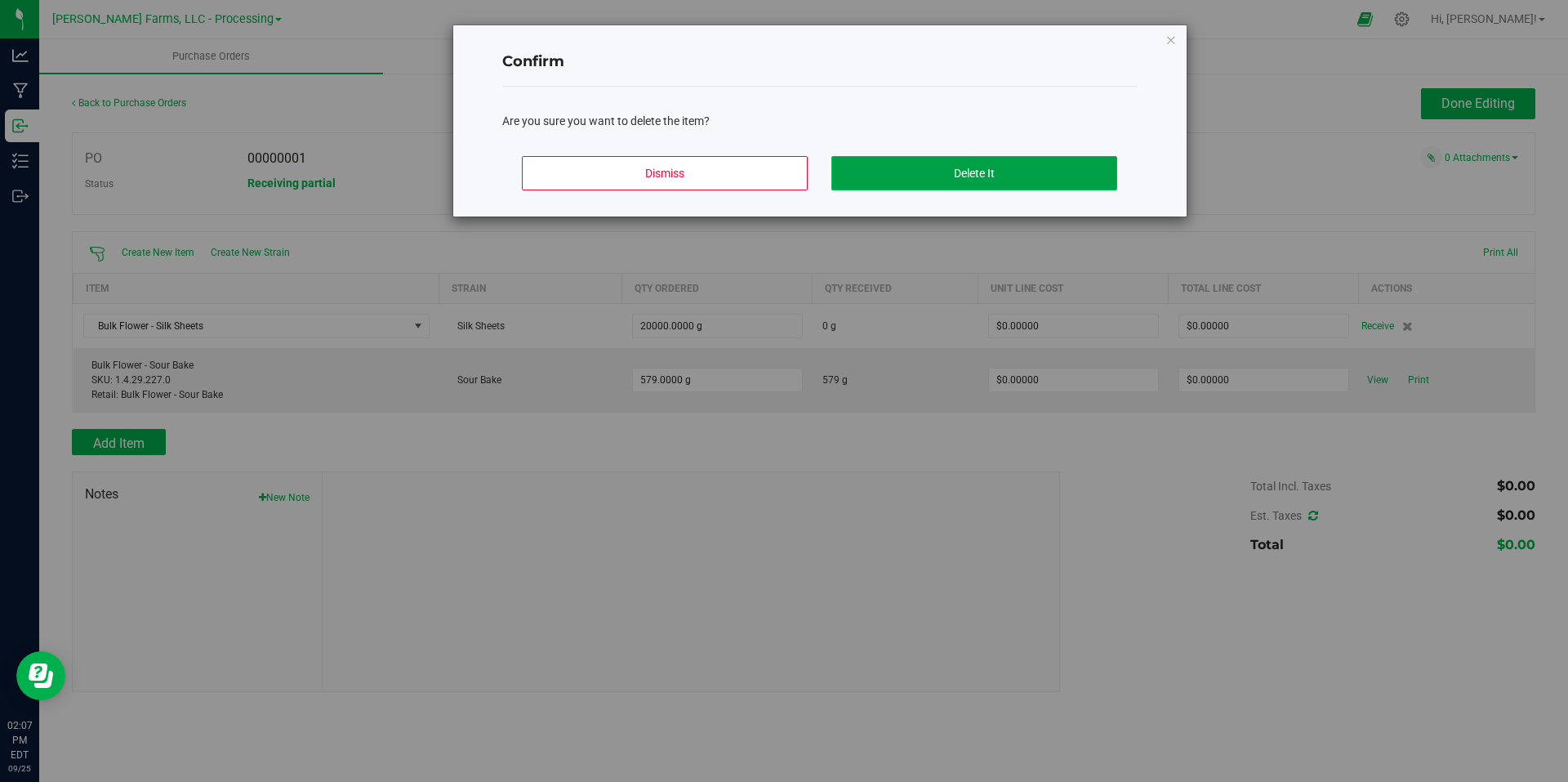
click at [868, 171] on button "Delete It" at bounding box center [975, 173] width 286 height 35
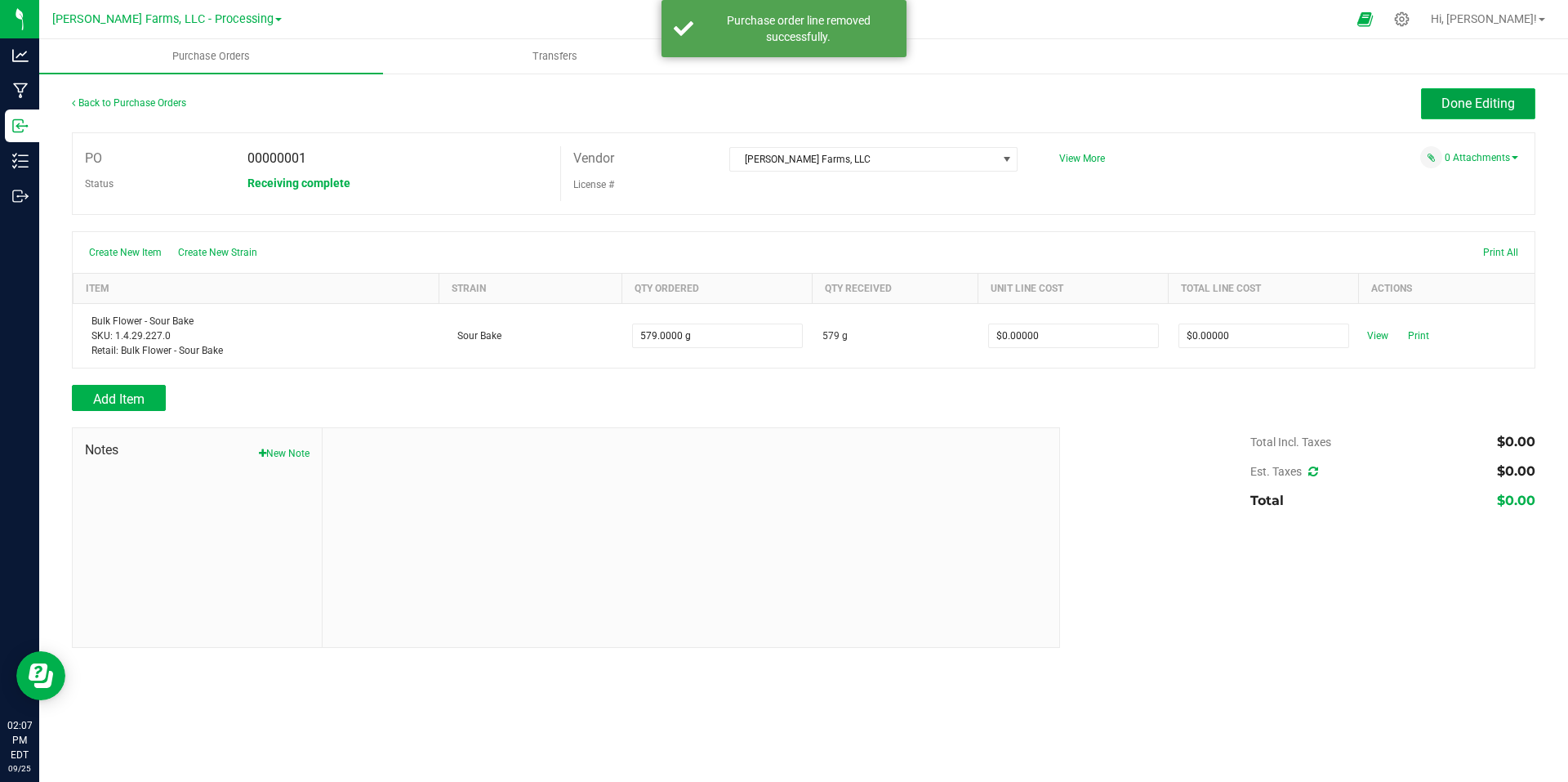
click at [1448, 107] on span "Done Editing" at bounding box center [1478, 103] width 74 height 16
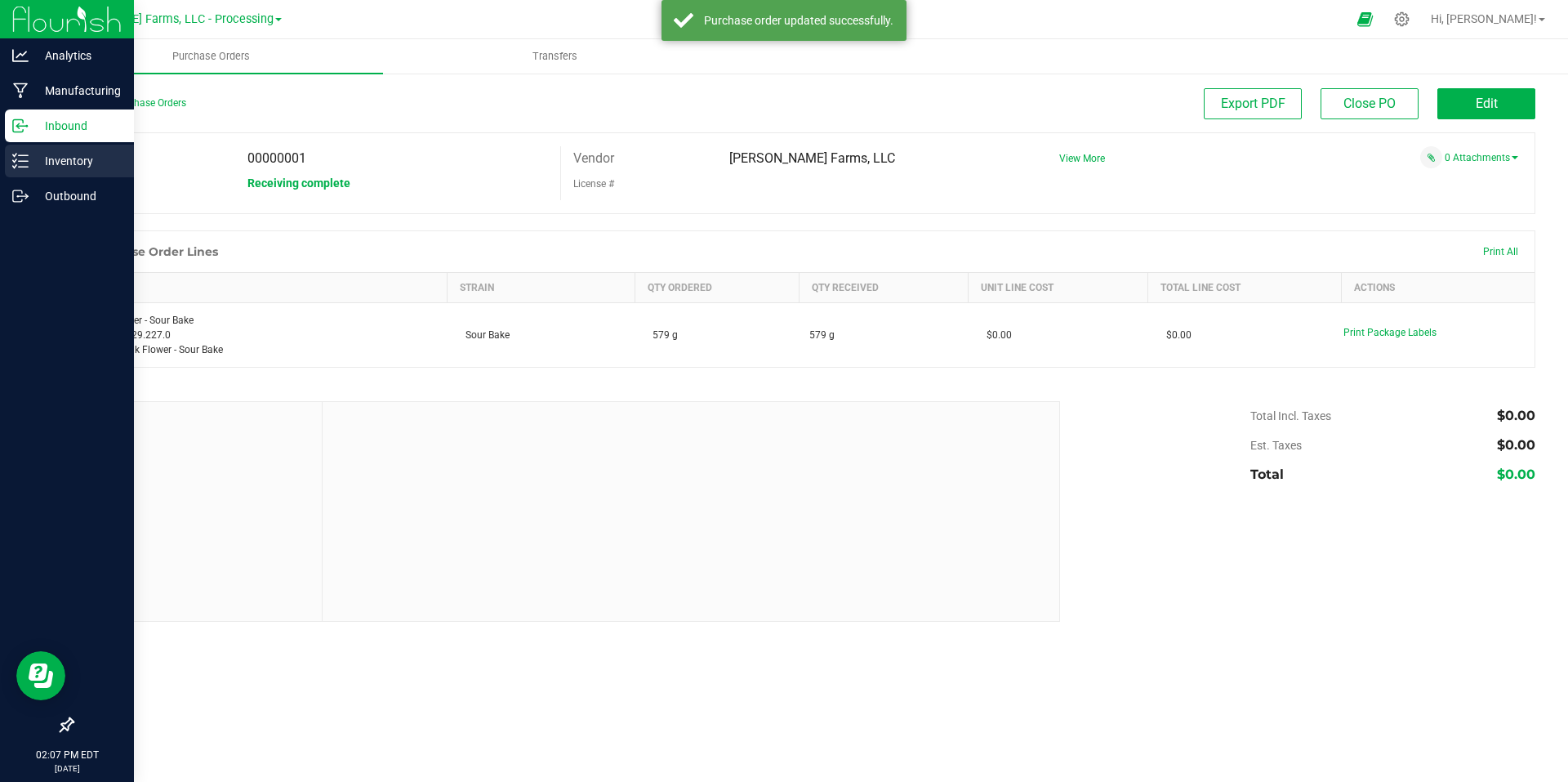
click at [55, 159] on p "Inventory" at bounding box center [78, 161] width 98 height 20
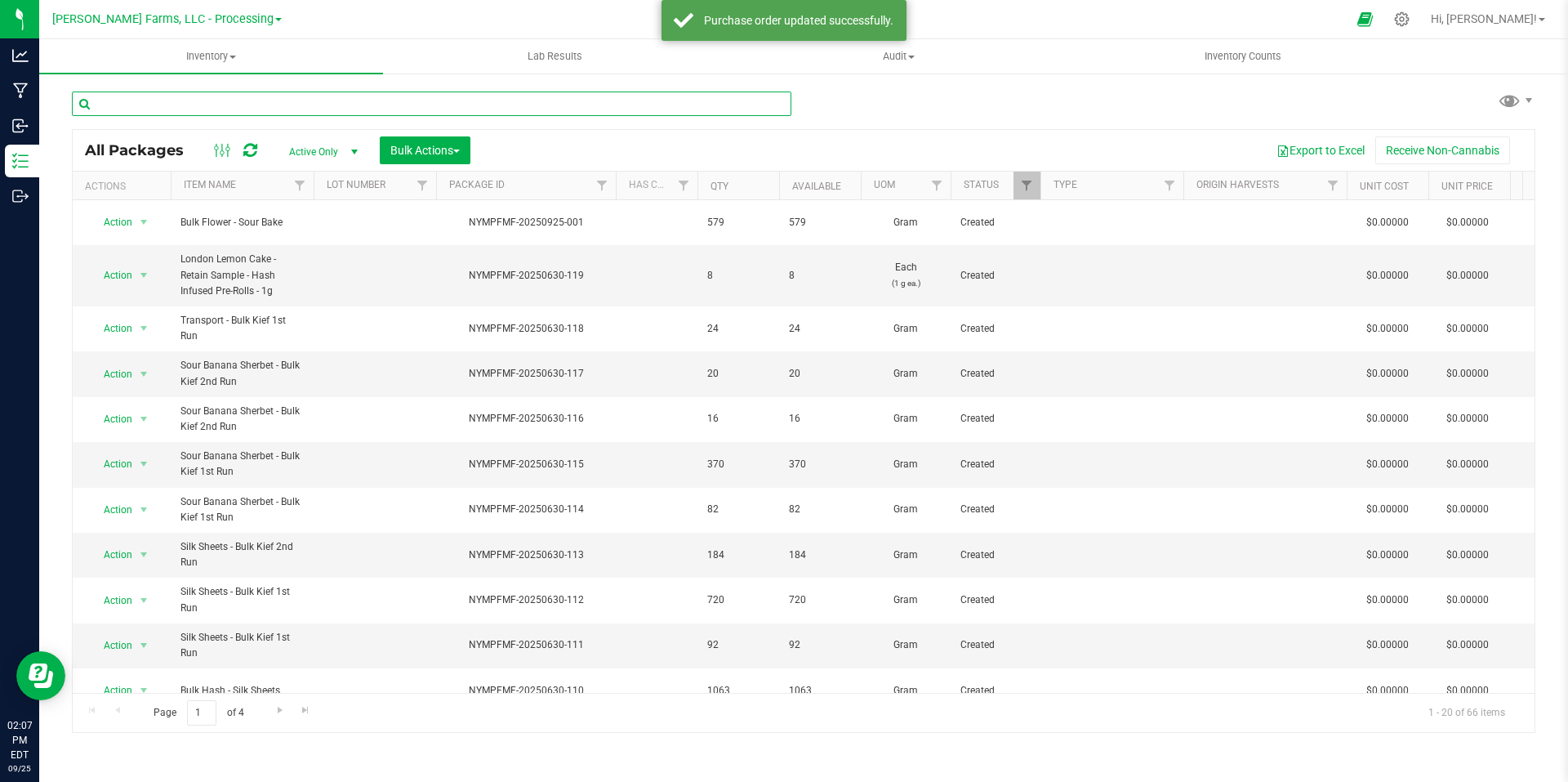
click at [363, 102] on input "text" at bounding box center [432, 104] width 720 height 24
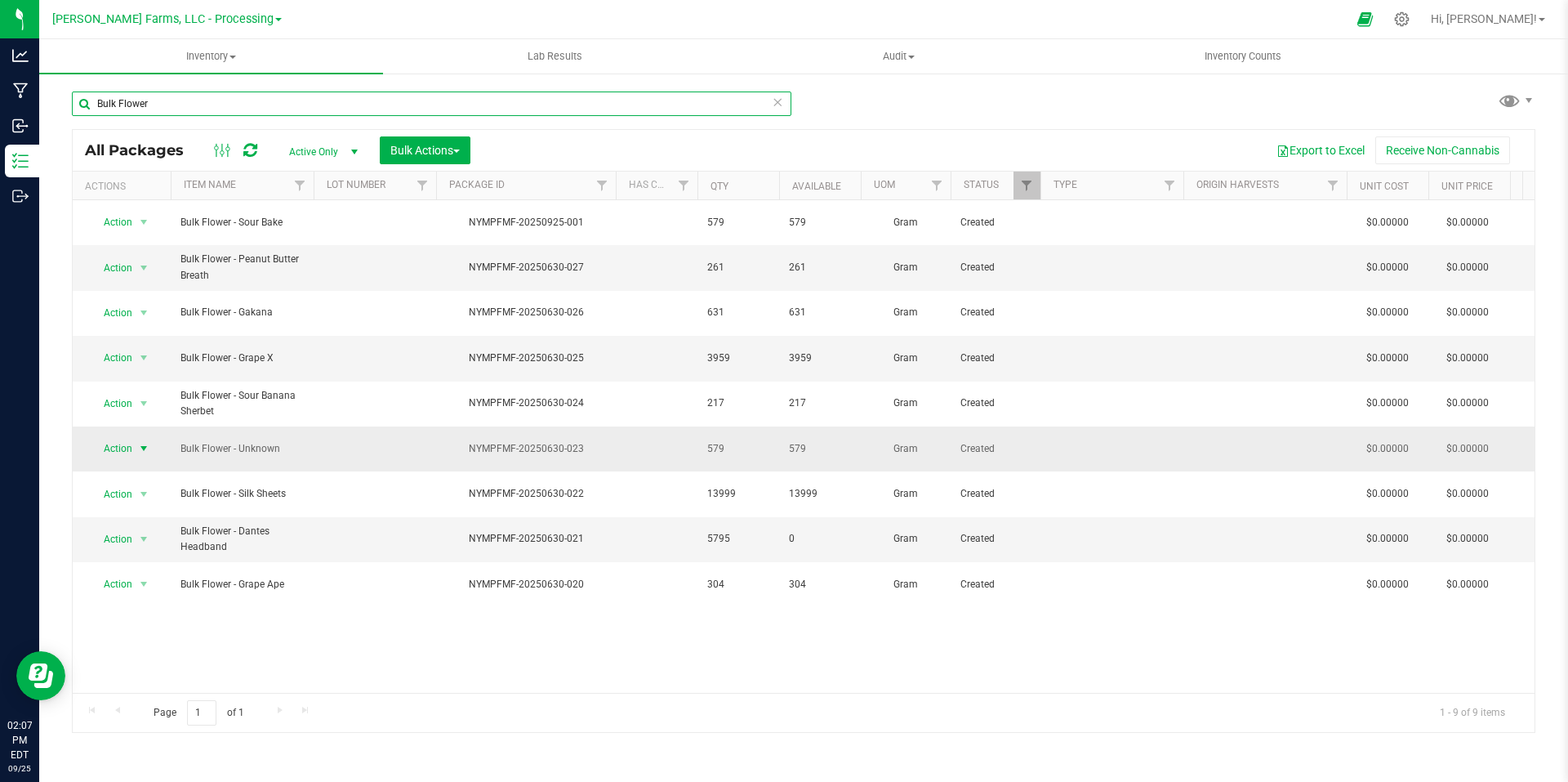
type input "Bulk Flower"
click at [147, 442] on span "select" at bounding box center [144, 448] width 13 height 13
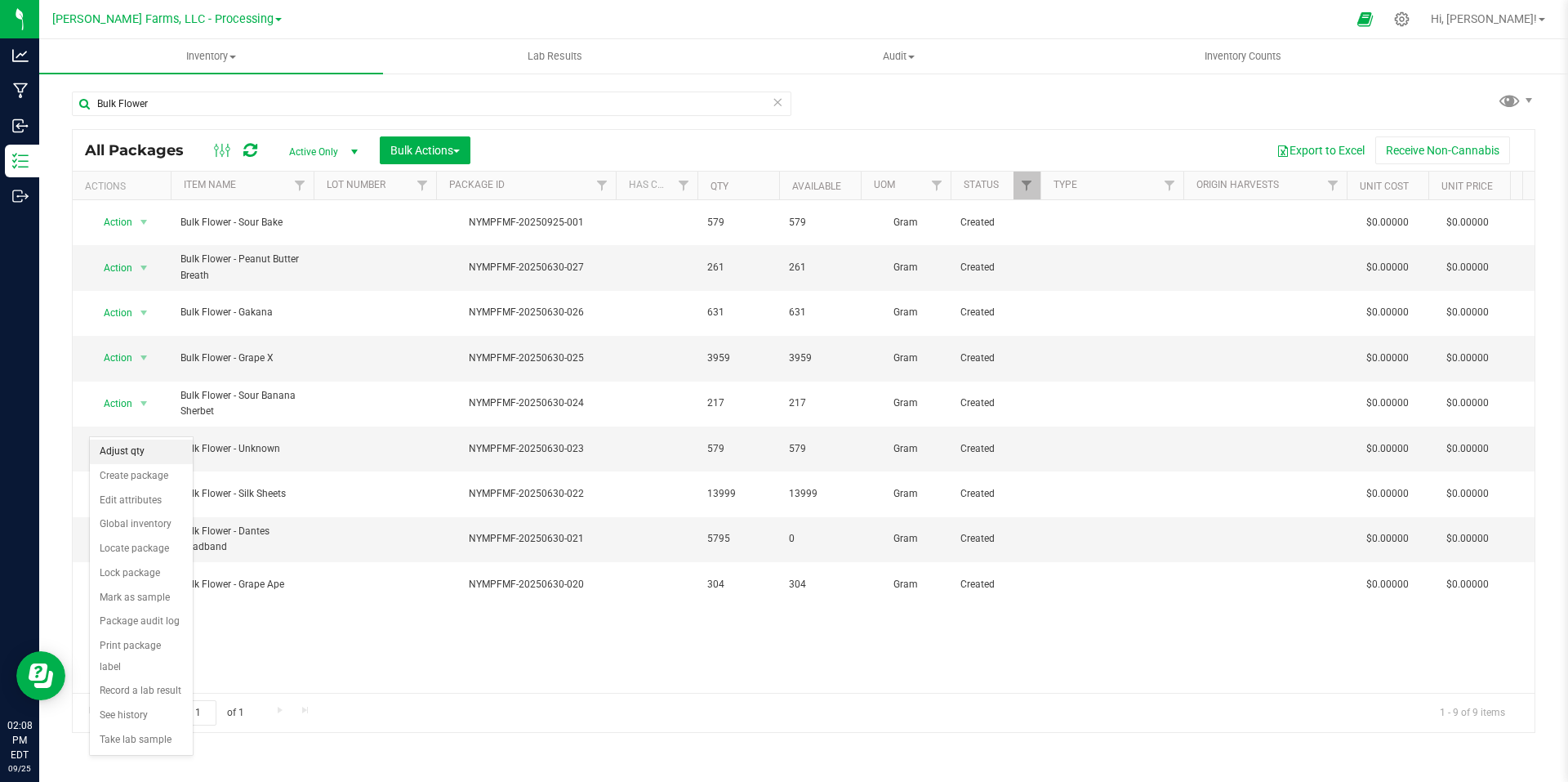
click at [144, 456] on li "Adjust qty" at bounding box center [141, 451] width 103 height 24
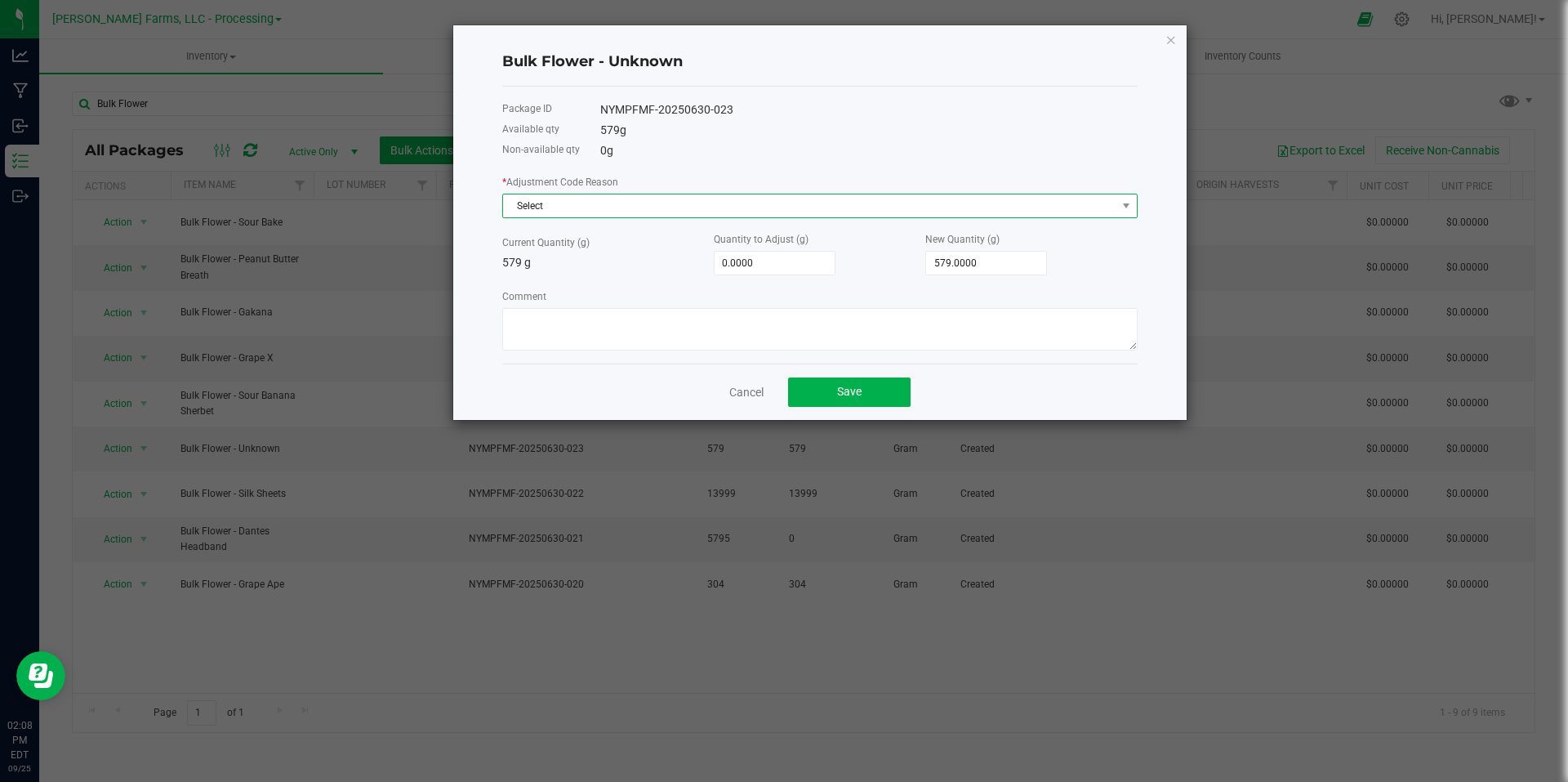
click at [778, 205] on span "Select" at bounding box center [809, 206] width 614 height 22
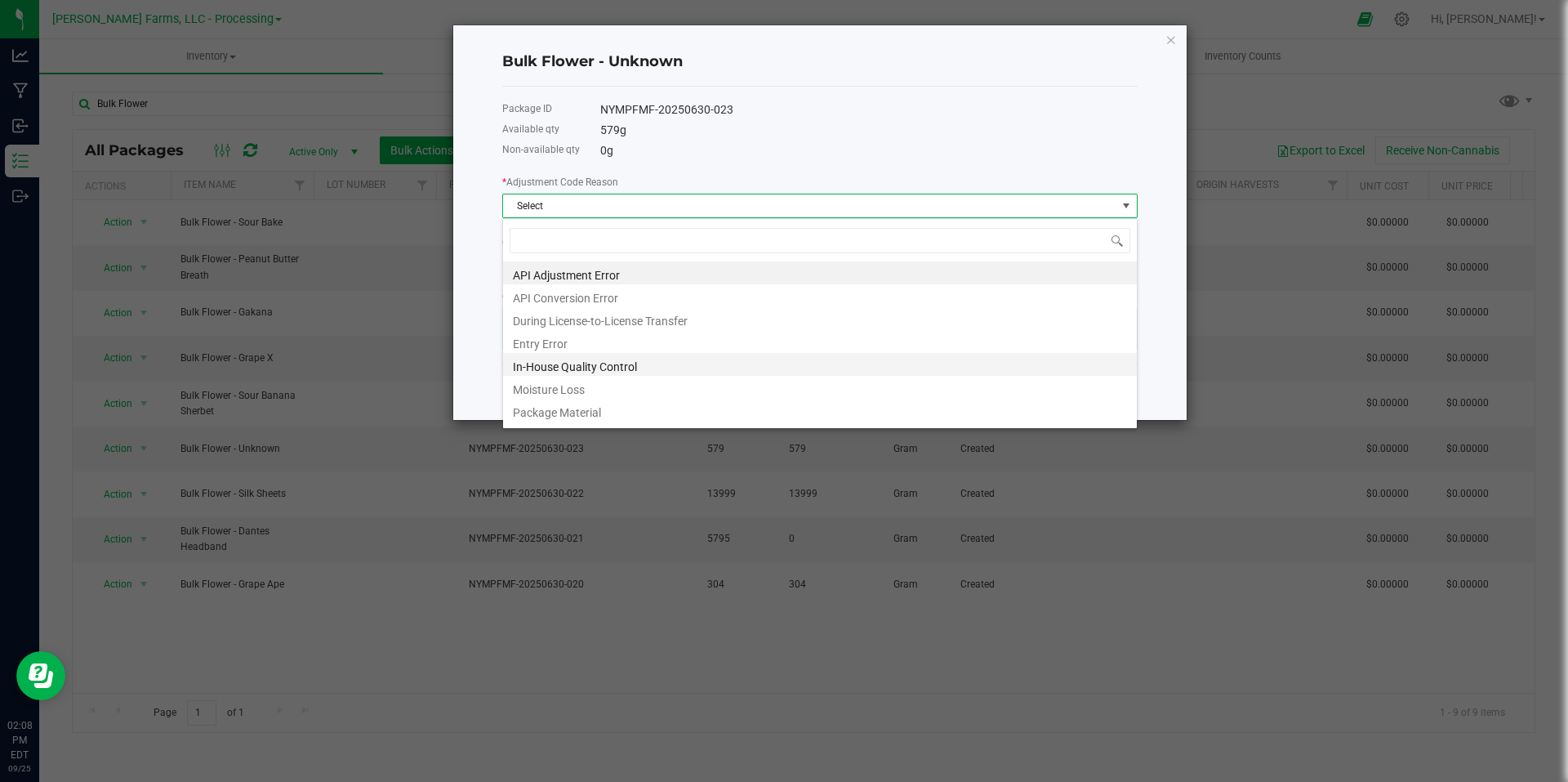
click at [711, 360] on li "In-House Quality Control" at bounding box center [820, 364] width 634 height 22
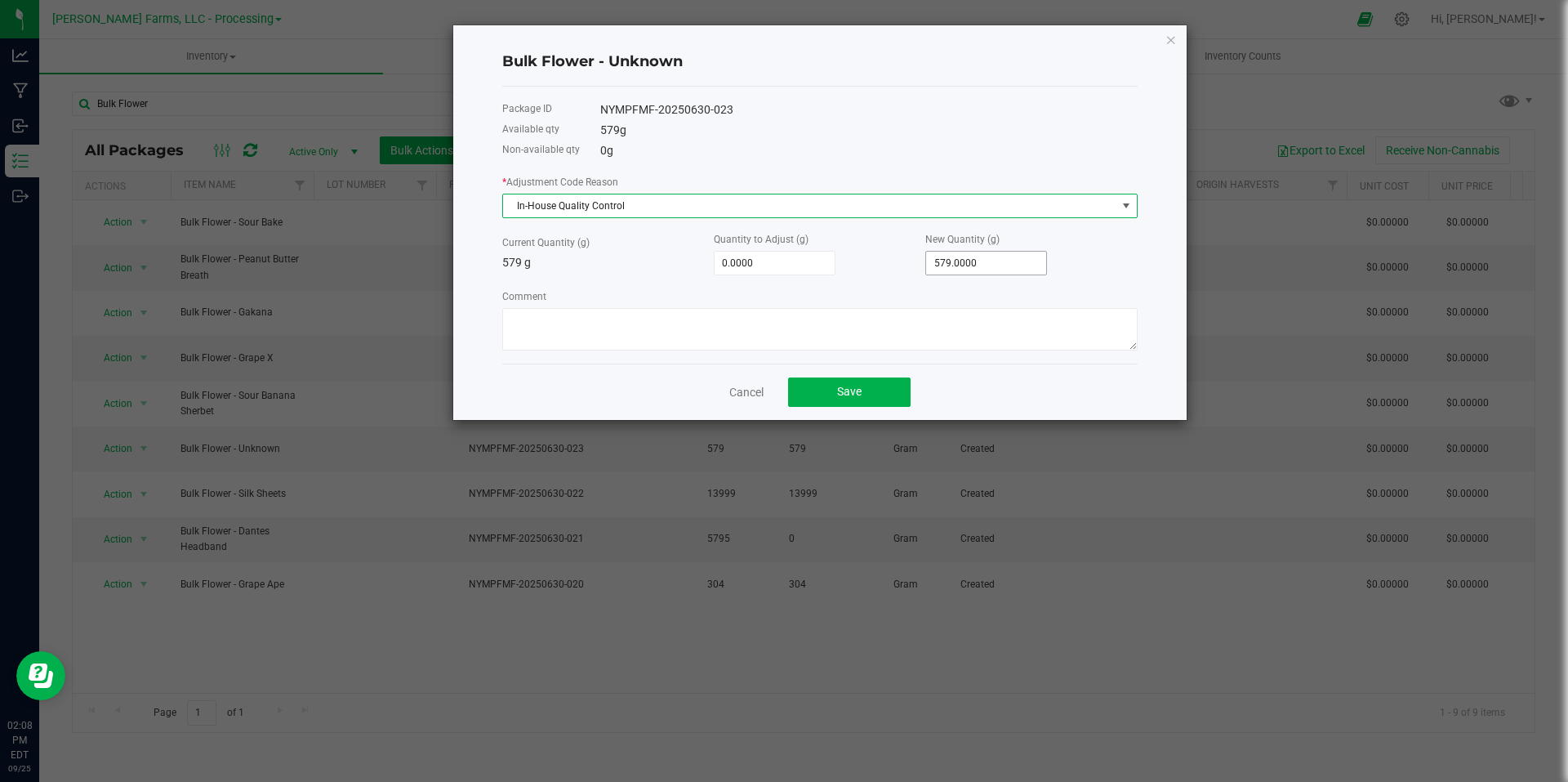
type input "579"
click at [997, 261] on input "579" at bounding box center [986, 263] width 121 height 22
type input "-579.0000"
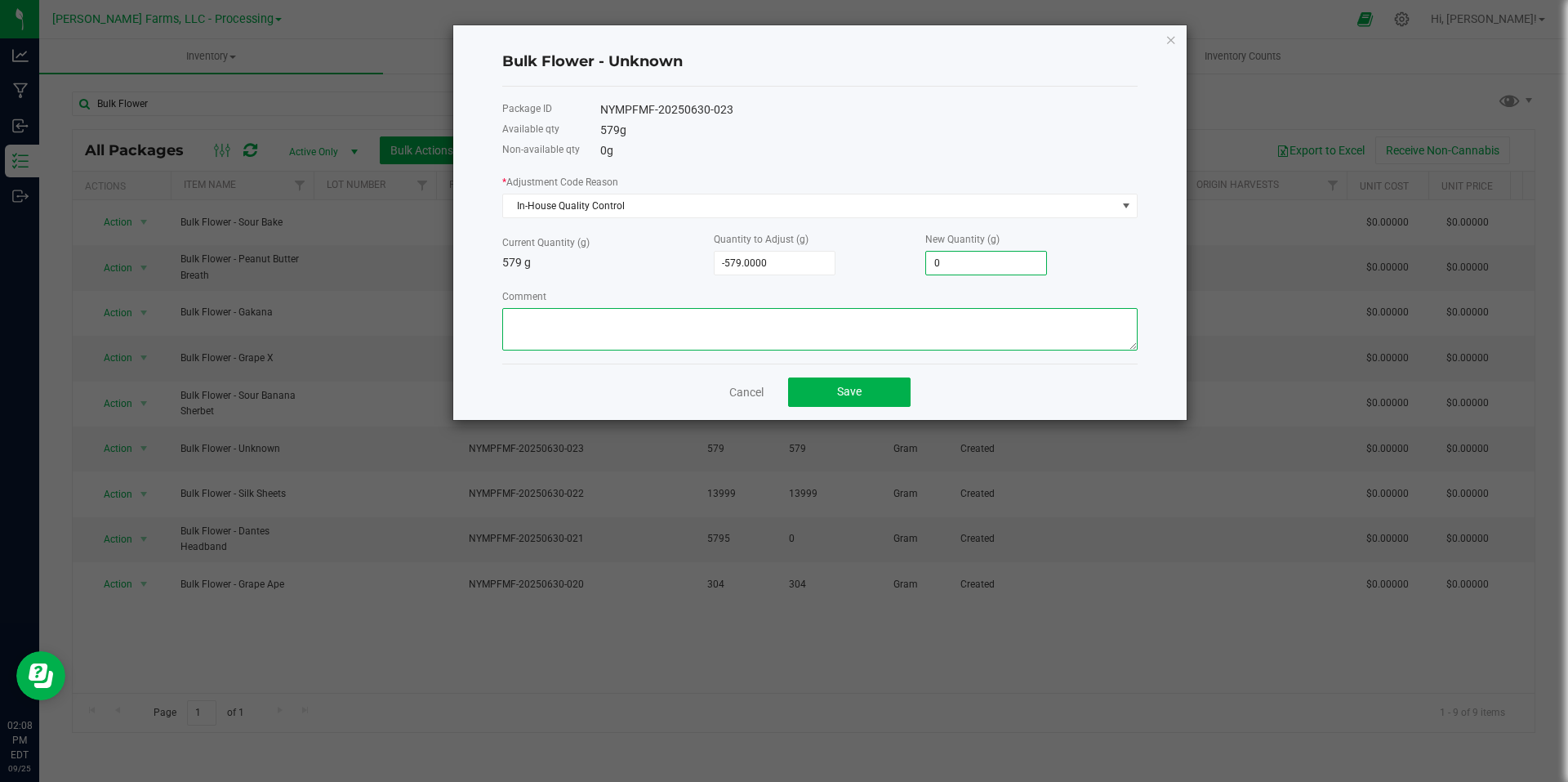
type input "0.0000"
click at [934, 321] on textarea "Comment" at bounding box center [820, 329] width 635 height 42
type textarea "Needed to rename the flower"
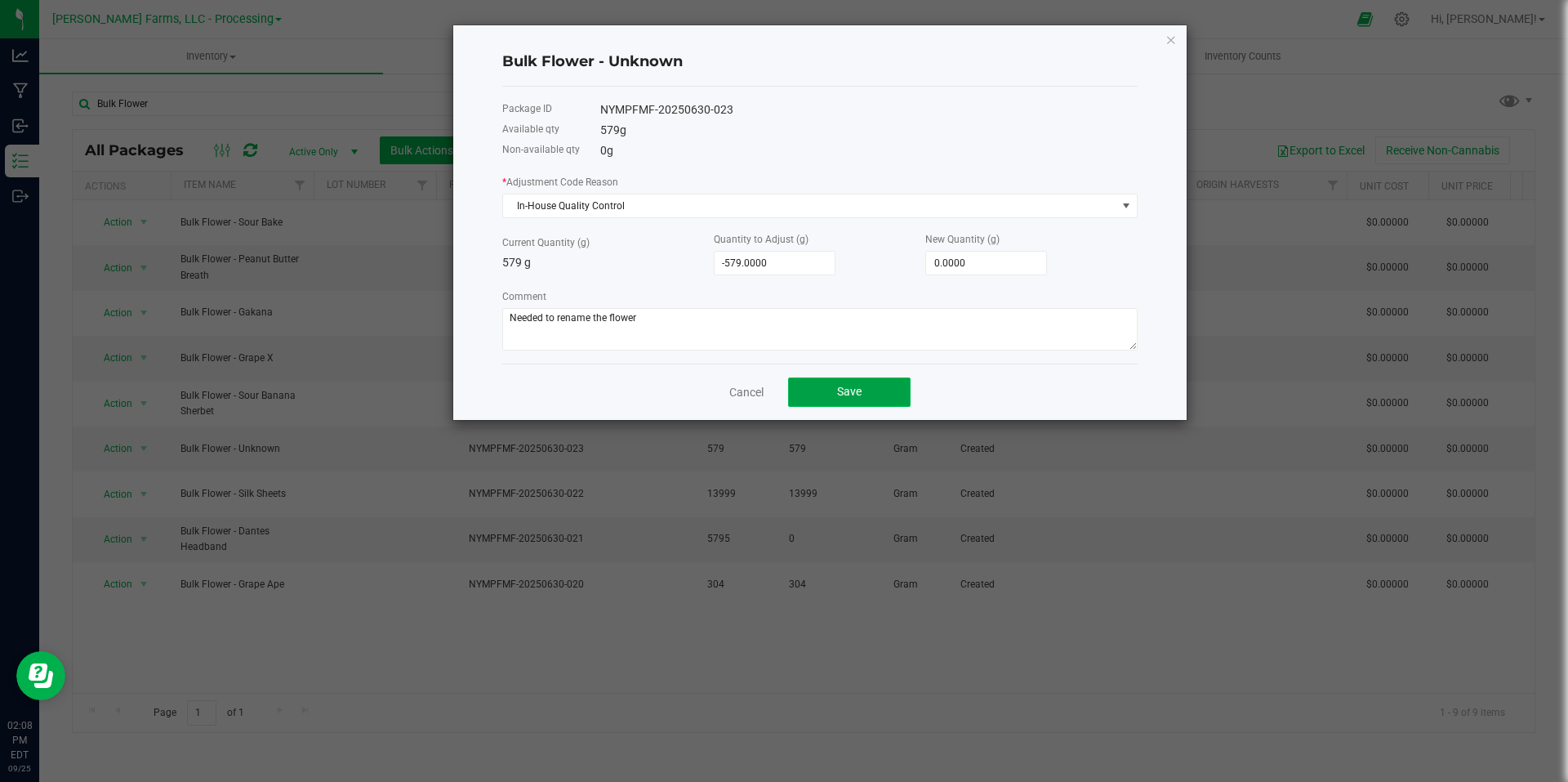
click at [858, 398] on span "Save" at bounding box center [849, 391] width 24 height 13
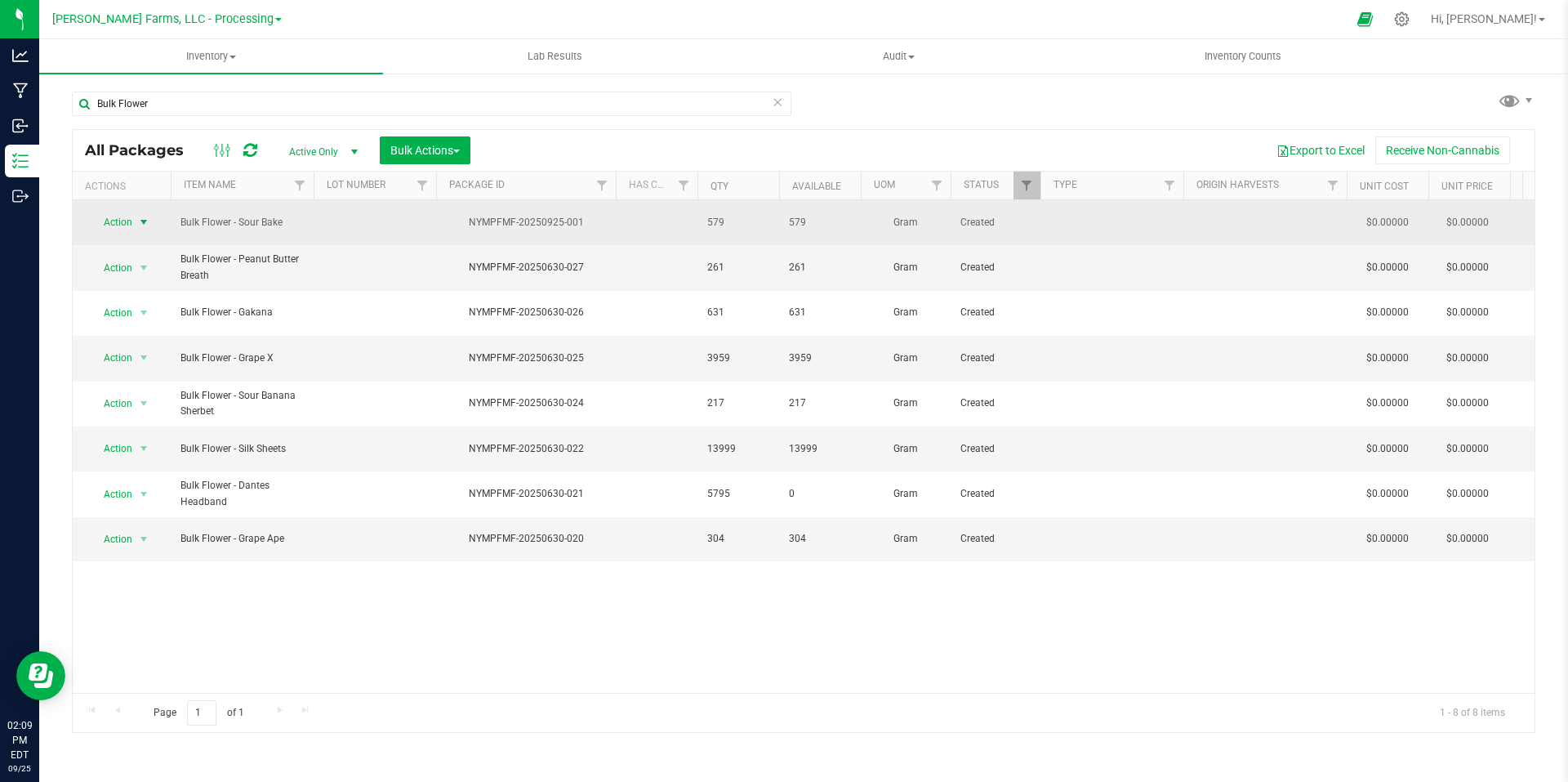
click at [142, 216] on span "select" at bounding box center [144, 222] width 13 height 13
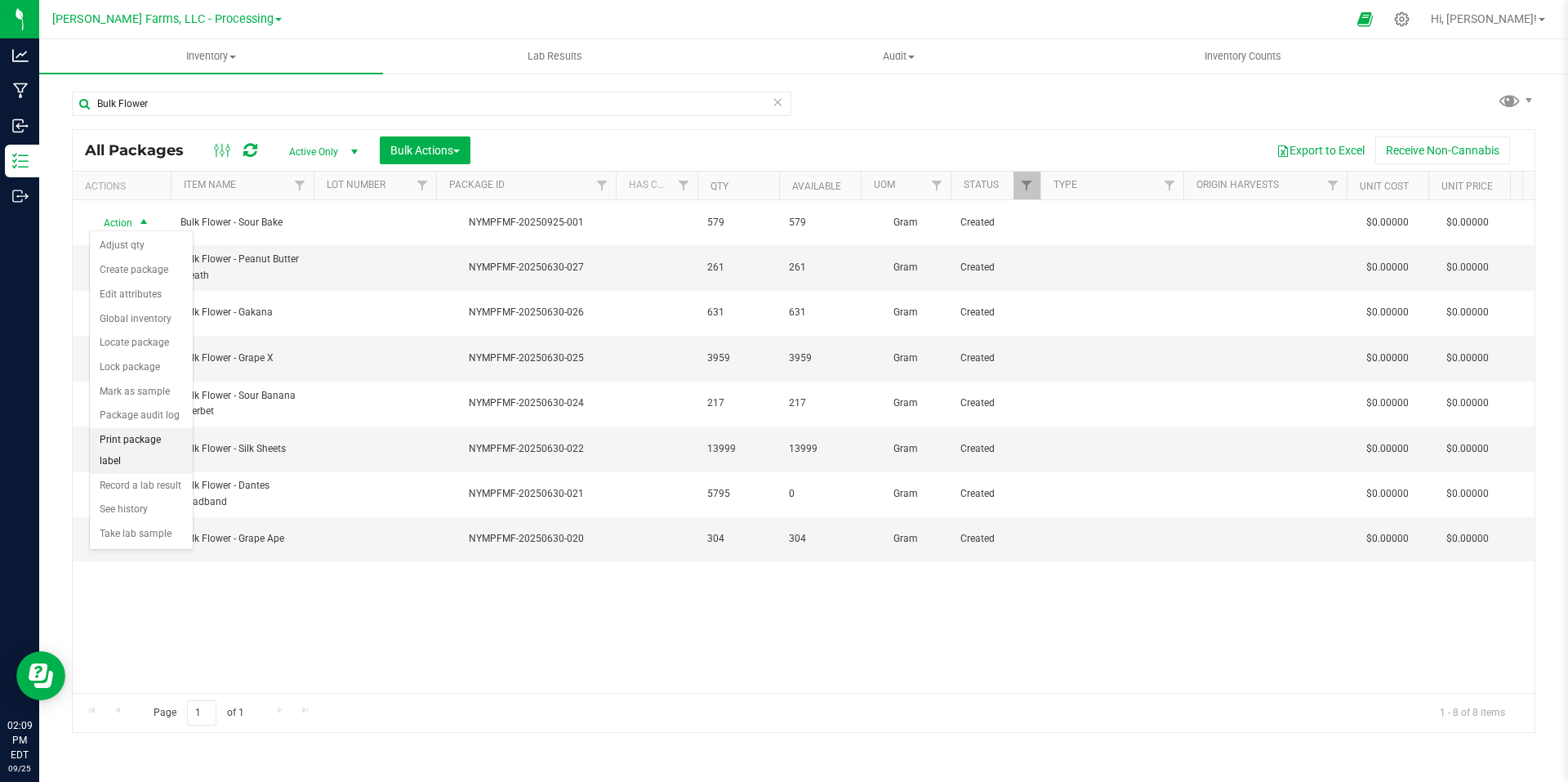
click at [162, 441] on li "Print package label" at bounding box center [141, 450] width 103 height 45
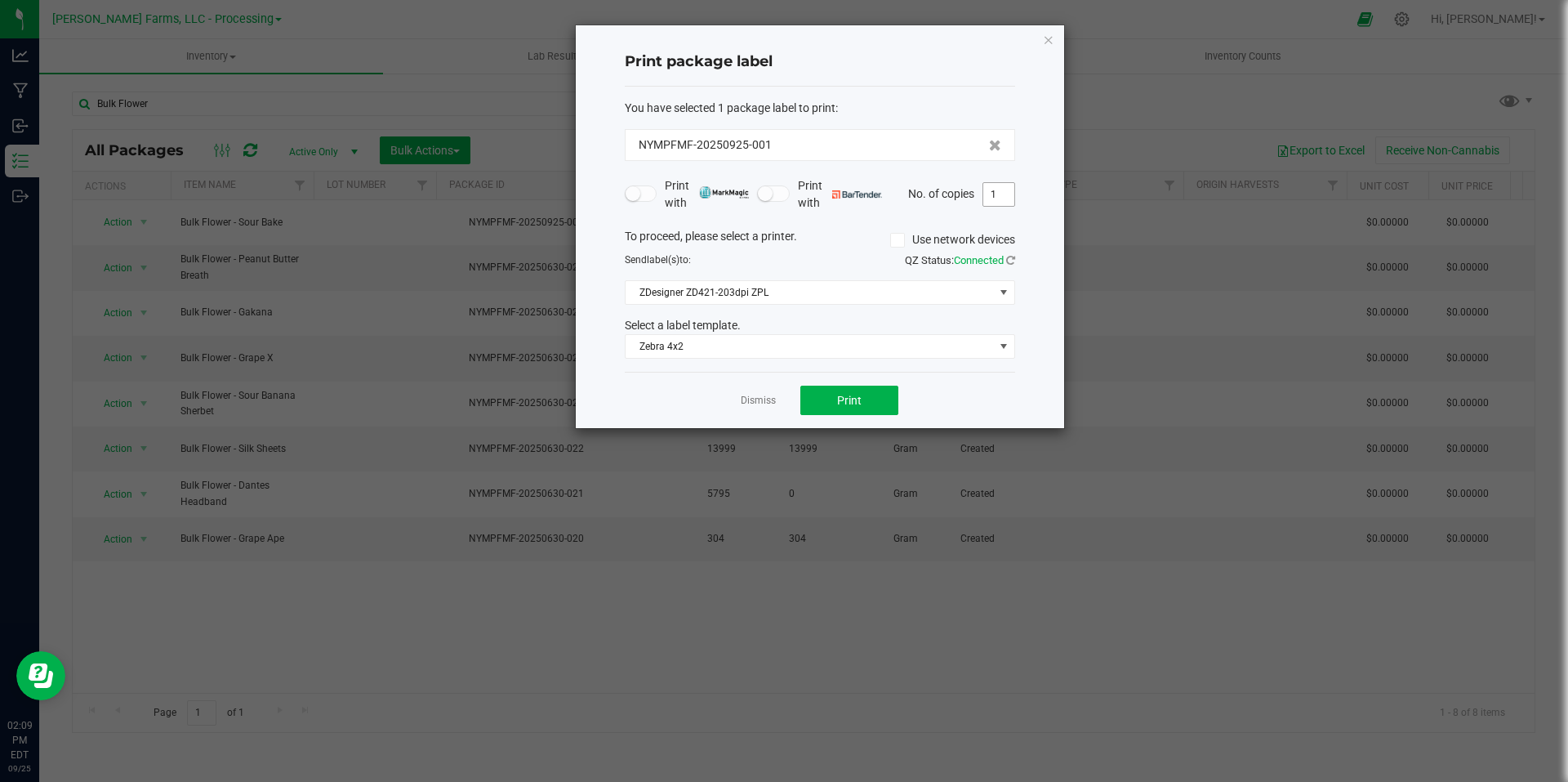
click at [1009, 192] on input "1" at bounding box center [999, 194] width 31 height 22
type input "2"
click at [848, 405] on span "Print" at bounding box center [849, 400] width 24 height 13
click at [1050, 37] on icon "button" at bounding box center [1048, 38] width 11 height 20
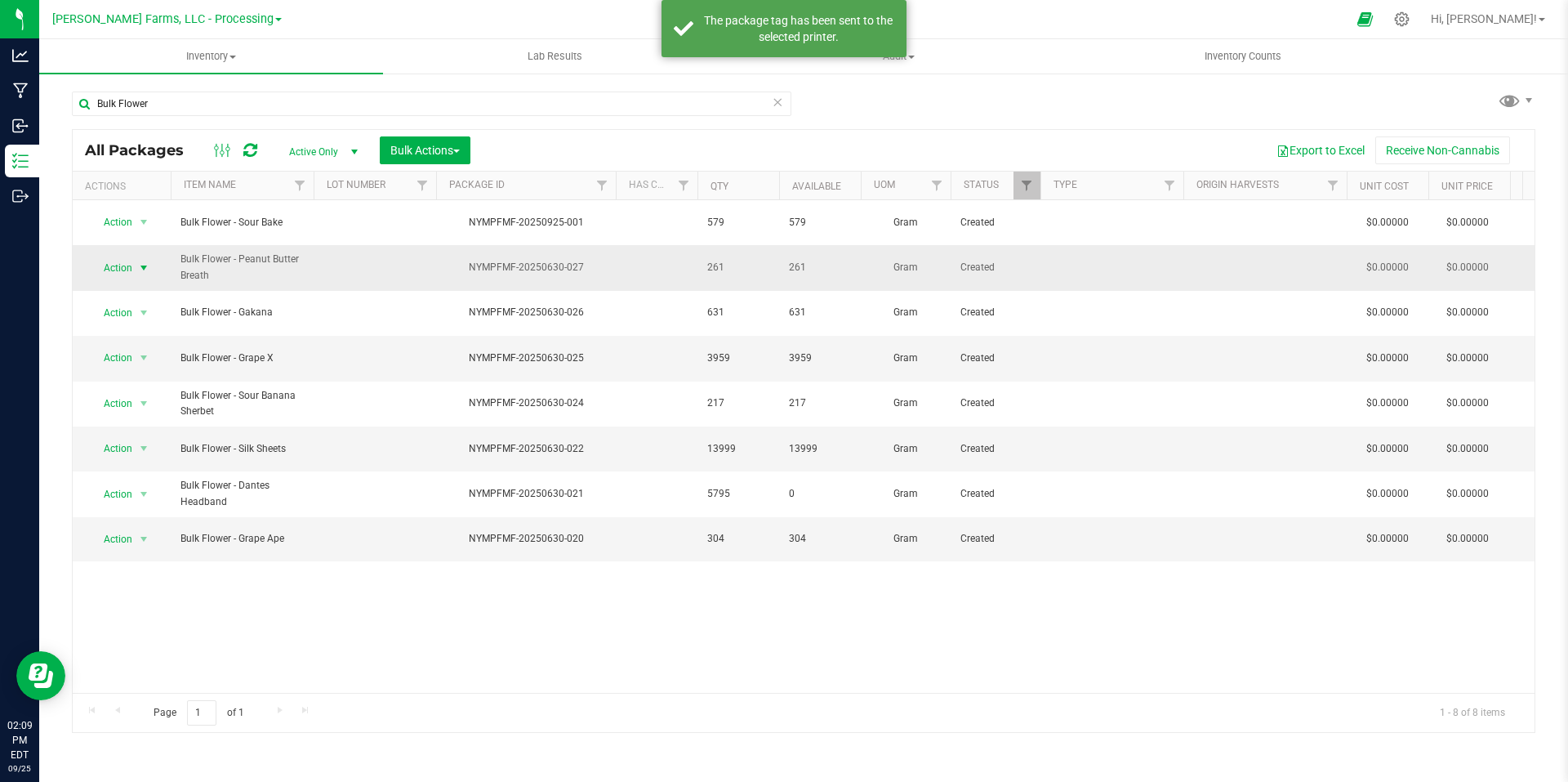
click at [145, 262] on span "select" at bounding box center [144, 268] width 13 height 13
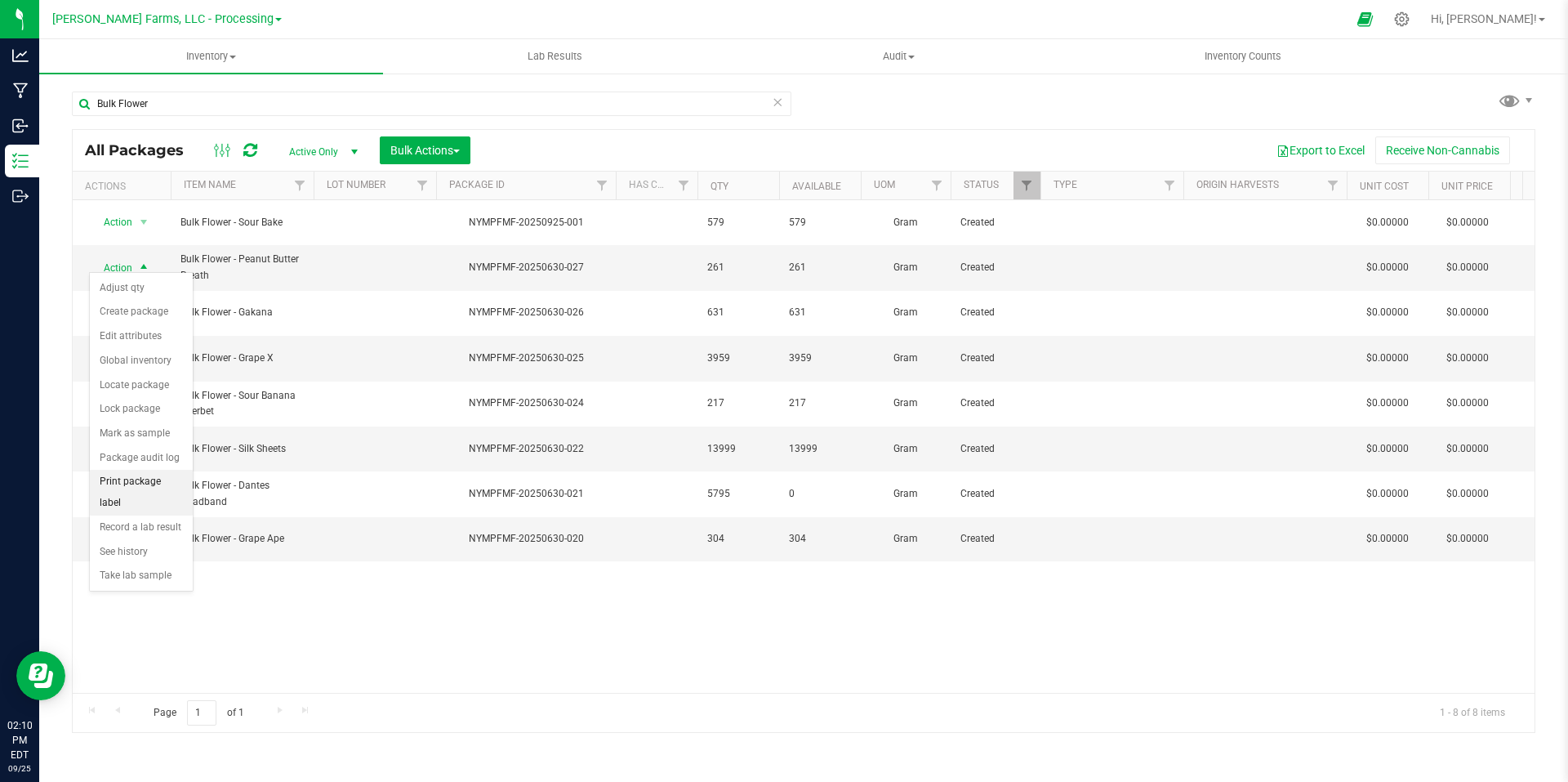
click at [157, 486] on li "Print package label" at bounding box center [141, 492] width 103 height 45
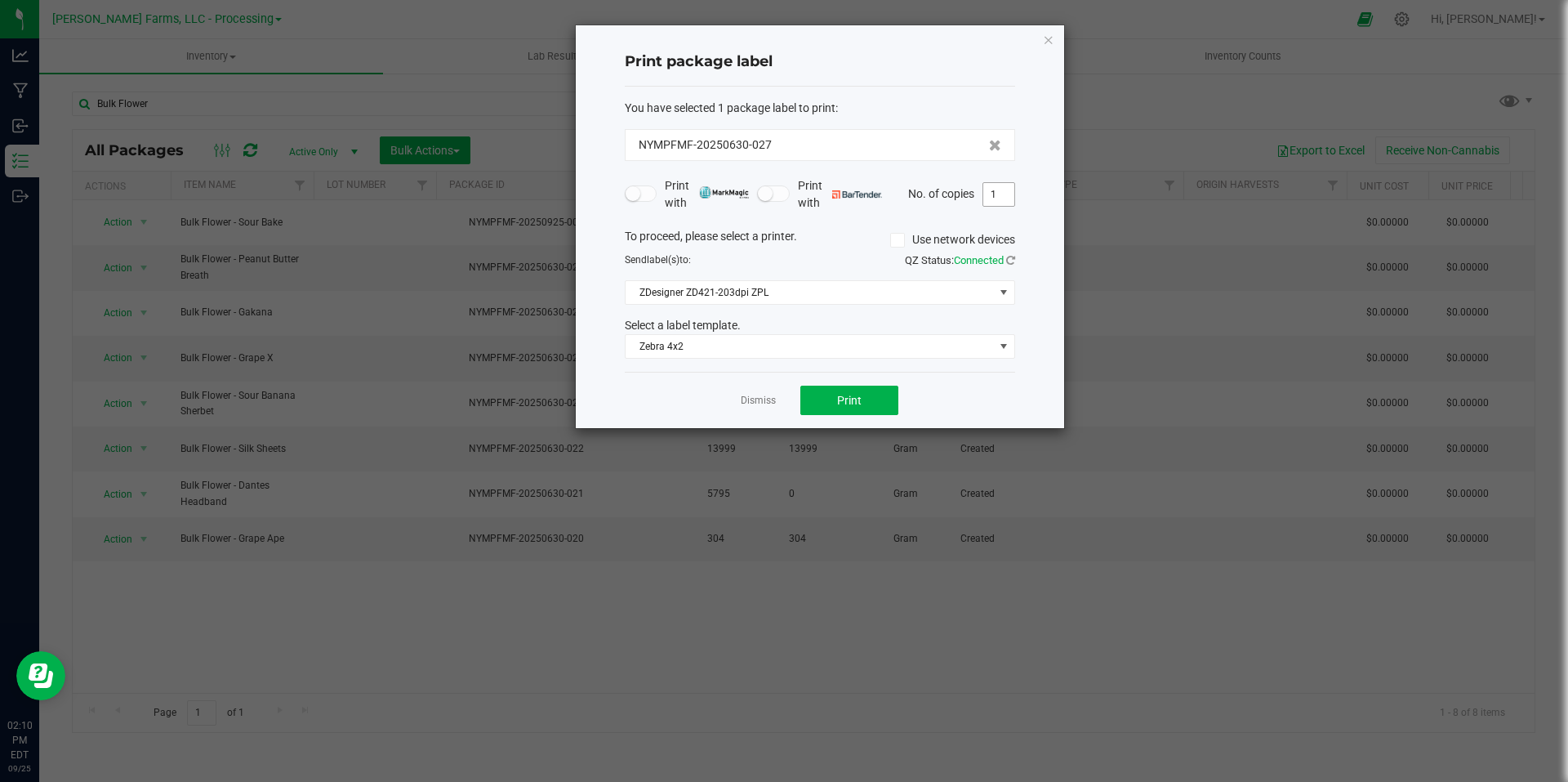
click at [1010, 202] on input "1" at bounding box center [999, 194] width 31 height 22
type input "2"
click at [820, 419] on div "Dismiss Print" at bounding box center [820, 400] width 391 height 56
click at [848, 406] on span "Print" at bounding box center [849, 400] width 24 height 13
click at [1052, 40] on icon "button" at bounding box center [1048, 38] width 11 height 20
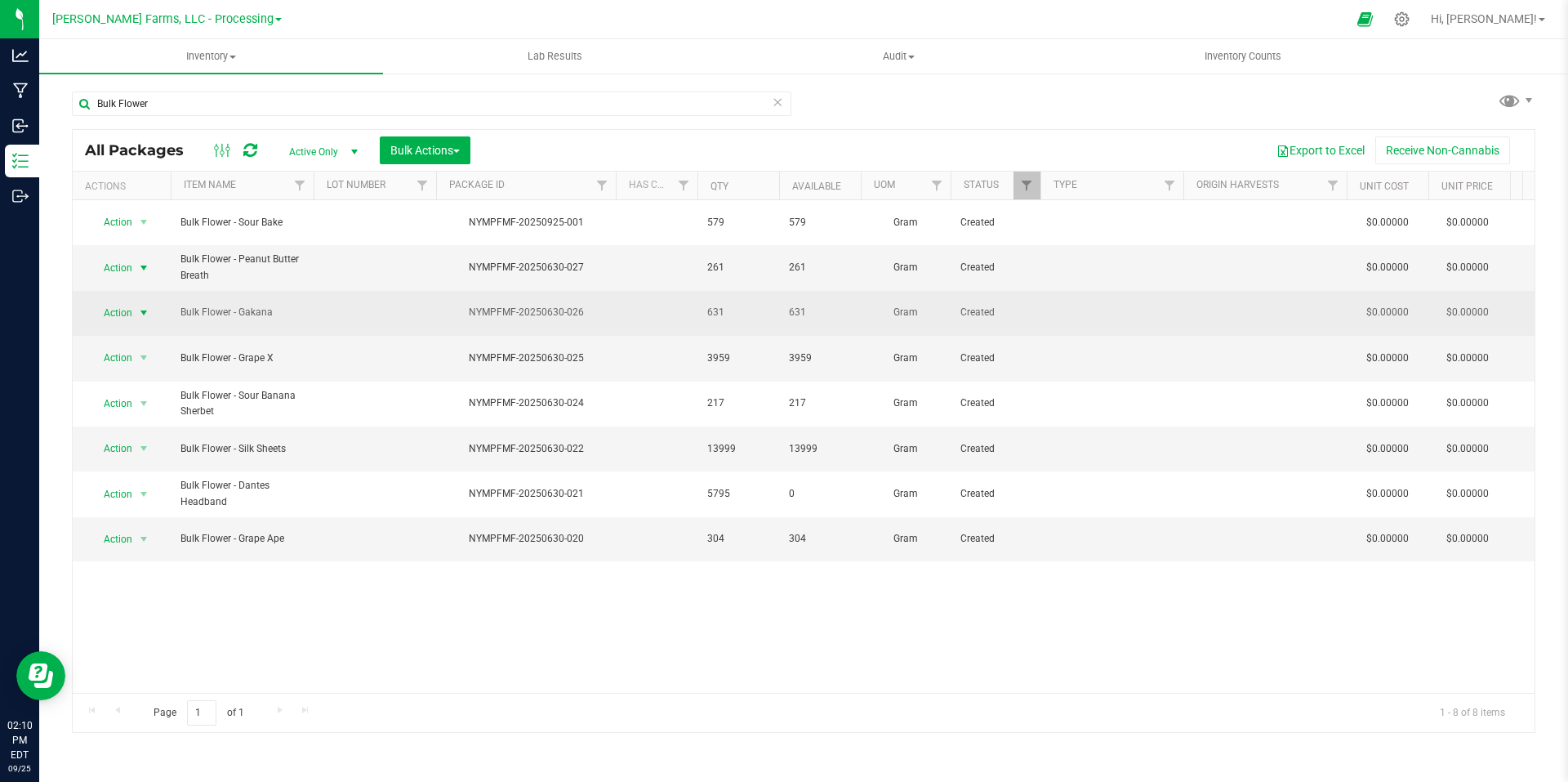
click at [145, 306] on span "select" at bounding box center [144, 313] width 13 height 13
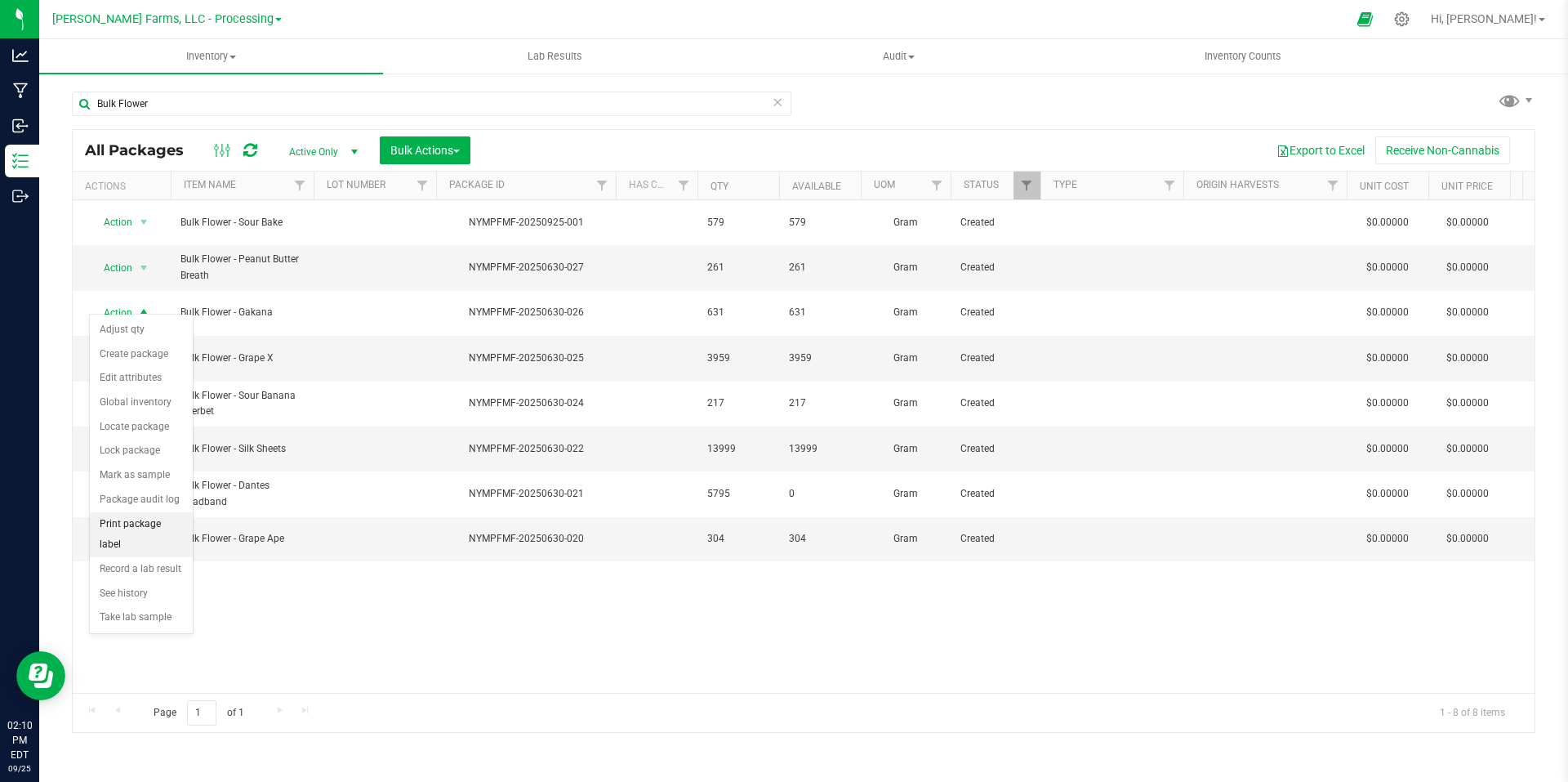
click at [141, 528] on li "Print package label" at bounding box center [141, 534] width 103 height 45
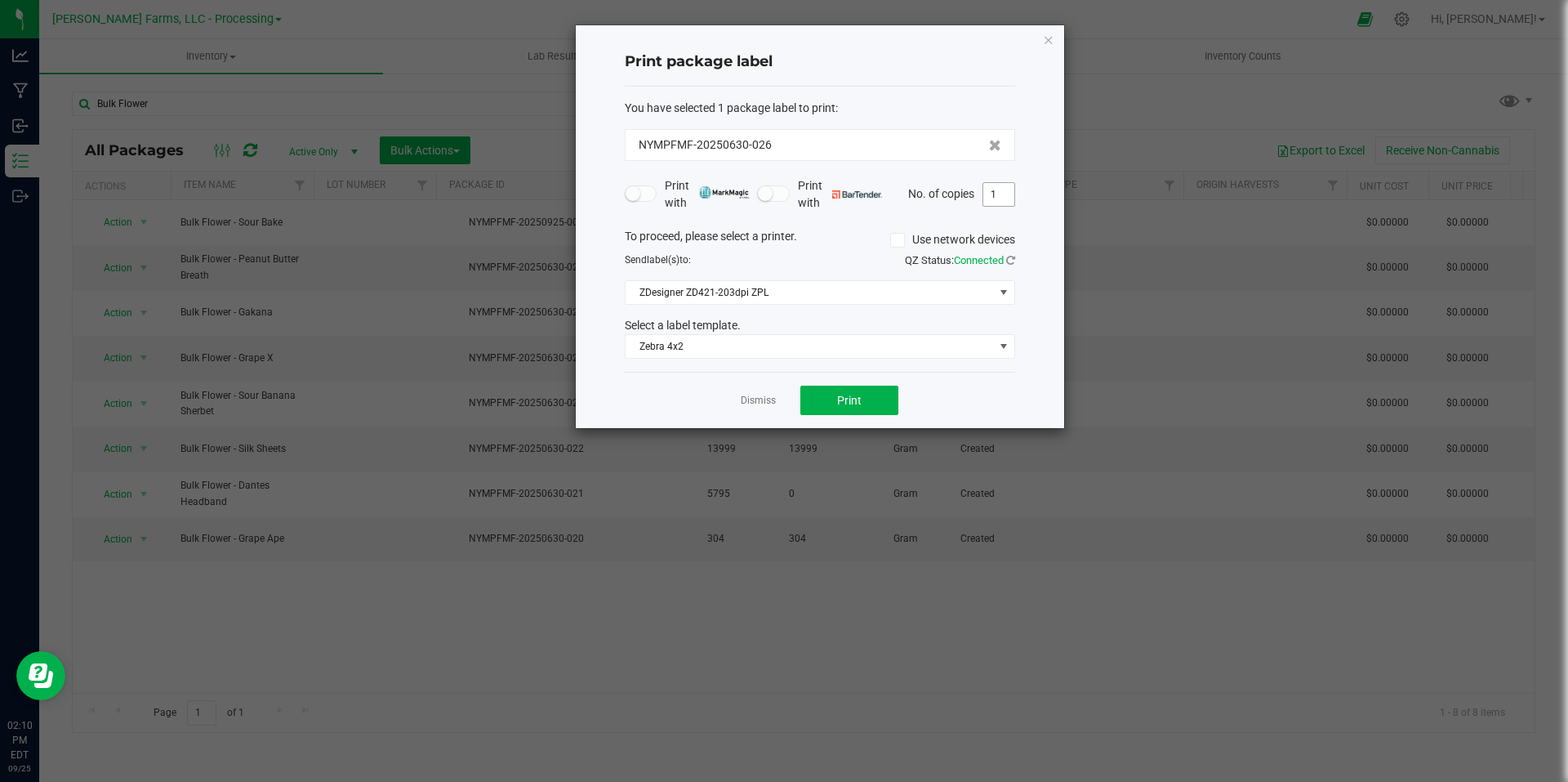
click at [1007, 187] on input "1" at bounding box center [999, 194] width 31 height 22
type input "2"
click at [874, 405] on button "Print" at bounding box center [849, 400] width 98 height 29
click at [1050, 38] on icon "button" at bounding box center [1048, 38] width 11 height 20
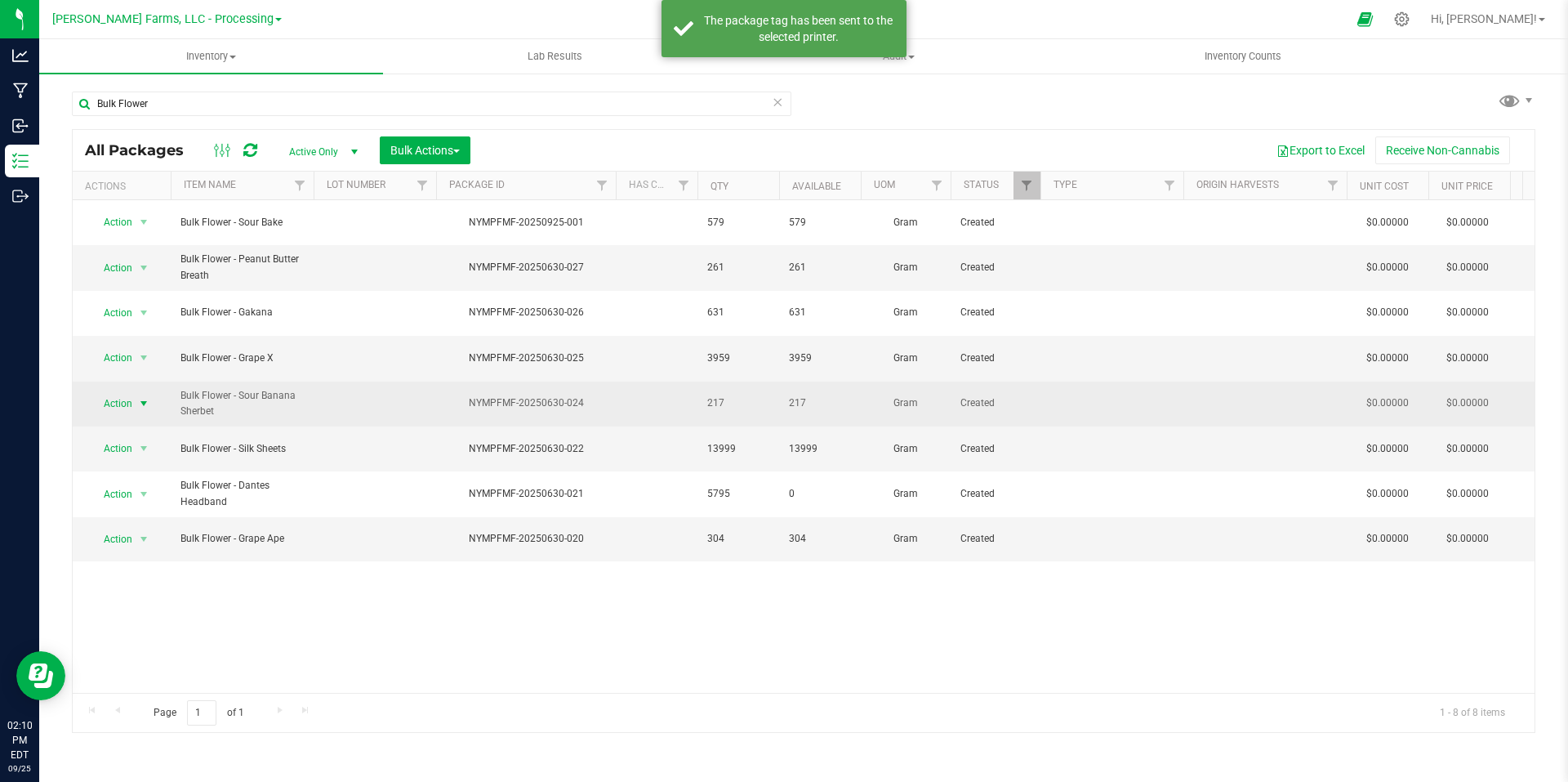
click at [145, 397] on span "select" at bounding box center [144, 404] width 13 height 13
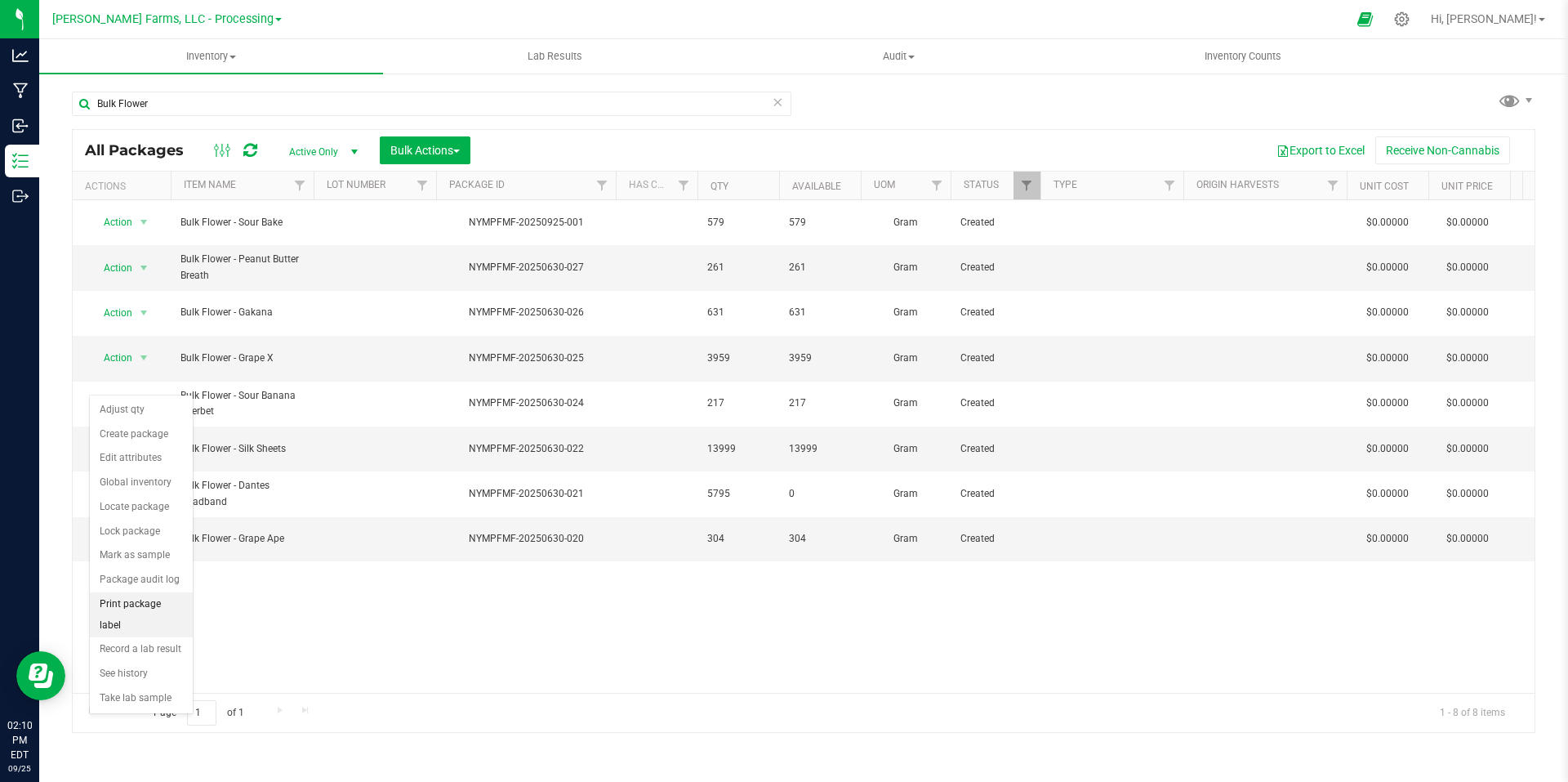
click at [149, 602] on li "Print package label" at bounding box center [141, 615] width 103 height 45
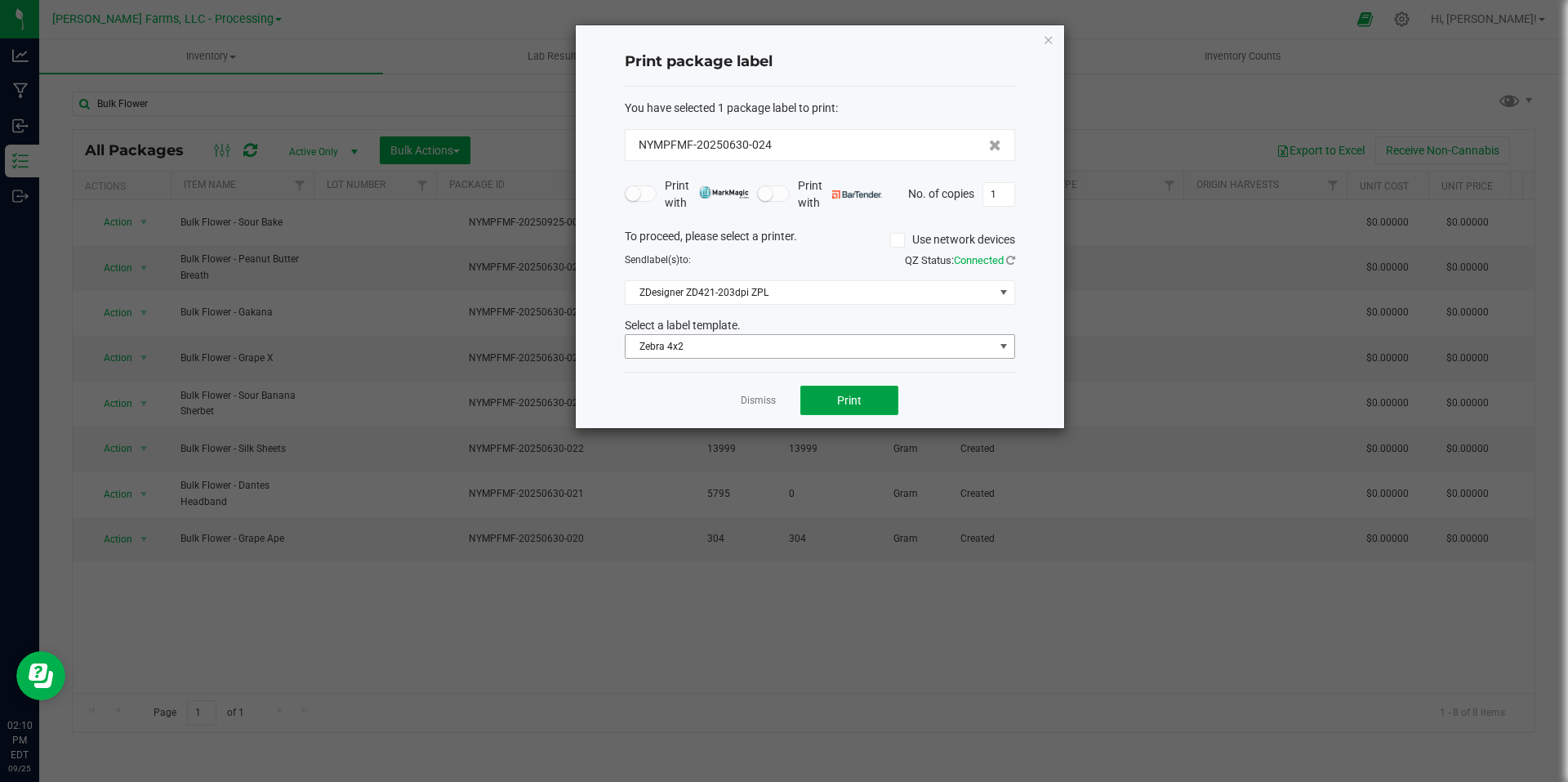
drag, startPoint x: 860, startPoint y: 404, endPoint x: 1001, endPoint y: 348, distance: 151.7
click at [1001, 348] on div "Print package label You have selected 1 package label to print : NYMPFMF-202506…" at bounding box center [820, 226] width 489 height 403
click at [1004, 192] on input "1" at bounding box center [999, 194] width 31 height 22
type input "2"
click at [861, 401] on span "Print" at bounding box center [849, 400] width 24 height 13
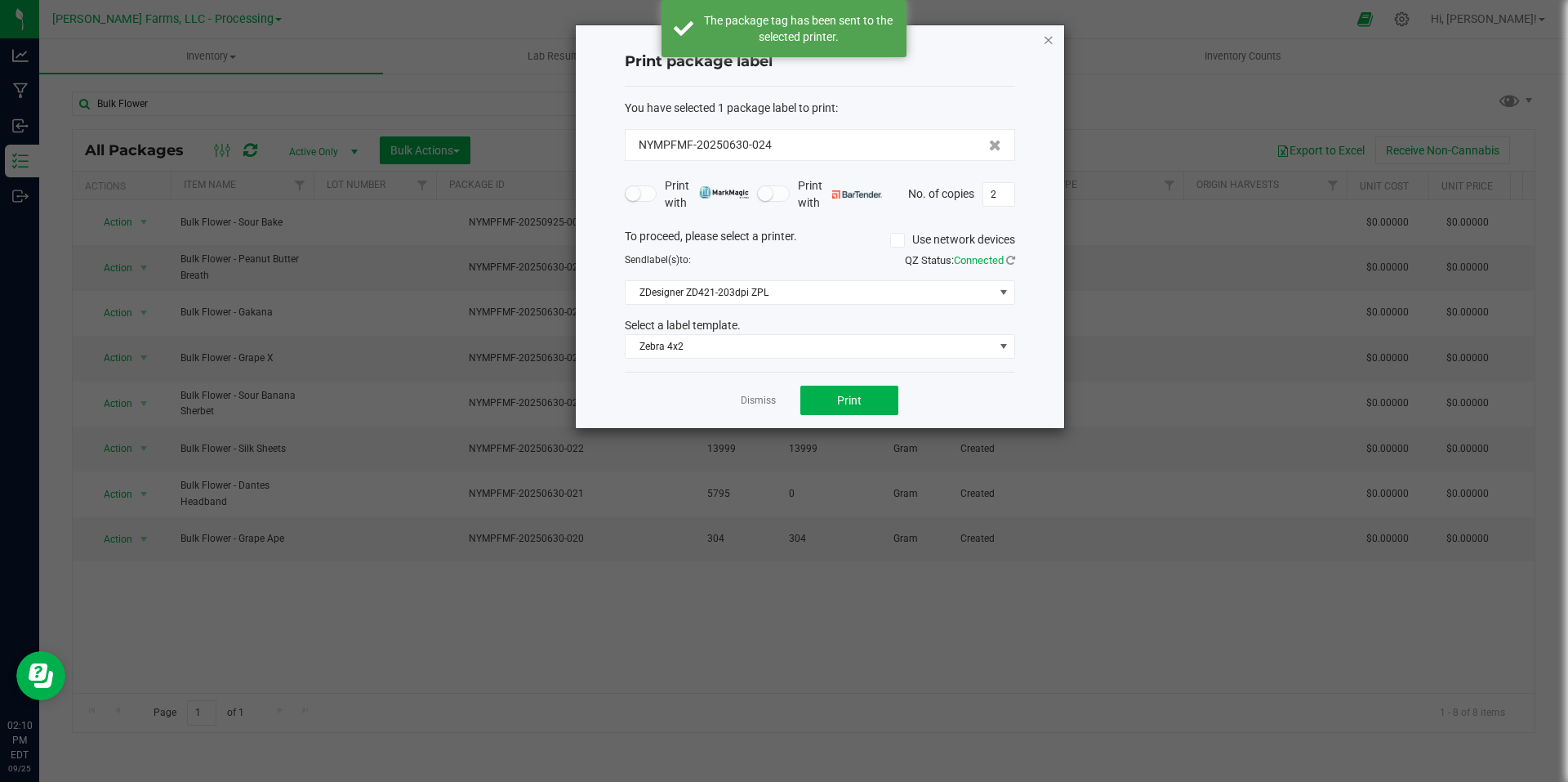
click at [1049, 38] on icon "button" at bounding box center [1048, 38] width 11 height 20
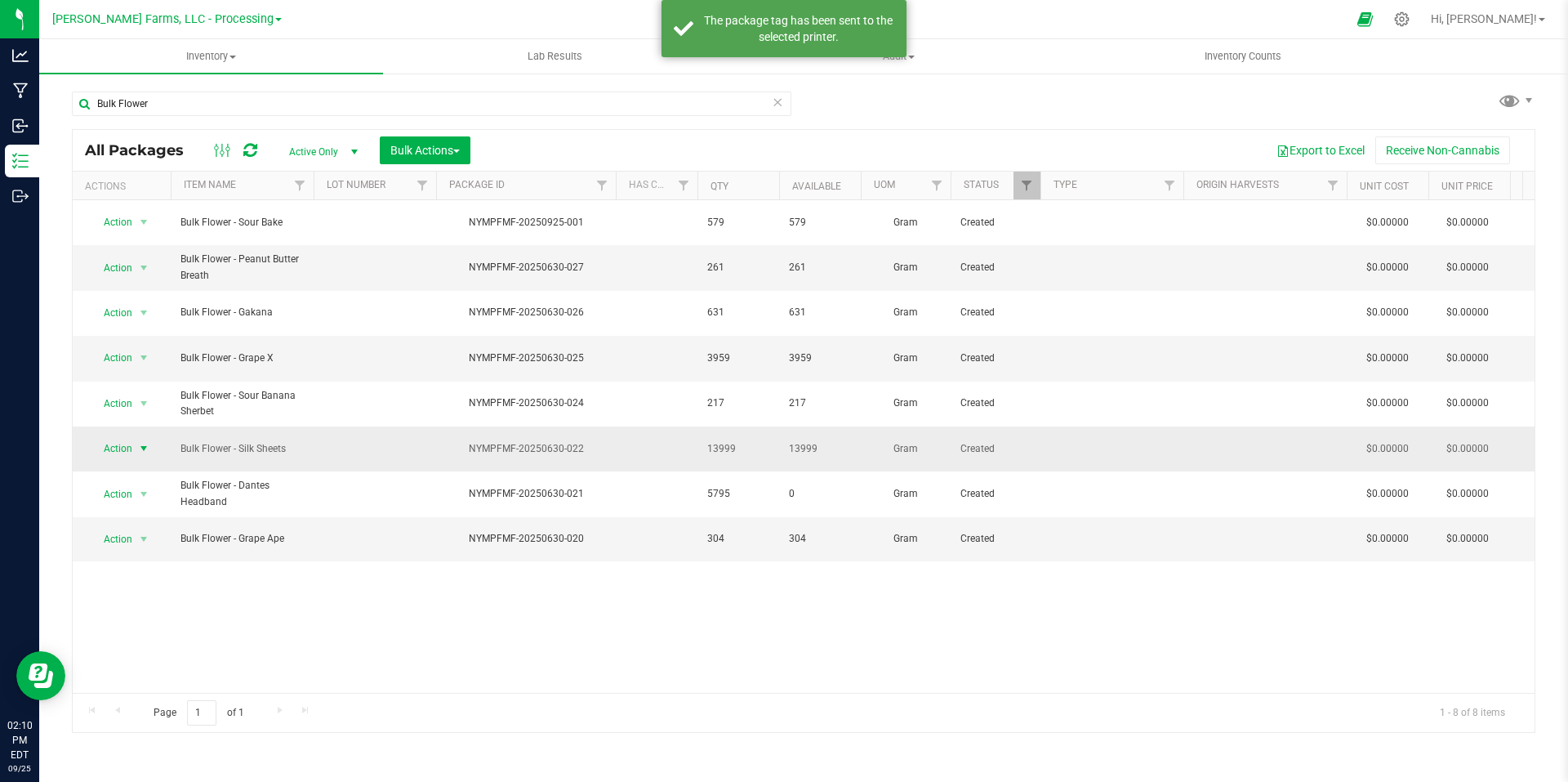
click at [141, 442] on span "select" at bounding box center [144, 448] width 13 height 13
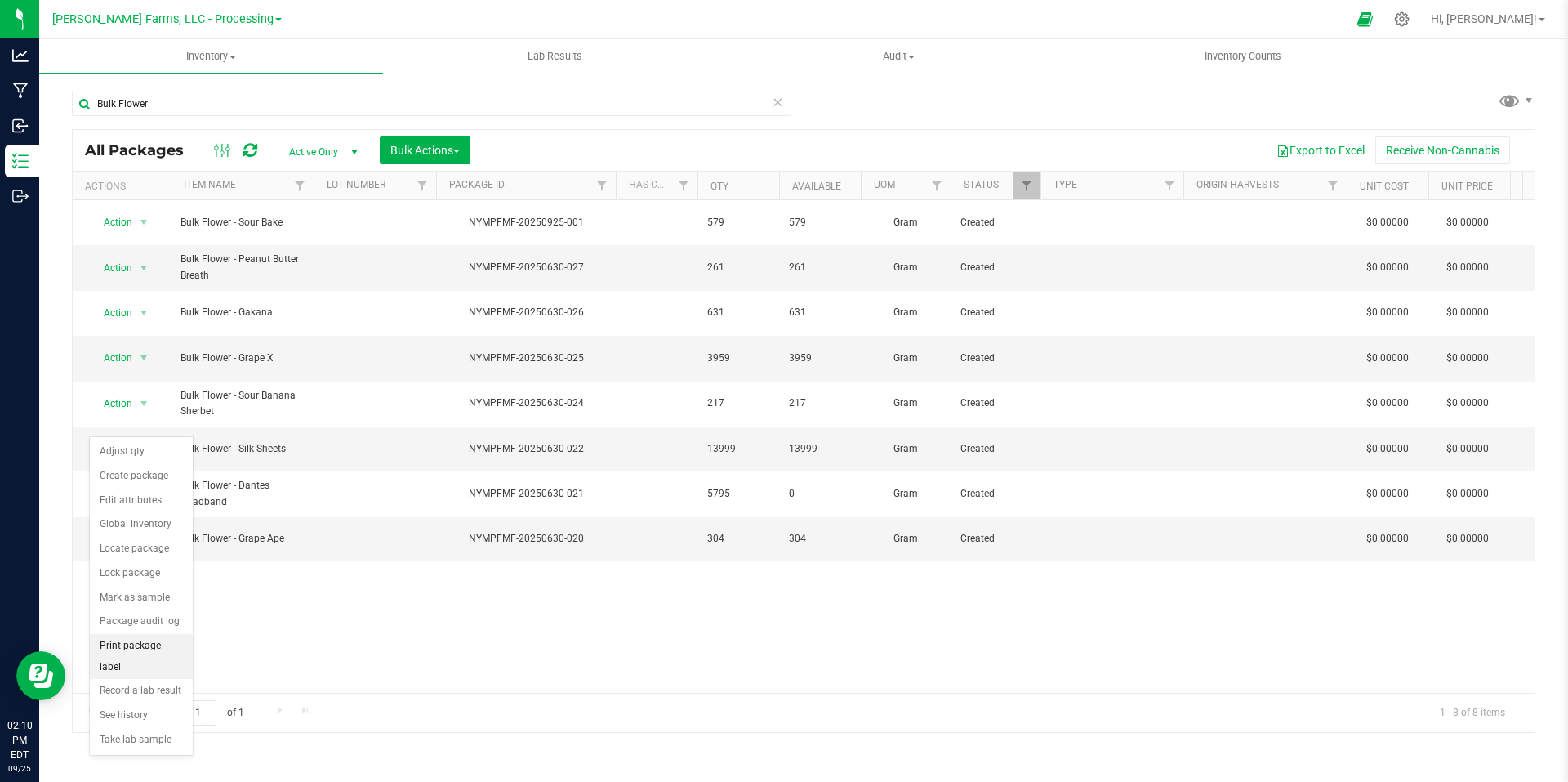
click at [151, 649] on li "Print package label" at bounding box center [141, 656] width 103 height 45
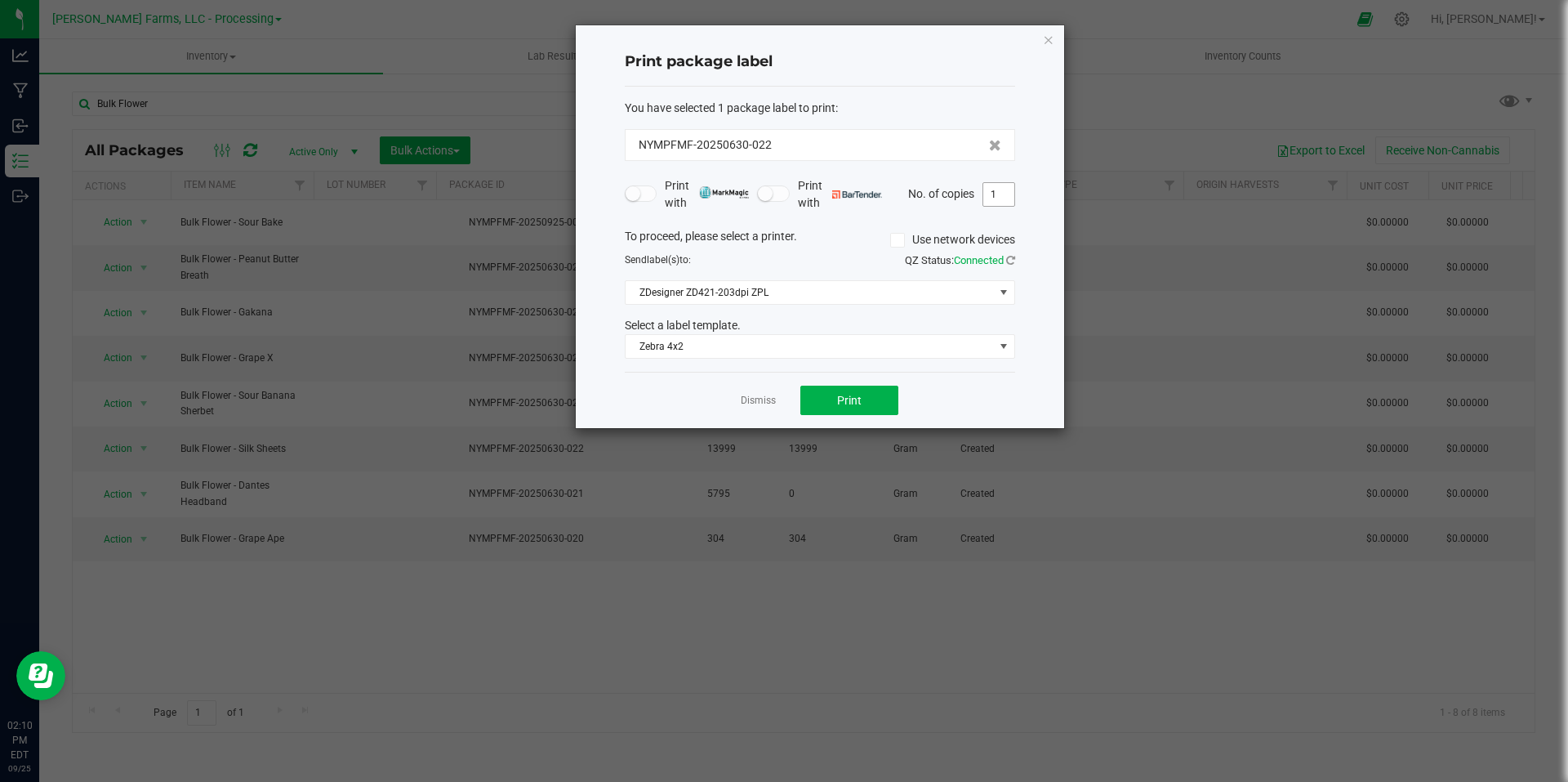
click at [1003, 192] on input "1" at bounding box center [999, 194] width 31 height 22
type input "7"
click at [872, 399] on button "Print" at bounding box center [849, 400] width 98 height 29
click at [1048, 39] on icon "button" at bounding box center [1048, 38] width 11 height 20
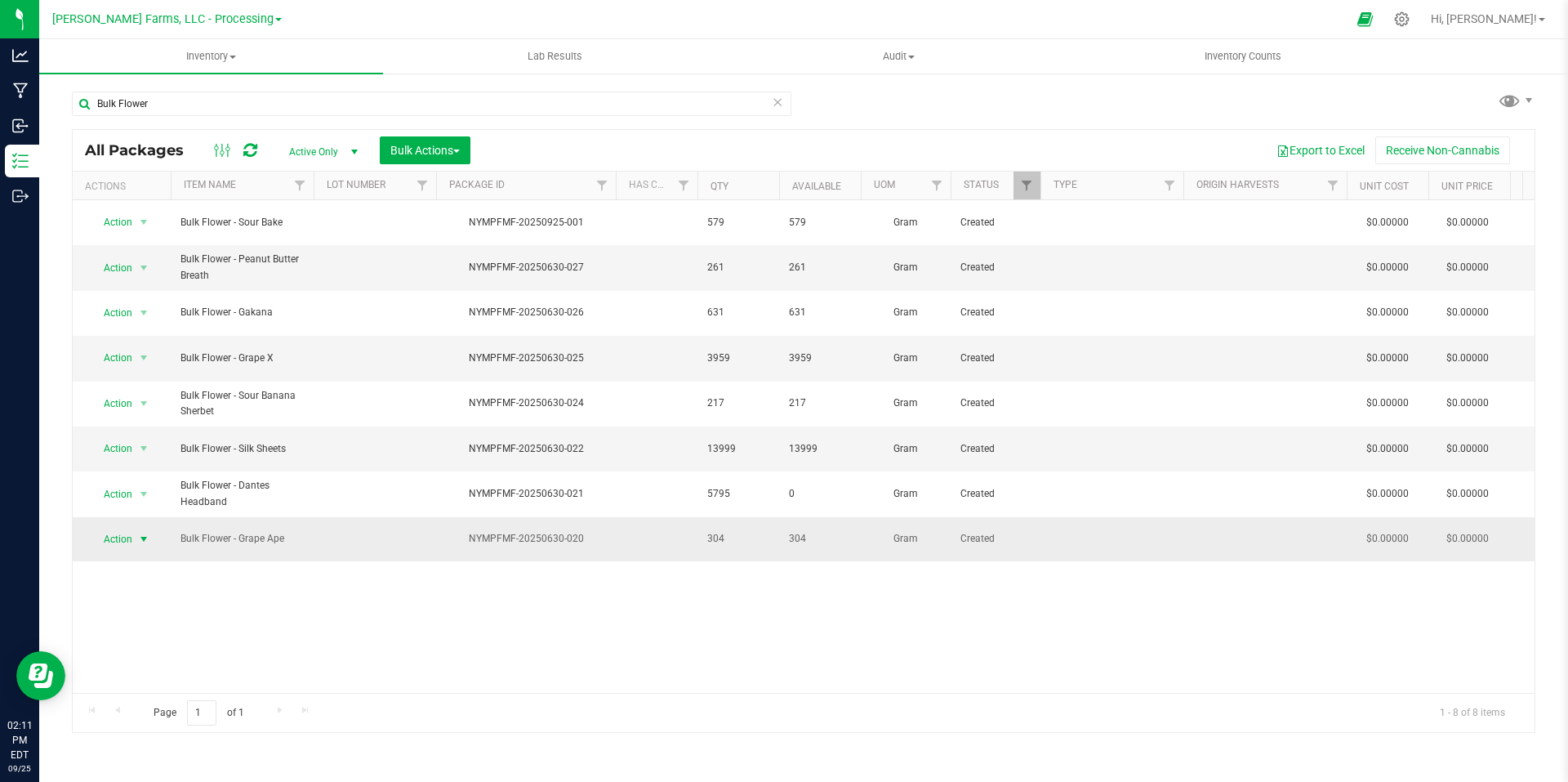
click at [144, 533] on span "select" at bounding box center [144, 539] width 13 height 13
click at [152, 407] on li "Print package label" at bounding box center [141, 419] width 103 height 45
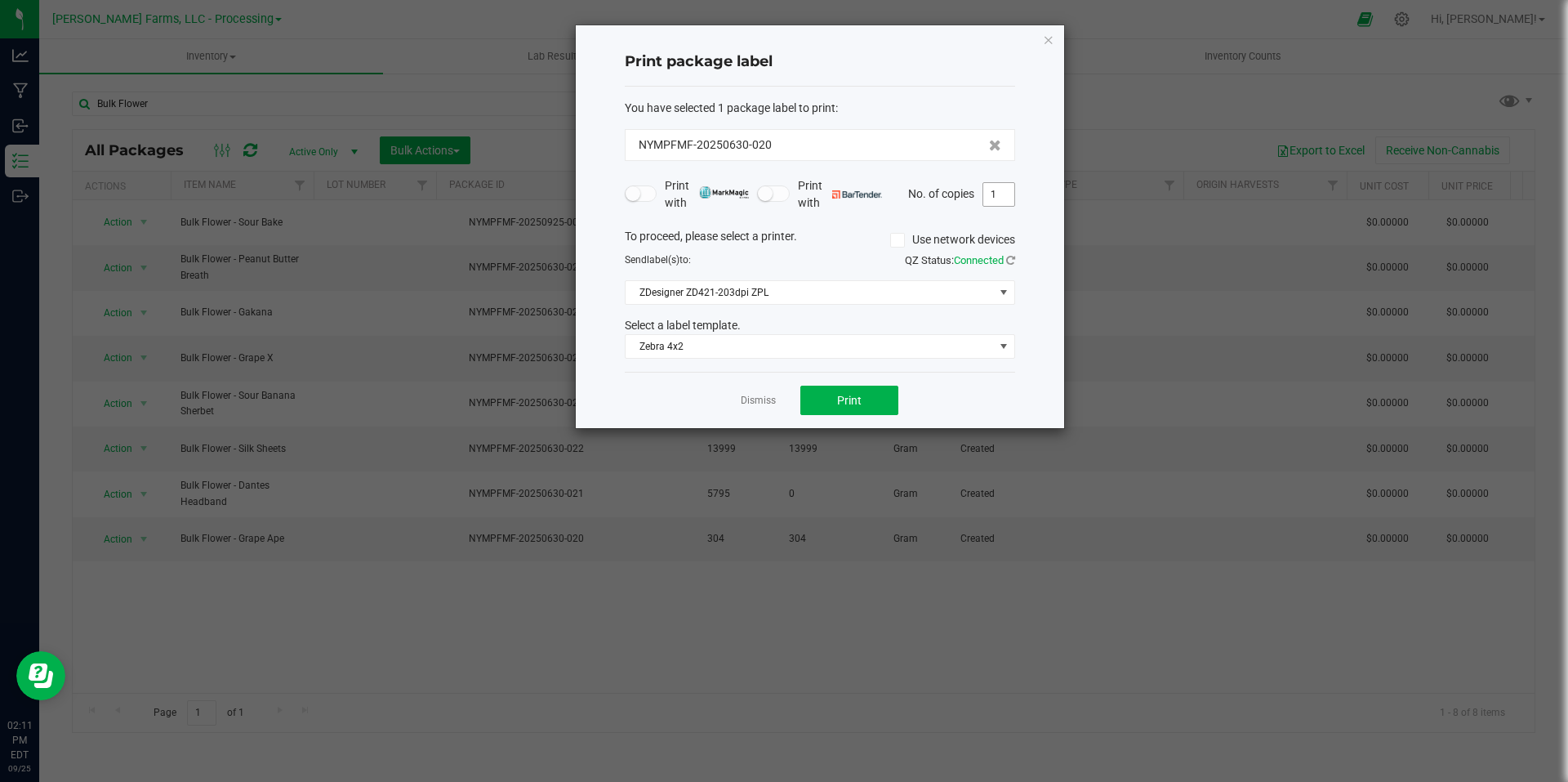
click at [1001, 204] on input "1" at bounding box center [999, 194] width 31 height 22
type input "2"
click at [879, 399] on button "Print" at bounding box center [849, 400] width 98 height 29
click at [1047, 35] on icon "button" at bounding box center [1048, 38] width 11 height 20
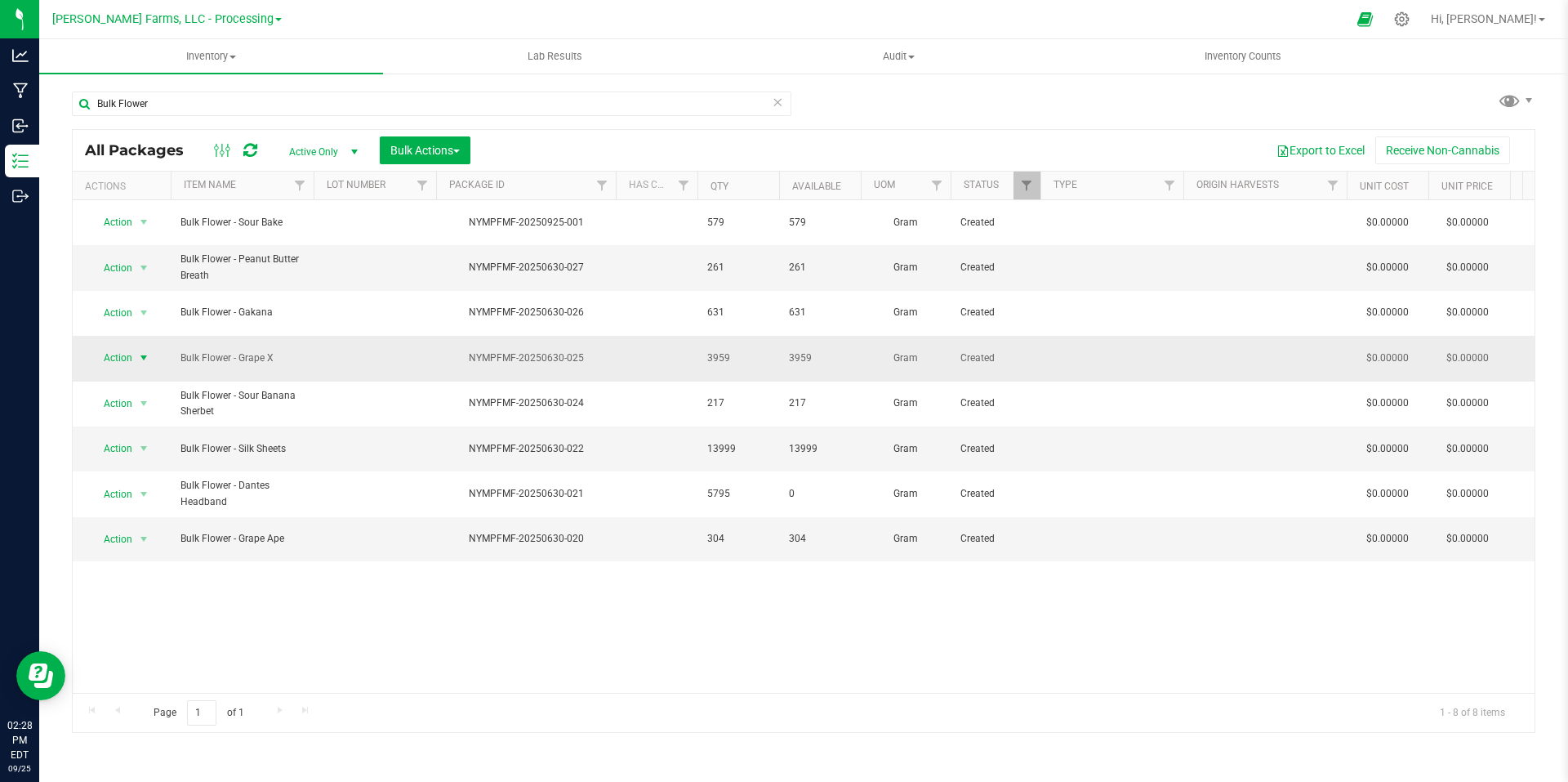
click at [147, 351] on span "select" at bounding box center [144, 358] width 13 height 13
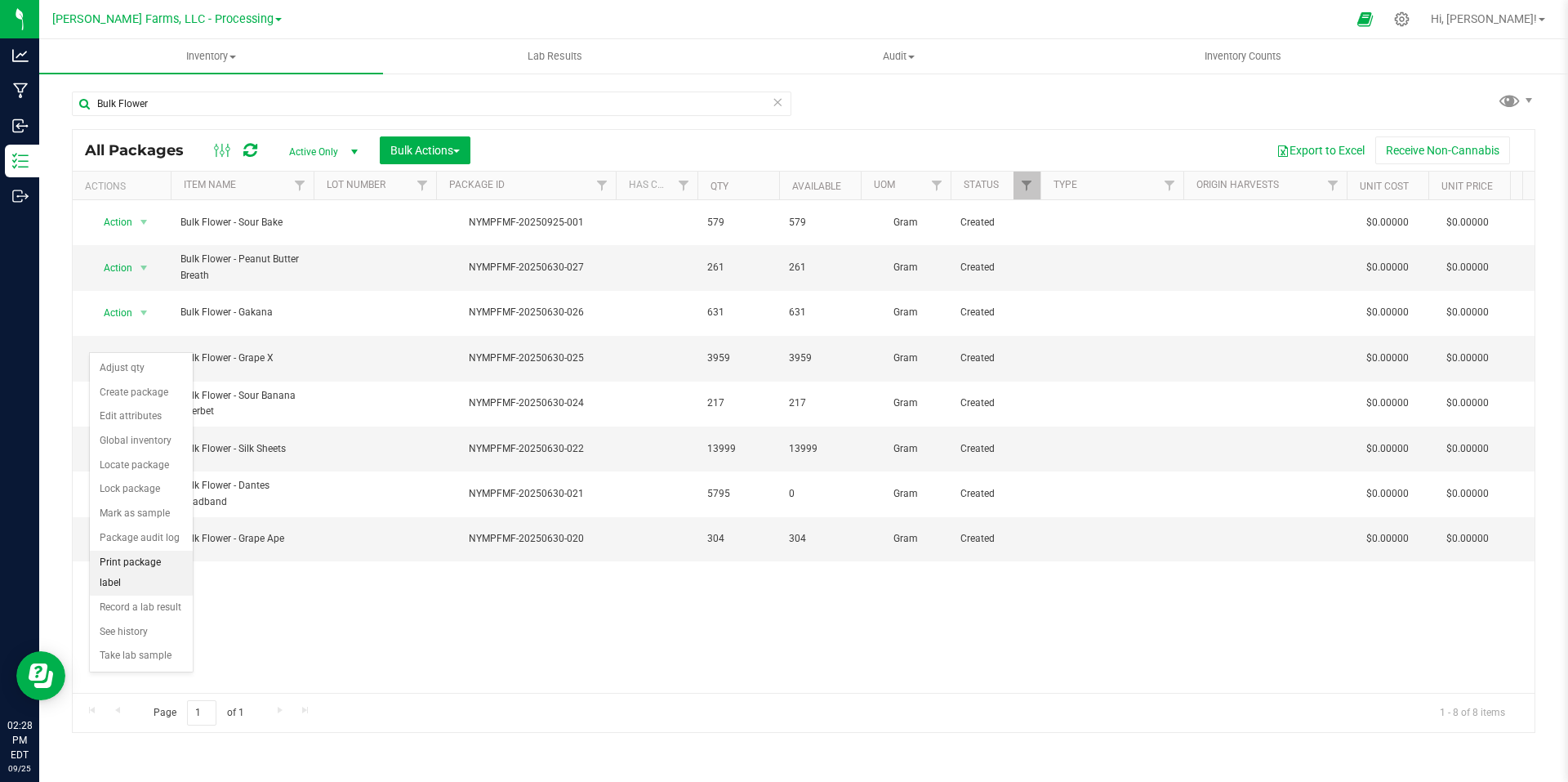
click at [160, 569] on li "Print package label" at bounding box center [141, 573] width 103 height 45
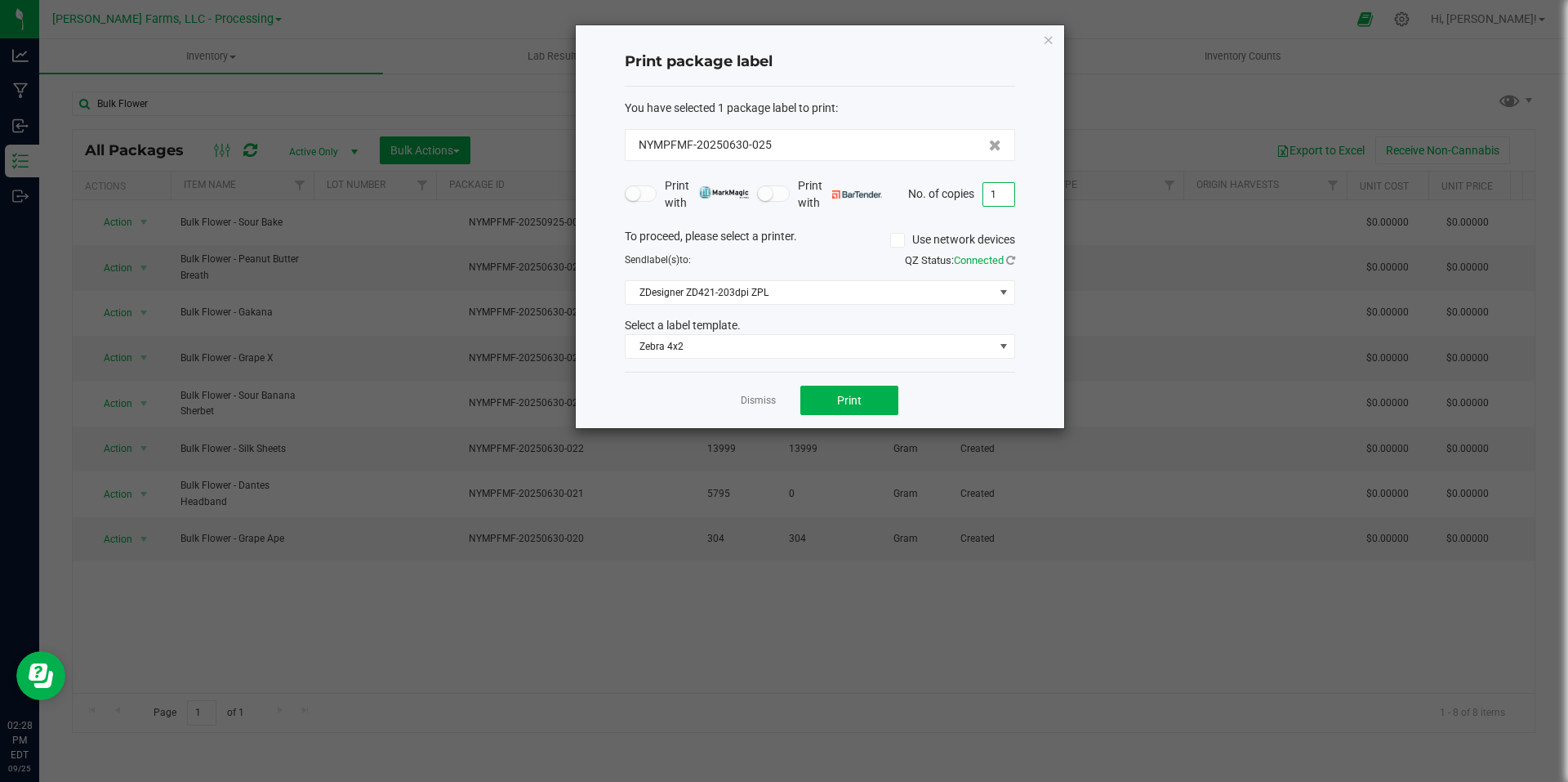
click at [1009, 196] on input "1" at bounding box center [999, 194] width 31 height 22
type input "2"
click at [857, 405] on span "Print" at bounding box center [849, 400] width 24 height 13
click at [1052, 40] on icon "button" at bounding box center [1048, 38] width 11 height 20
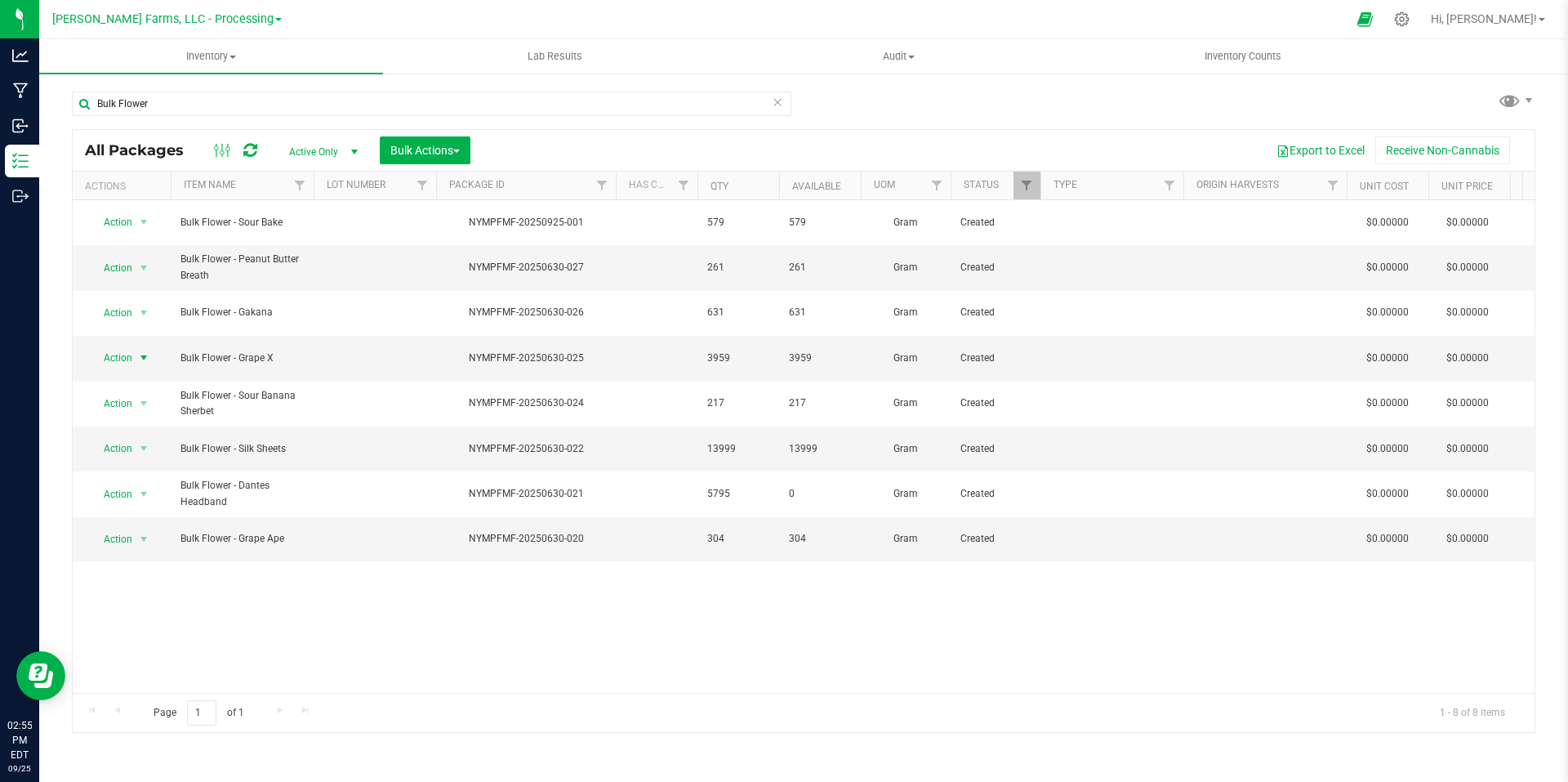
click at [777, 105] on icon at bounding box center [777, 101] width 11 height 20
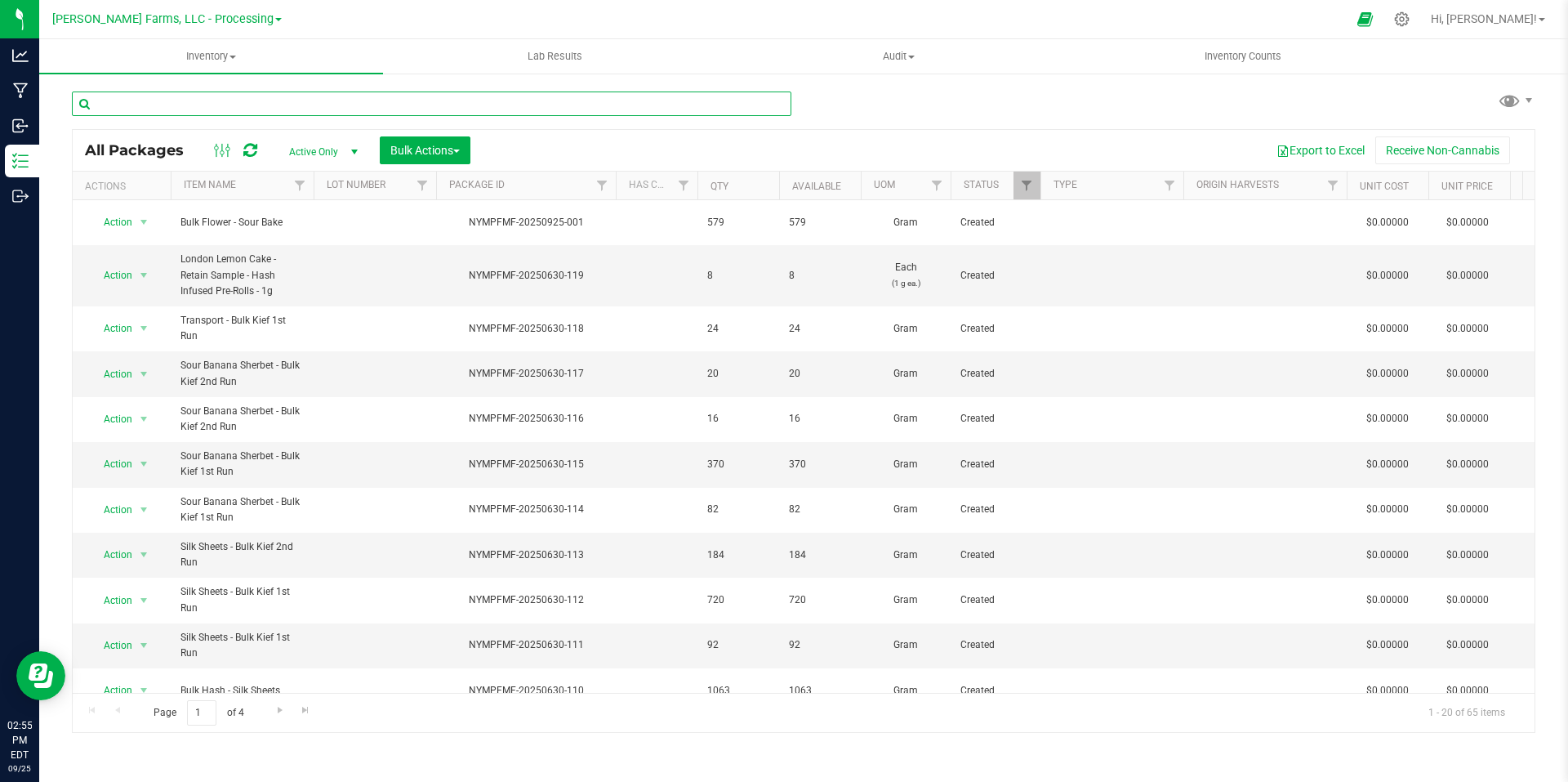
click at [715, 112] on input "text" at bounding box center [432, 104] width 720 height 24
type input "NYMPFMF-20250630-113"
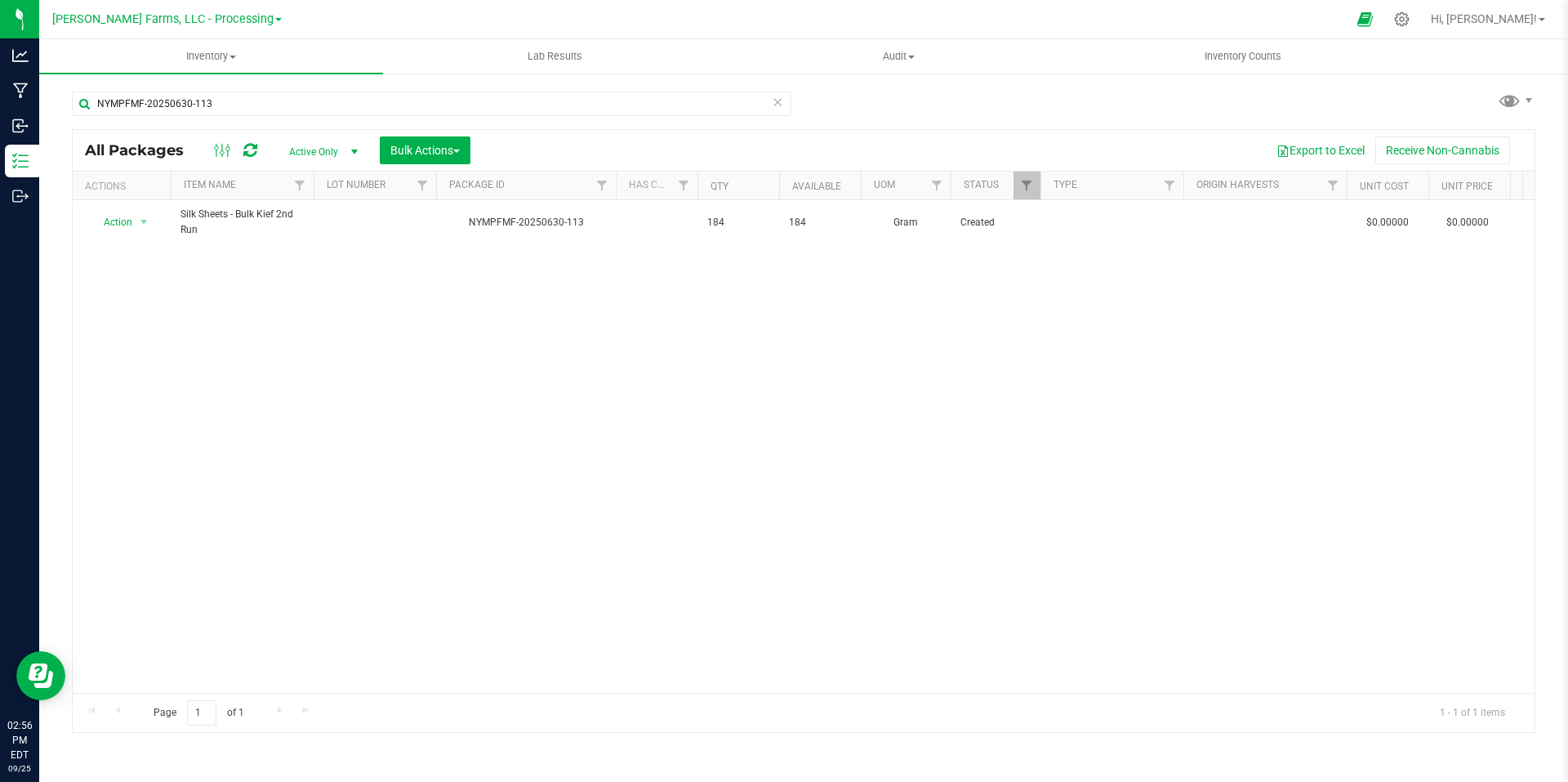
click at [777, 101] on icon at bounding box center [777, 101] width 11 height 20
